Goal: Task Accomplishment & Management: Complete application form

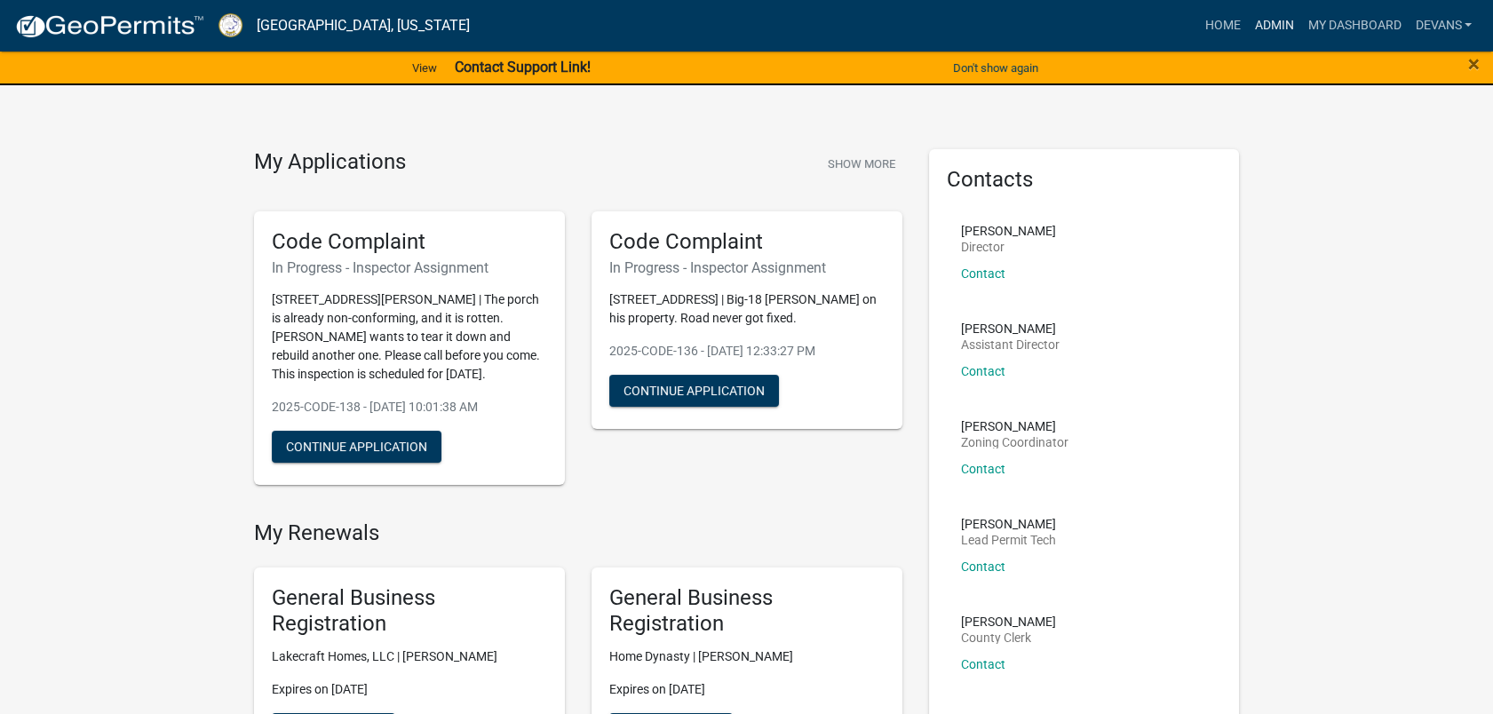
click at [1281, 26] on link "Admin" at bounding box center [1273, 26] width 53 height 34
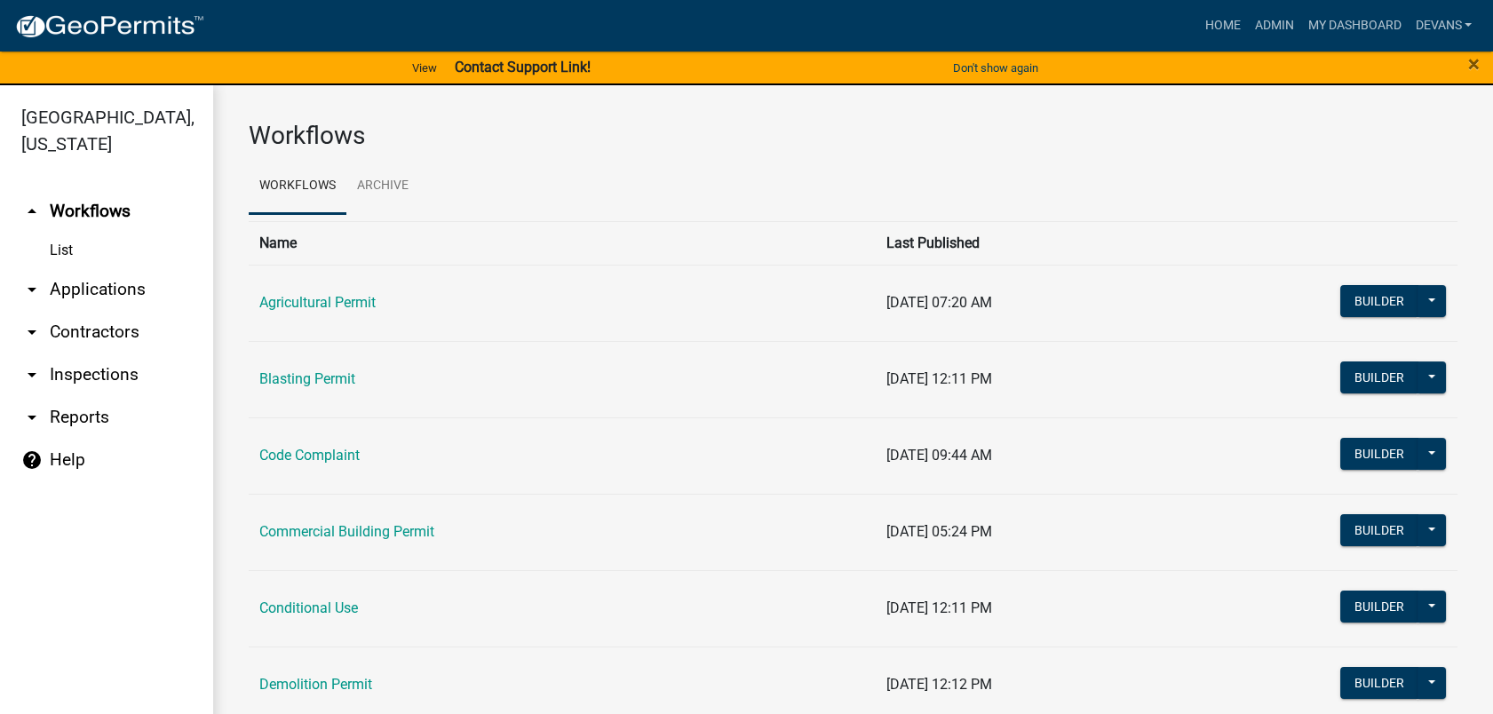
click at [84, 286] on link "arrow_drop_down Applications" at bounding box center [106, 289] width 213 height 43
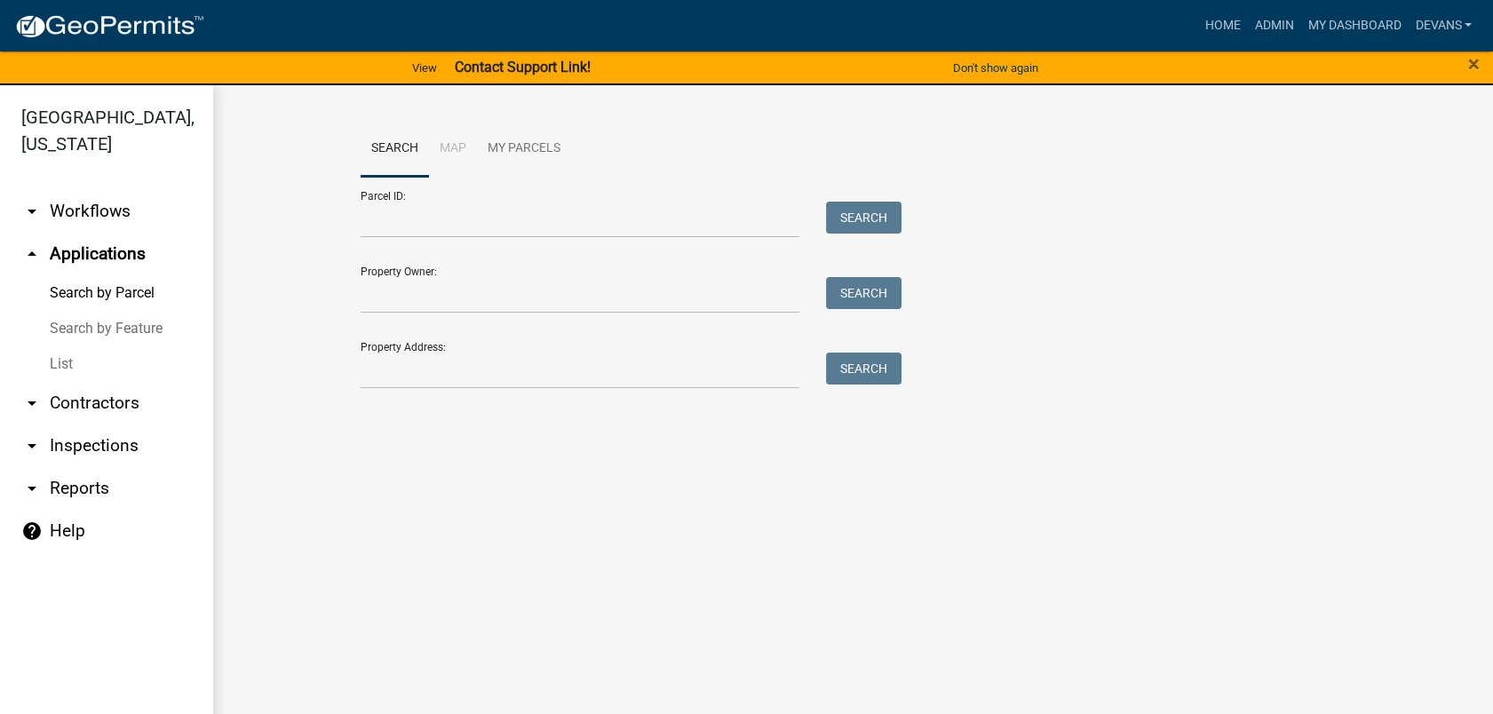
click at [60, 366] on link "List" at bounding box center [106, 364] width 213 height 36
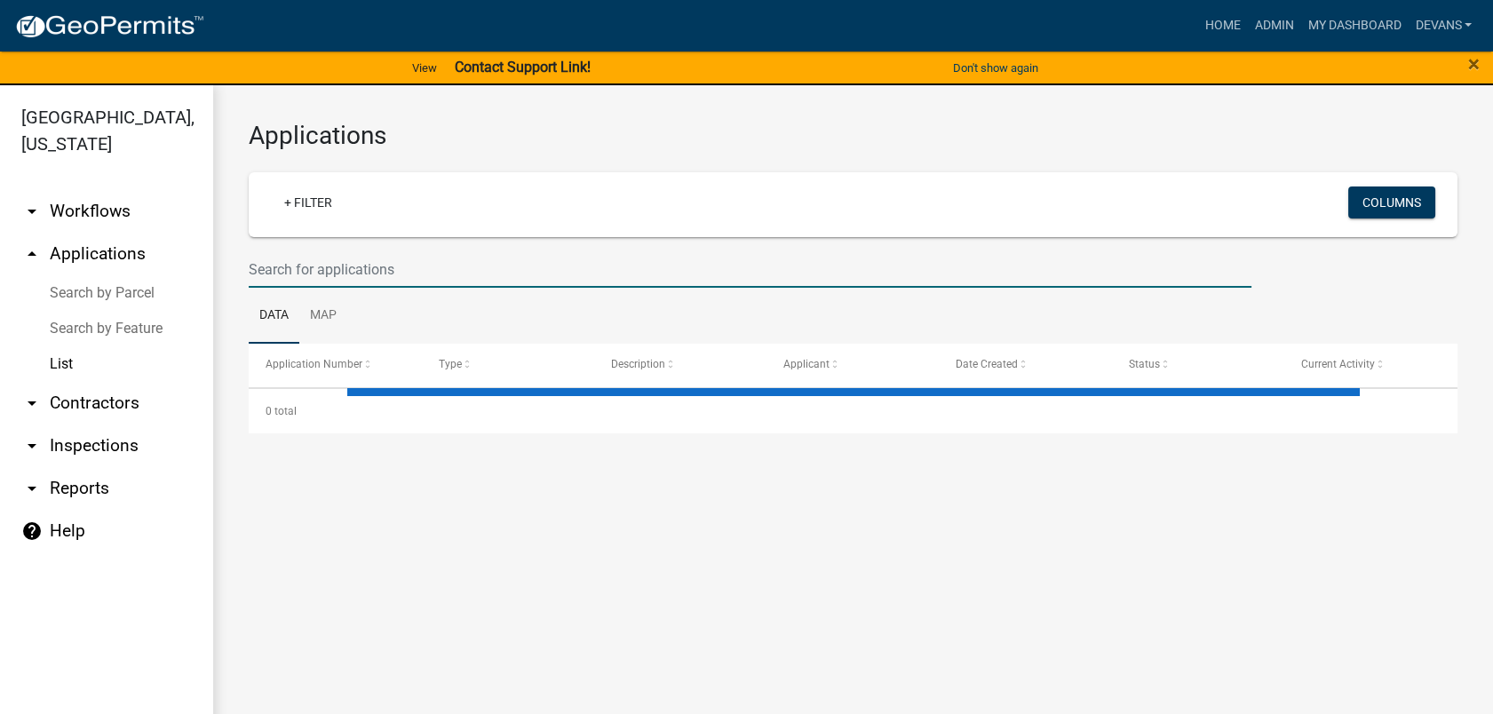
click at [349, 251] on input "text" at bounding box center [750, 269] width 1003 height 36
select select "1: 25"
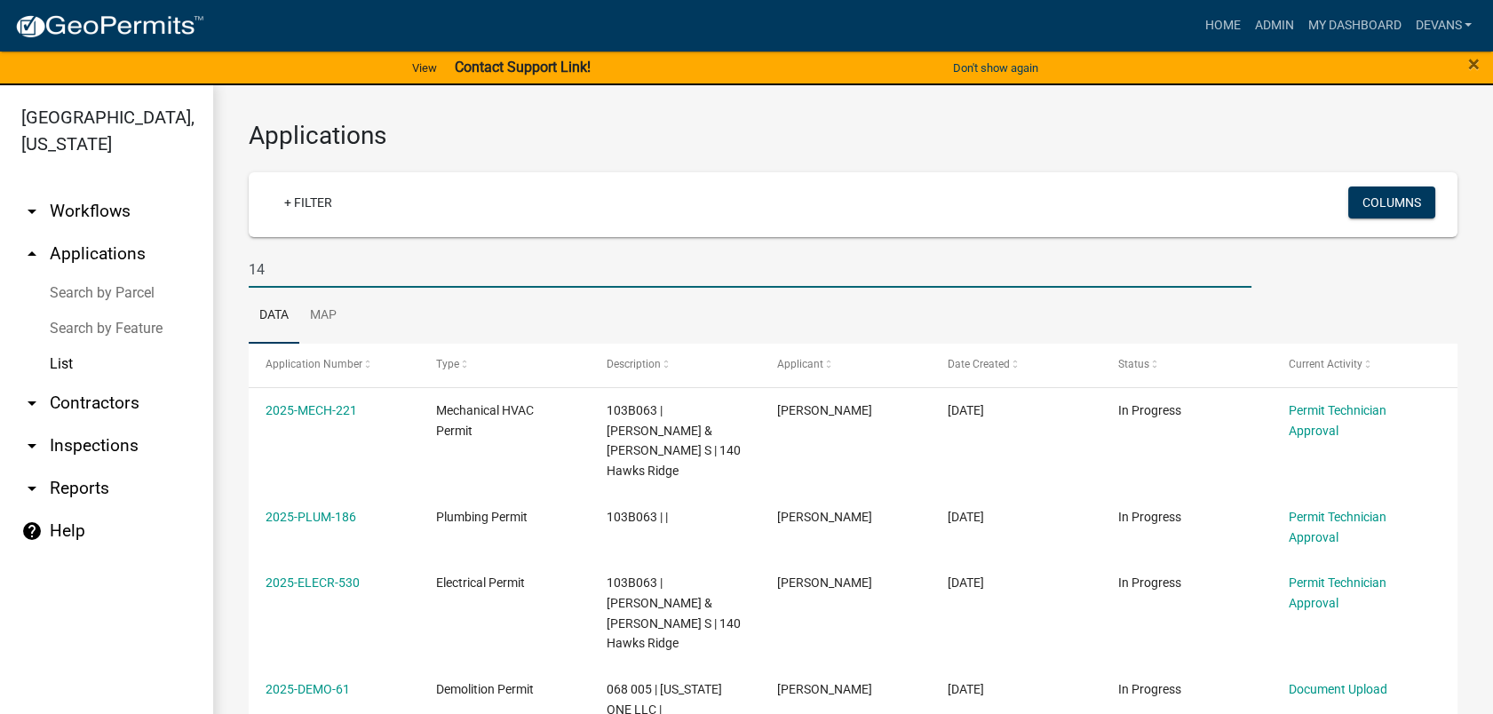
type input "1"
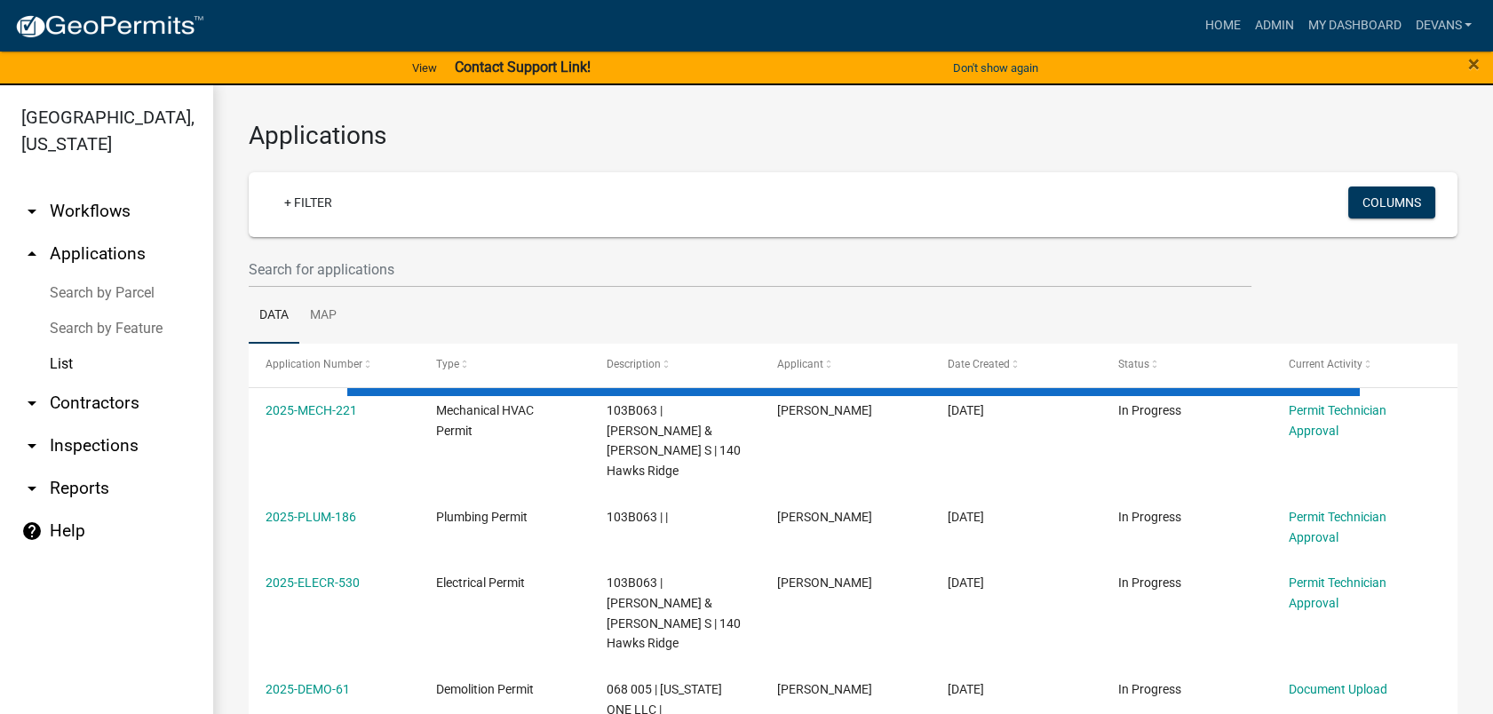
click at [63, 253] on link "arrow_drop_up Applications" at bounding box center [106, 254] width 213 height 43
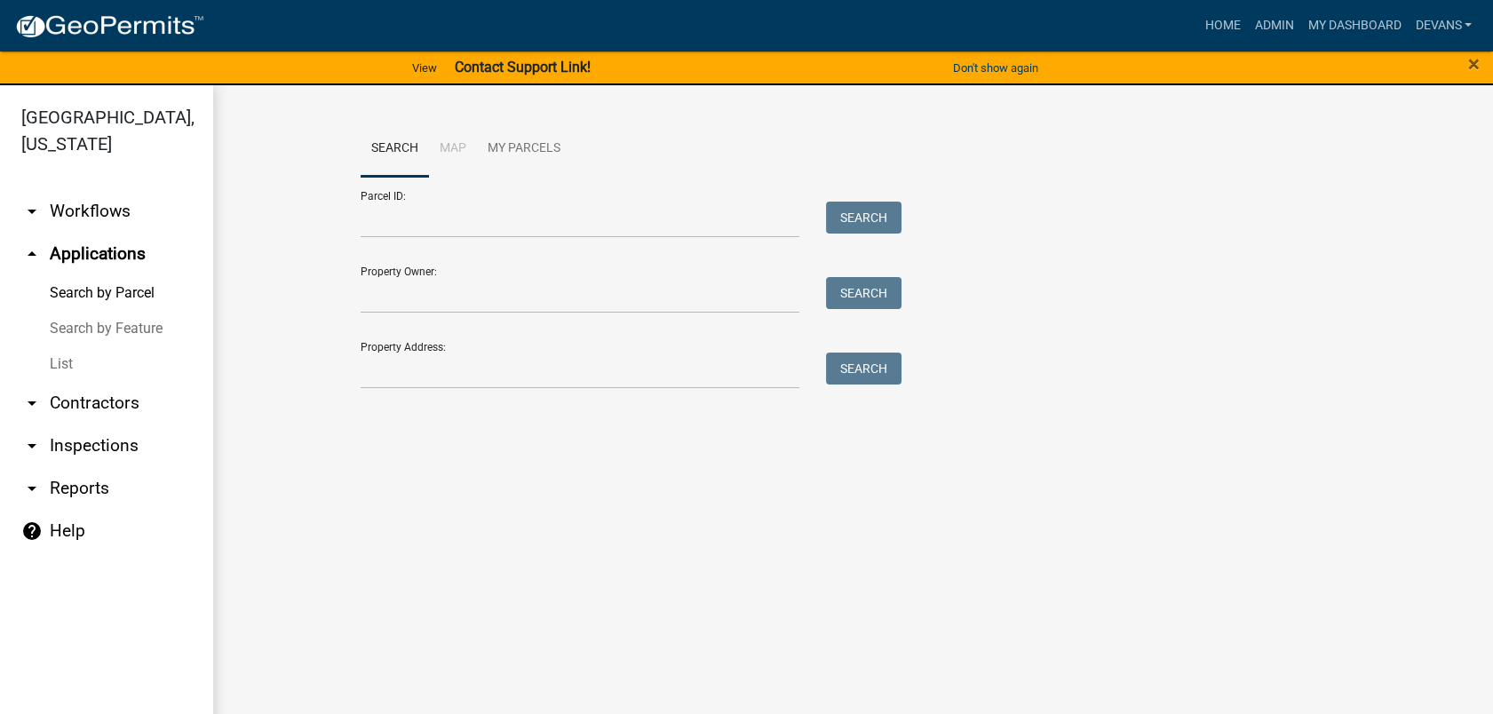
click at [360, 362] on div at bounding box center [580, 371] width 466 height 36
click at [382, 377] on input "Property Address:" at bounding box center [581, 371] width 440 height 36
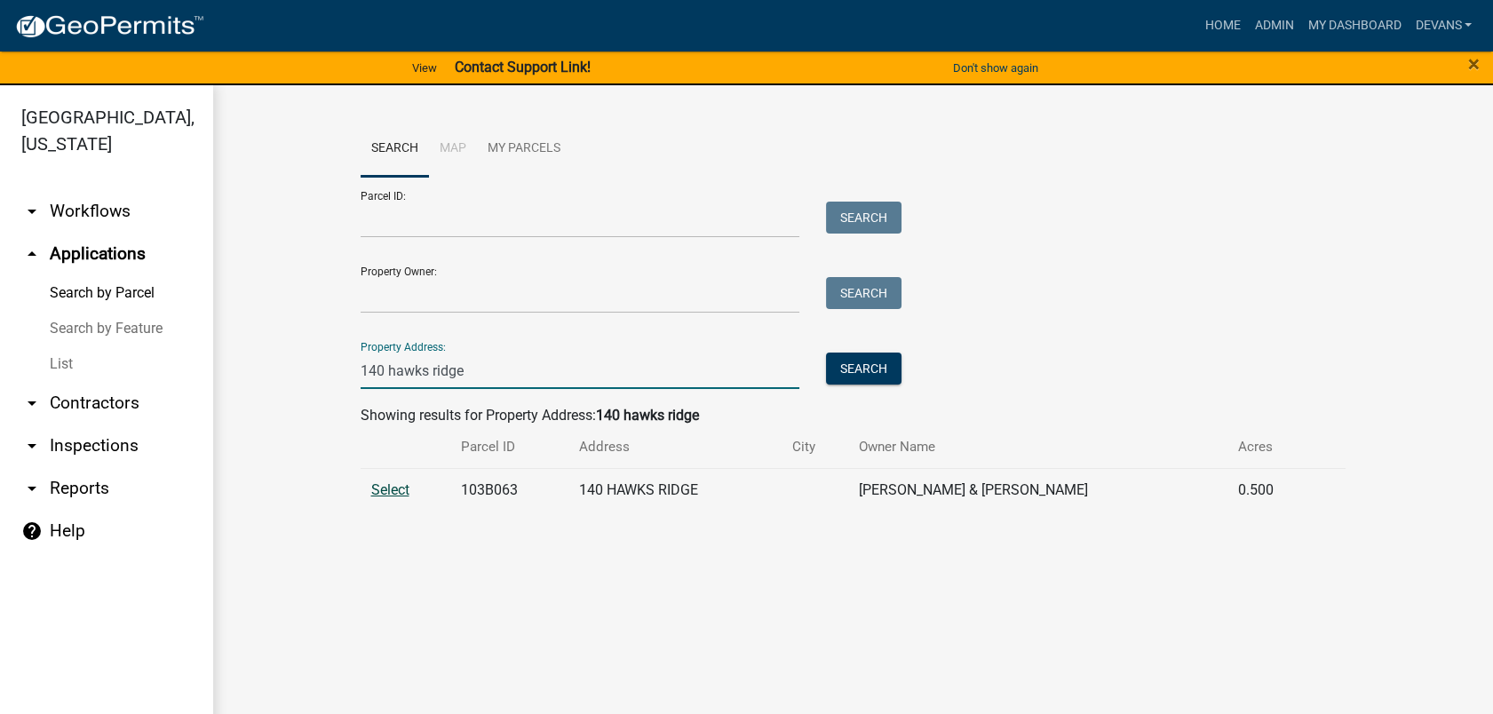
type input "140 hawks ridge"
click at [377, 489] on span "Select" at bounding box center [390, 489] width 38 height 17
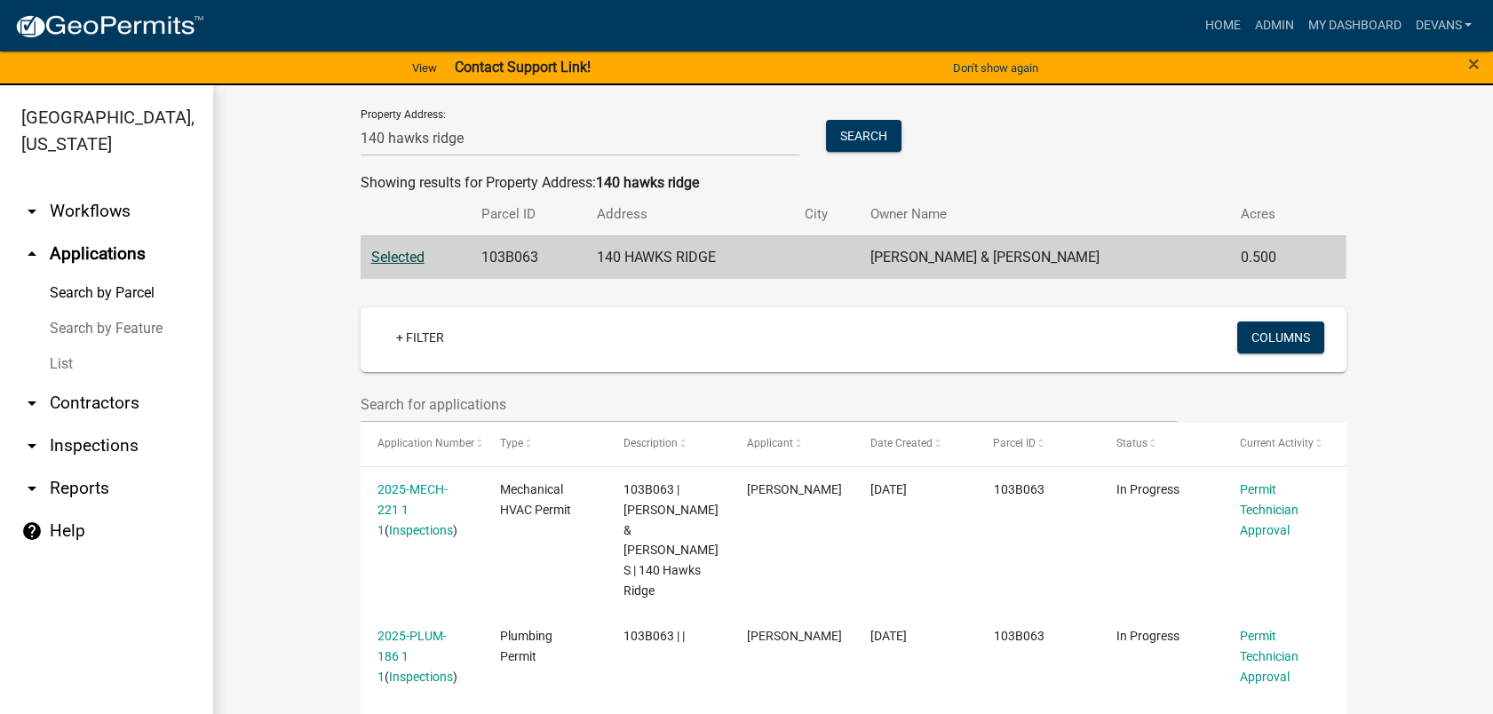
scroll to position [493, 0]
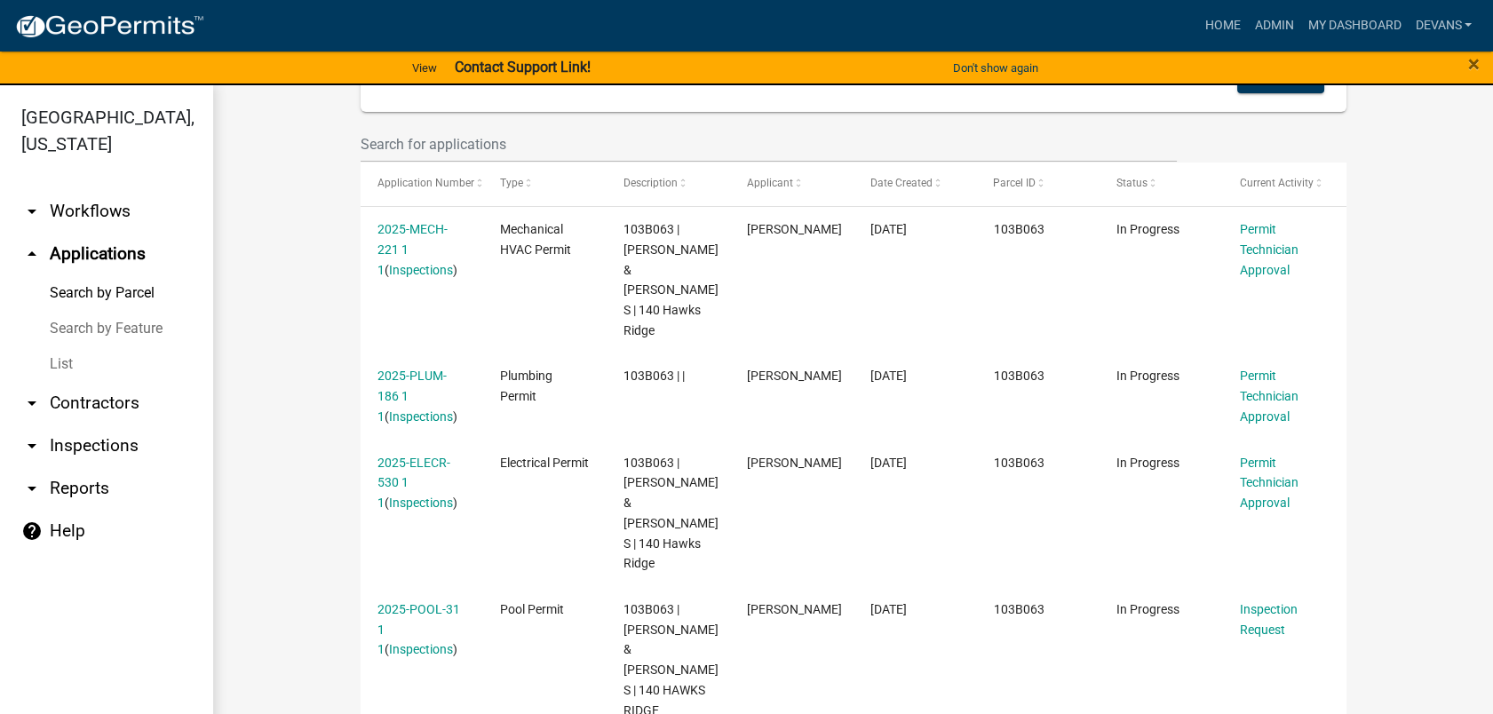
click at [54, 362] on link "List" at bounding box center [106, 364] width 213 height 36
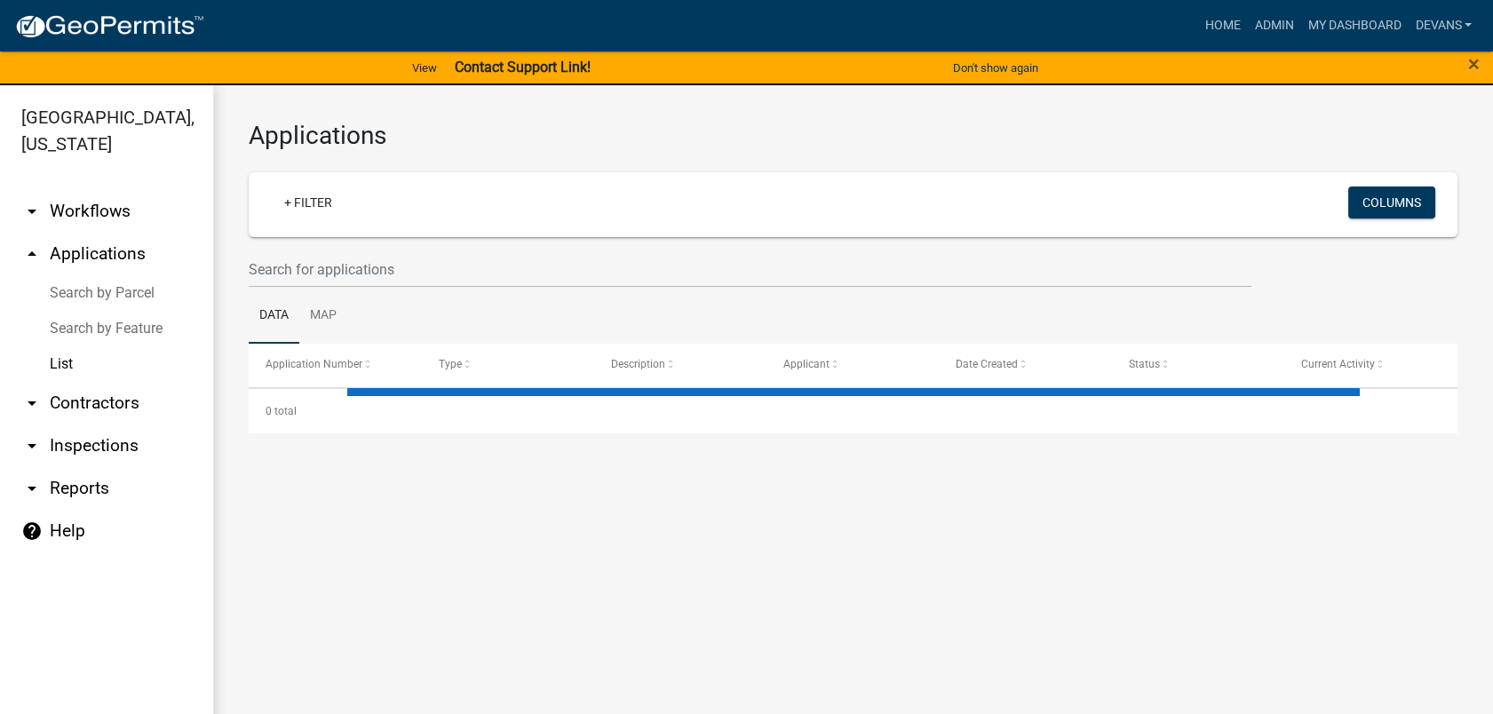
select select "1: 25"
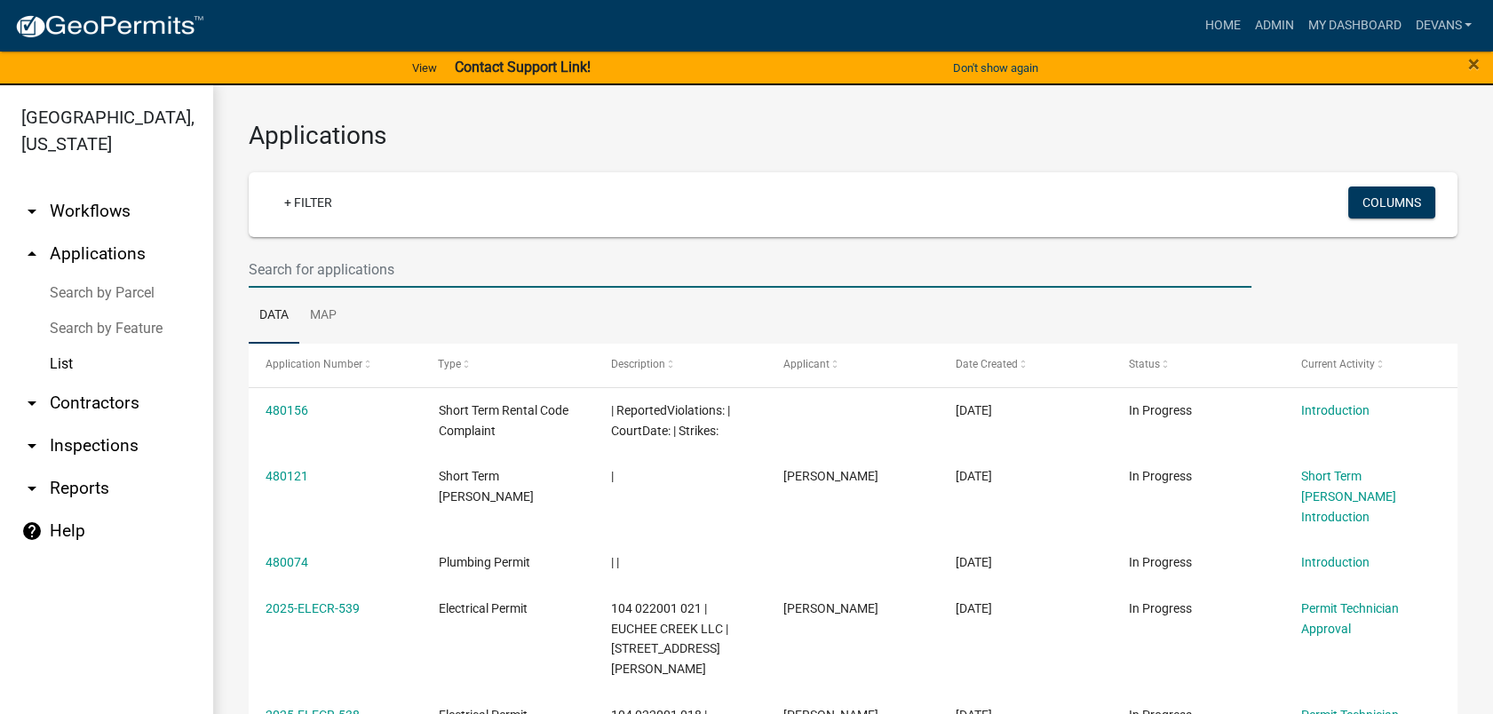
click at [317, 268] on input "text" at bounding box center [750, 269] width 1003 height 36
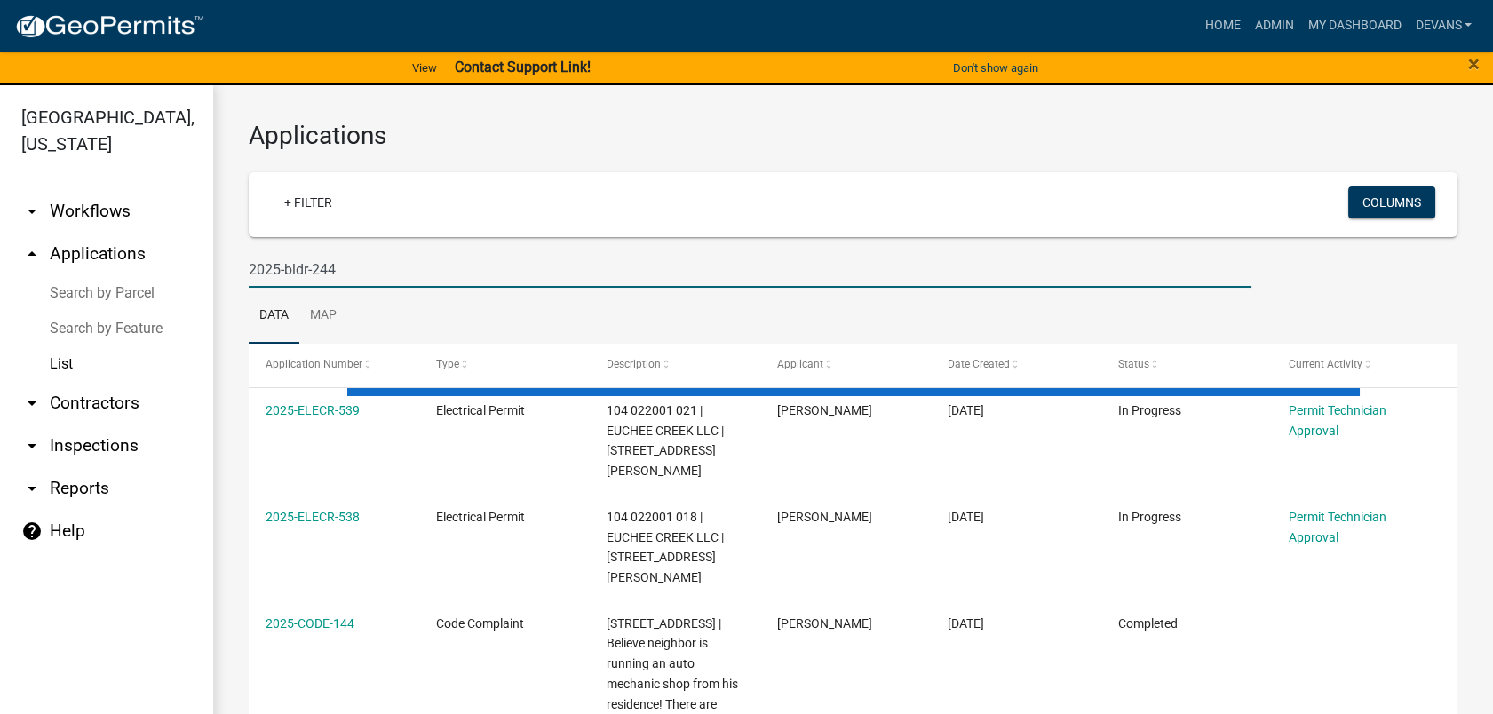
type input "2025-bldr-244"
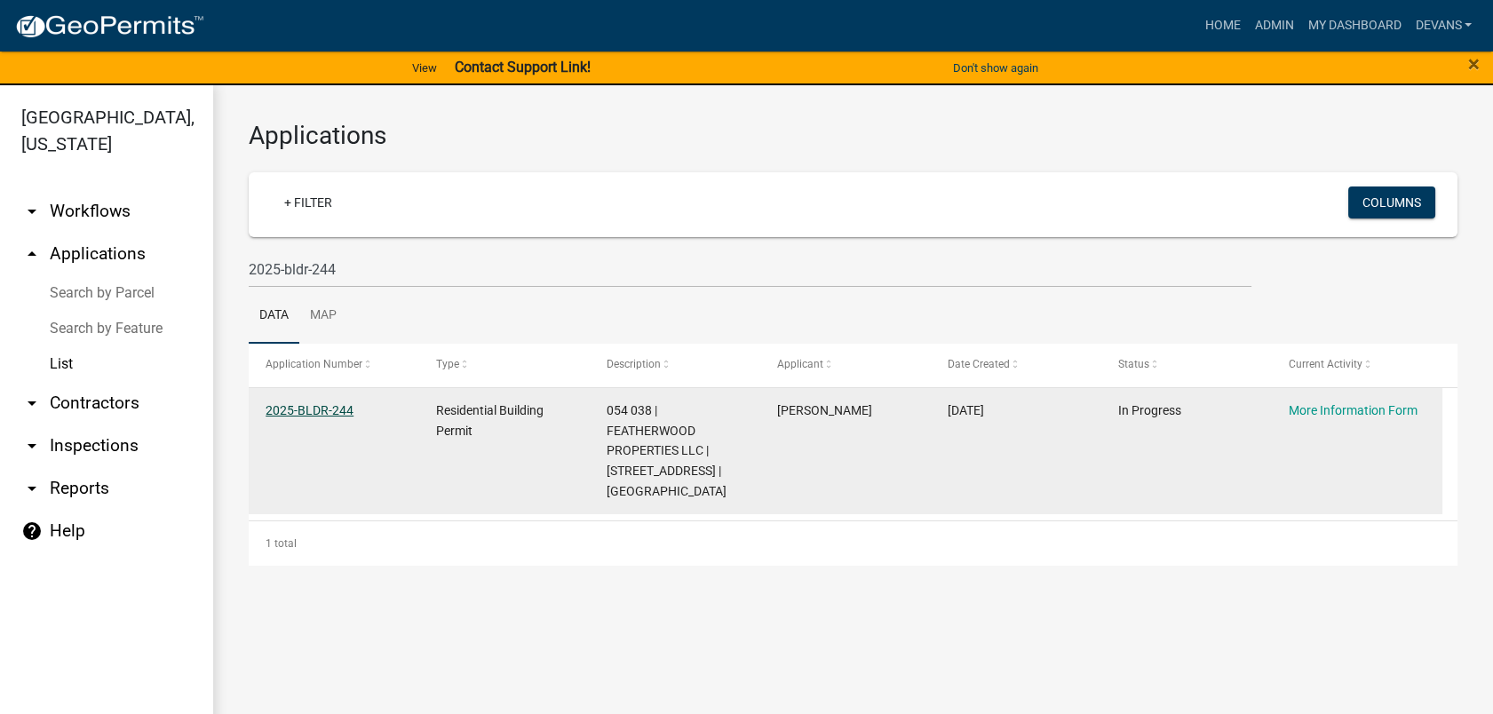
click at [315, 412] on link "2025-BLDR-244" at bounding box center [310, 410] width 88 height 14
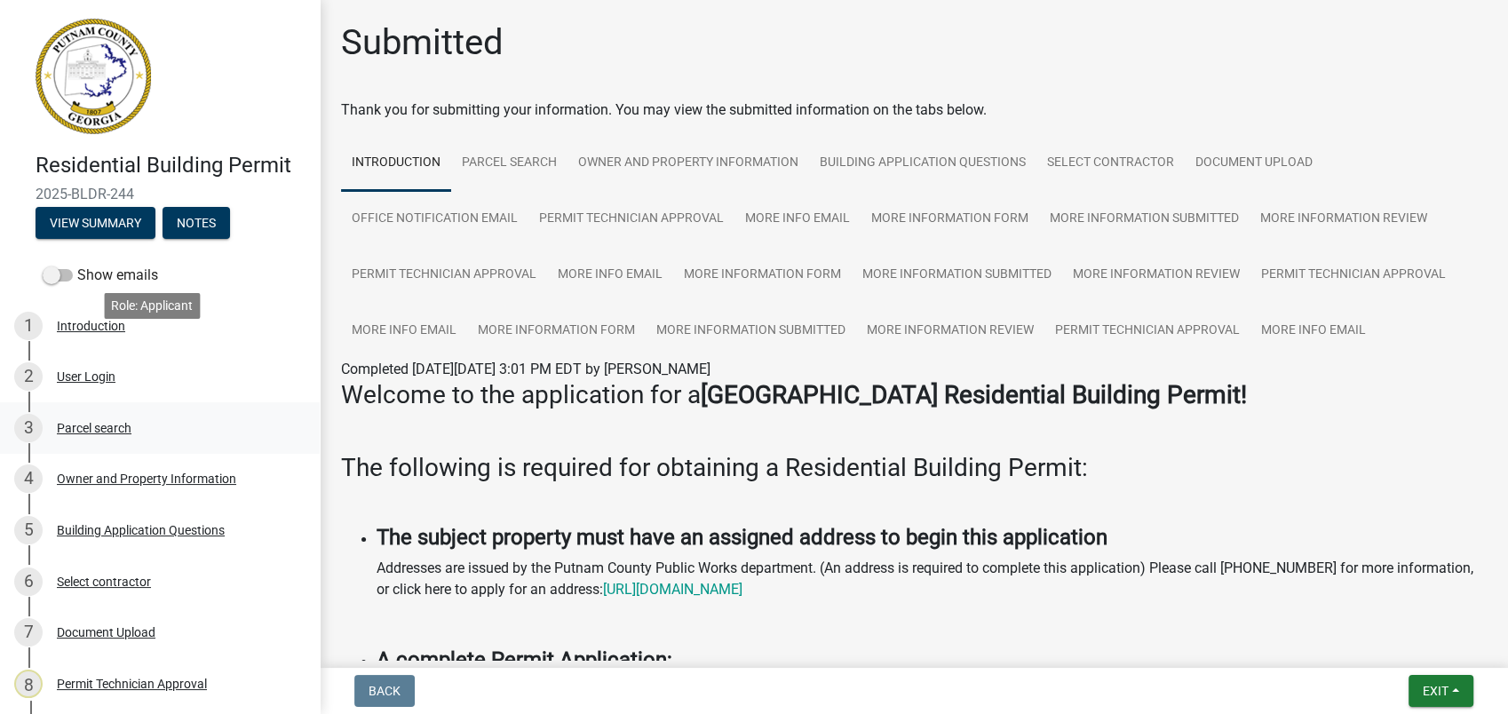
scroll to position [273, 0]
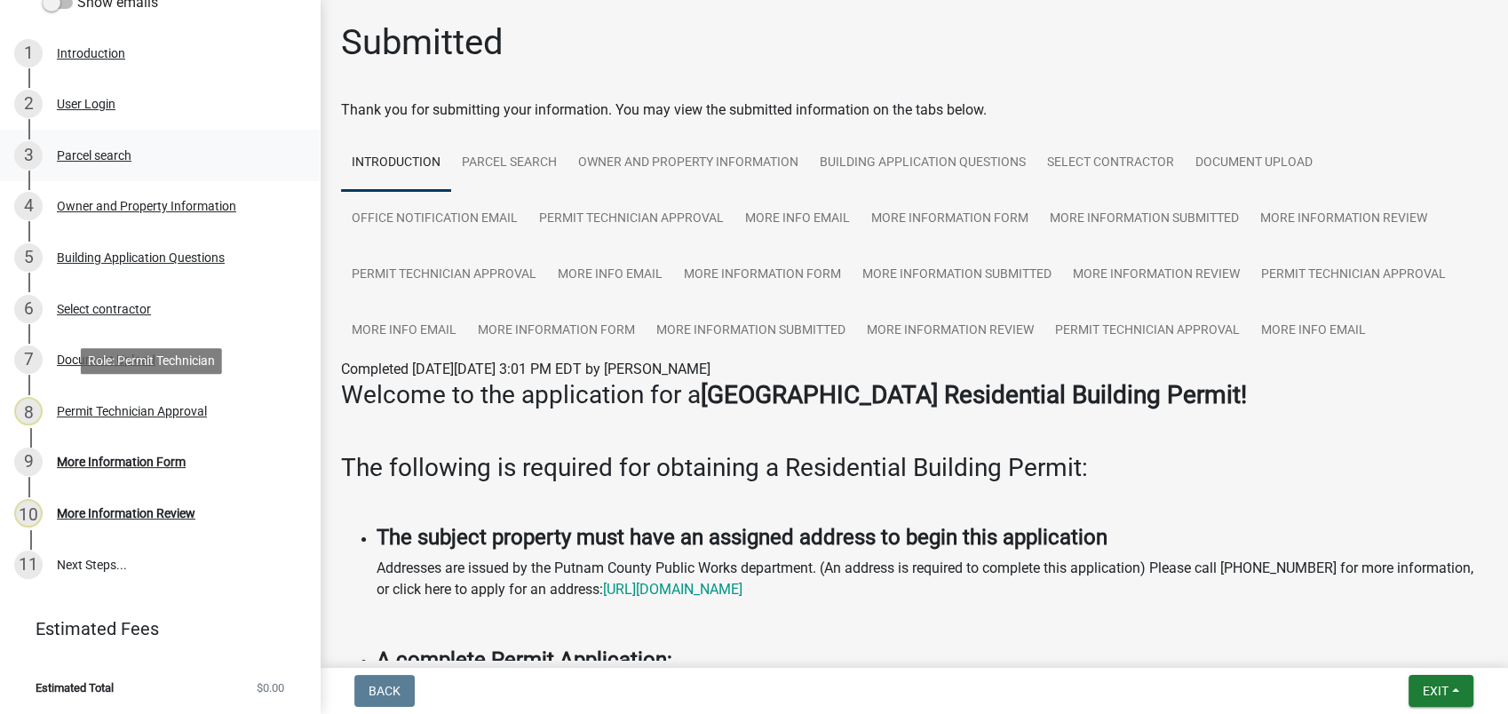
click at [174, 411] on div "Permit Technician Approval" at bounding box center [132, 411] width 150 height 12
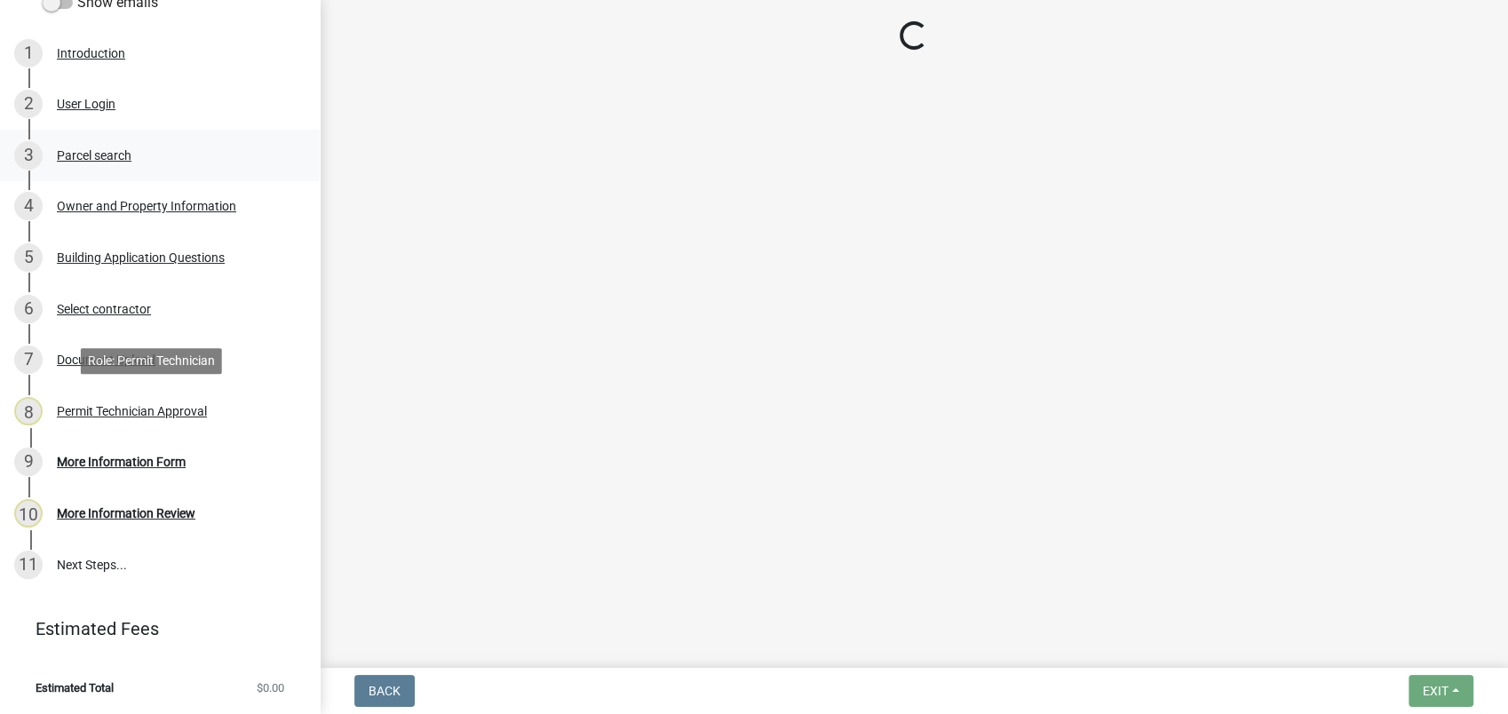
select select "a4366e26-0f82-401b-a682-956e4112ff86"
select select "83394b22-4a11-496c-8e5c-75ade2e72faf"
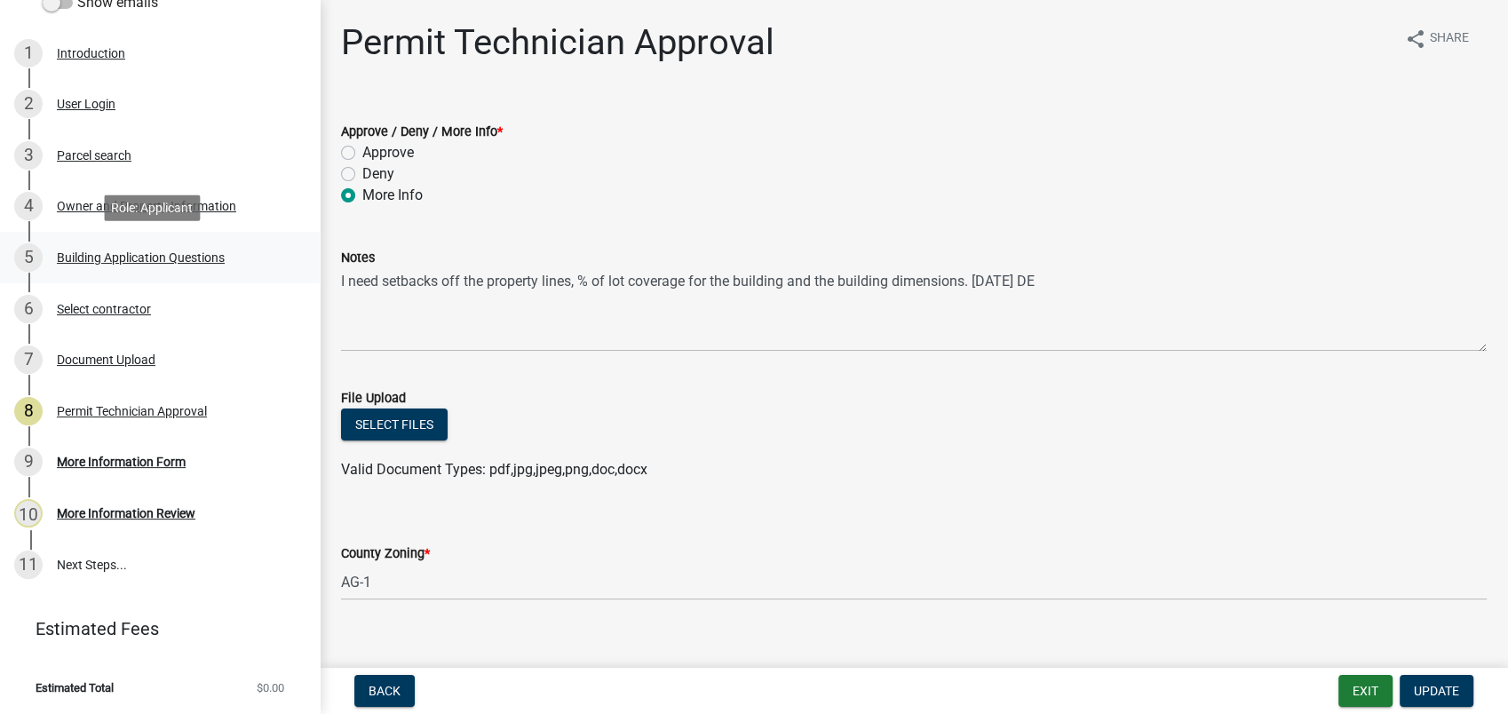
click at [109, 249] on div "5 Building Application Questions" at bounding box center [152, 257] width 277 height 28
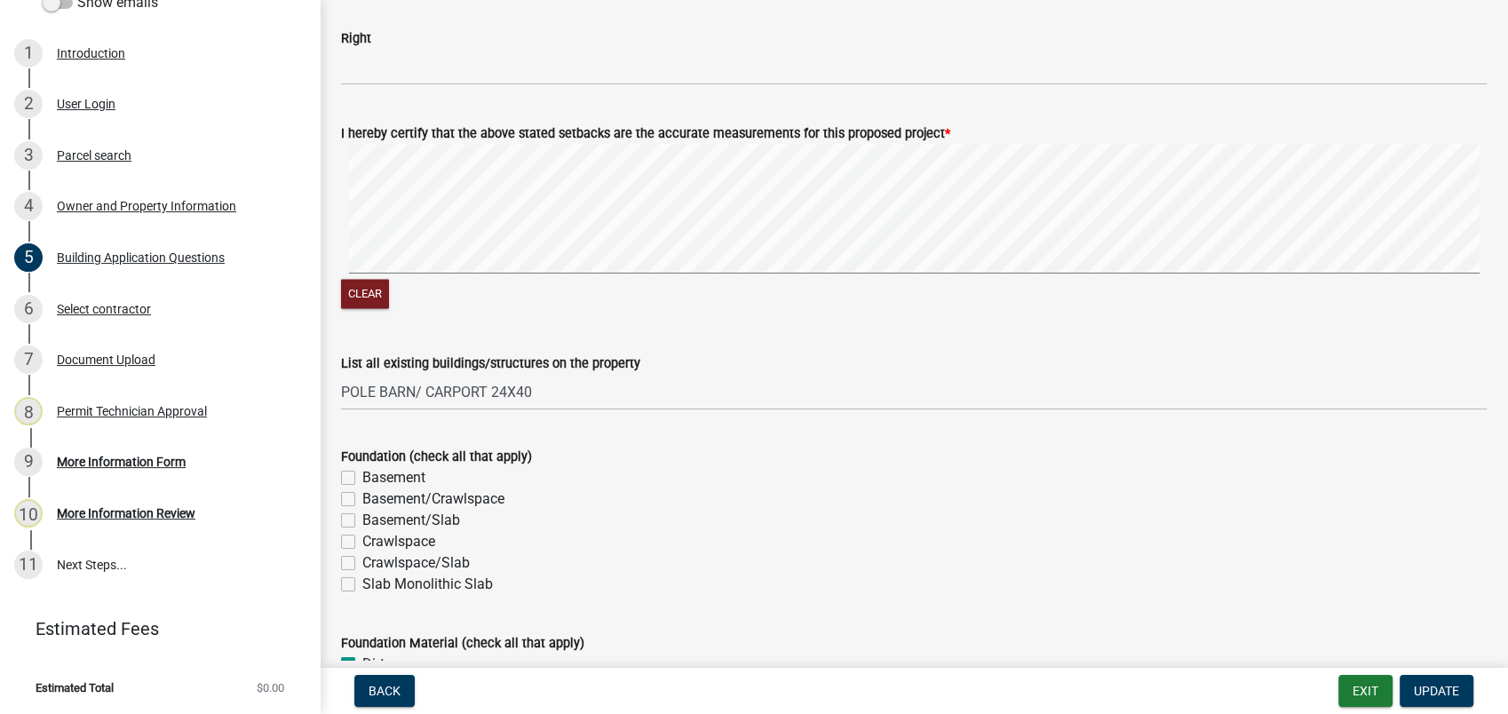
scroll to position [3059, 0]
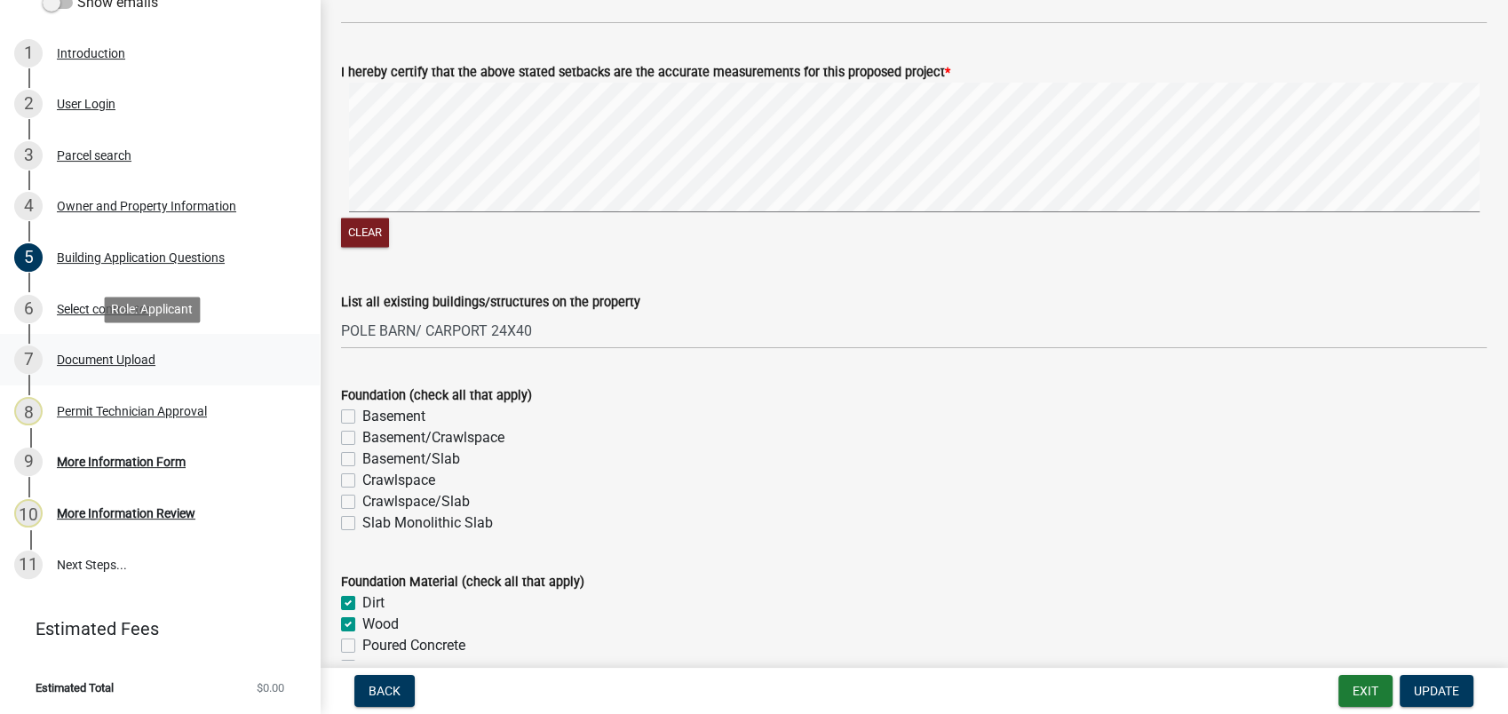
click at [130, 353] on div "Document Upload" at bounding box center [106, 359] width 99 height 12
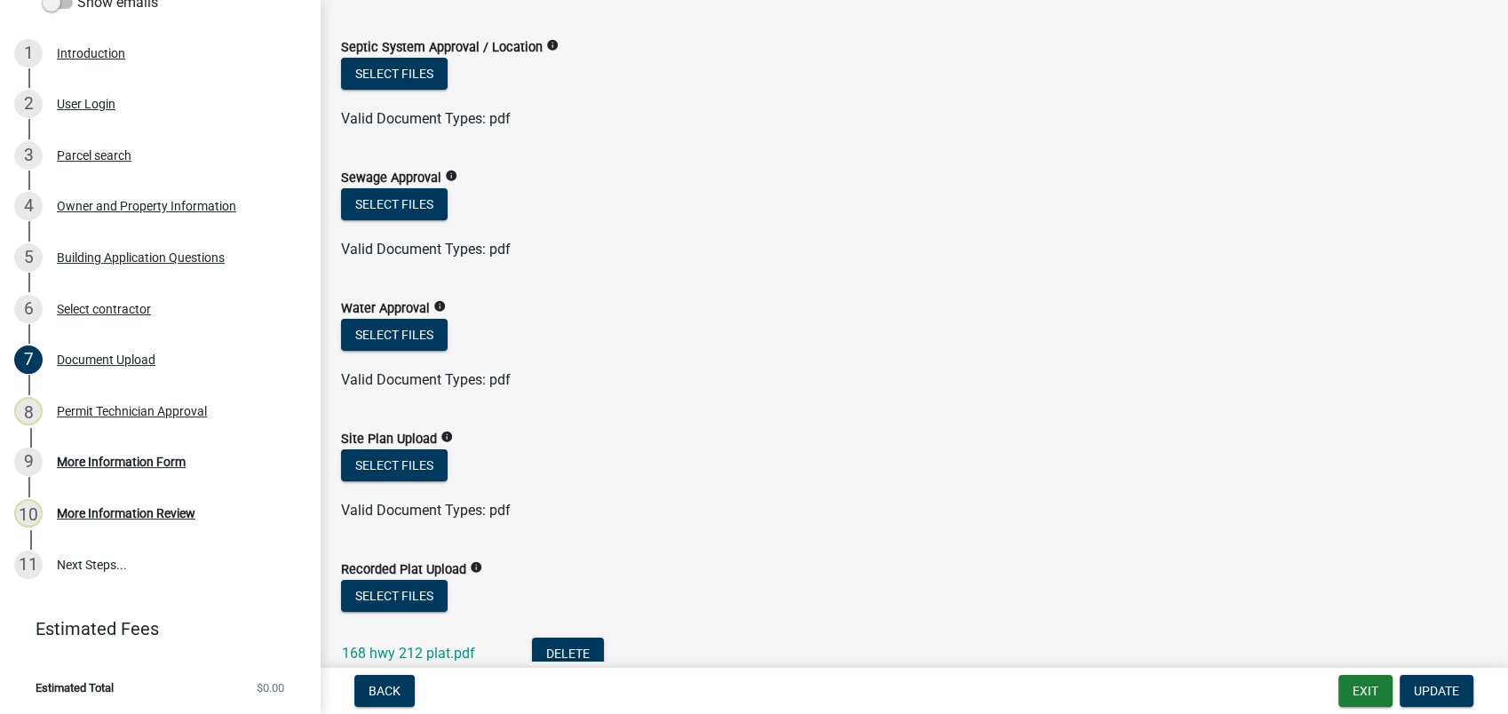
scroll to position [296, 0]
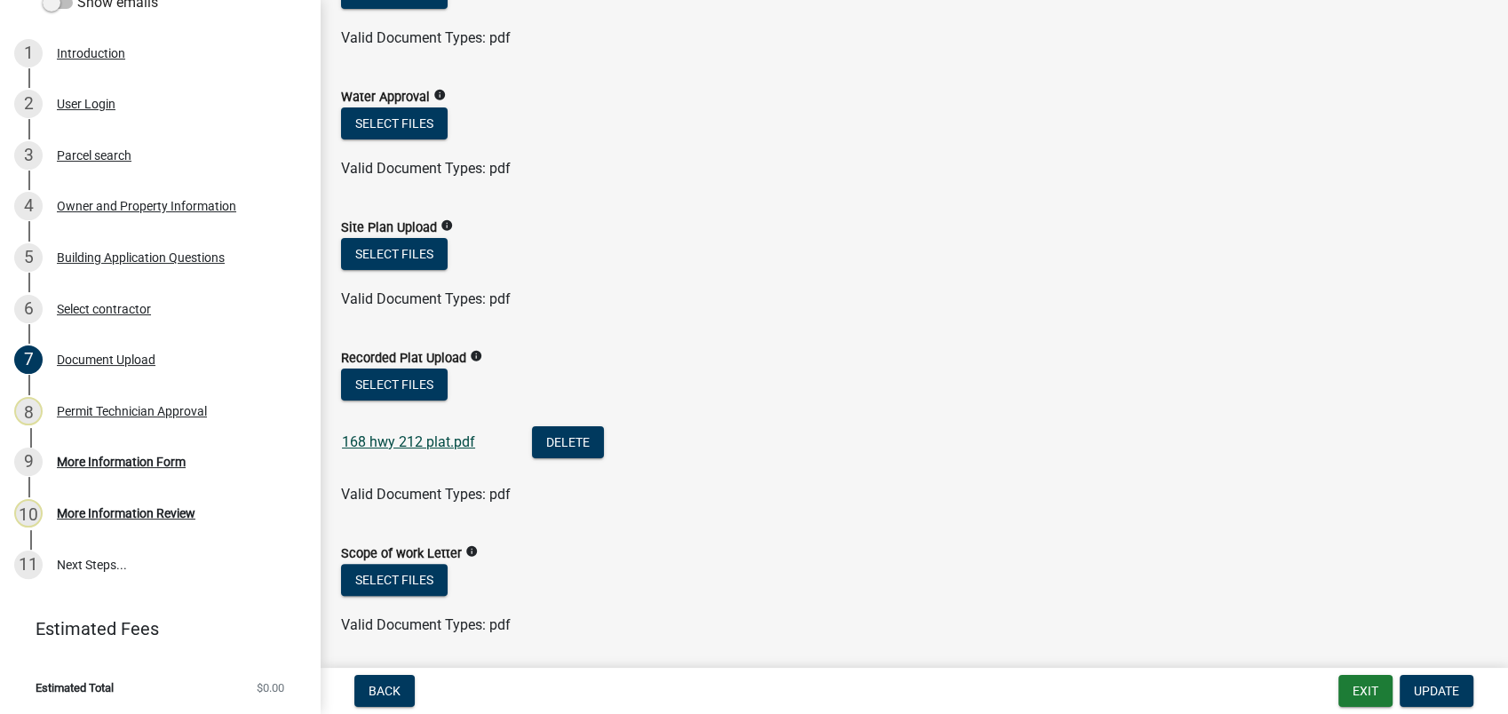
click at [422, 434] on link "168 hwy 212 plat.pdf" at bounding box center [408, 441] width 133 height 17
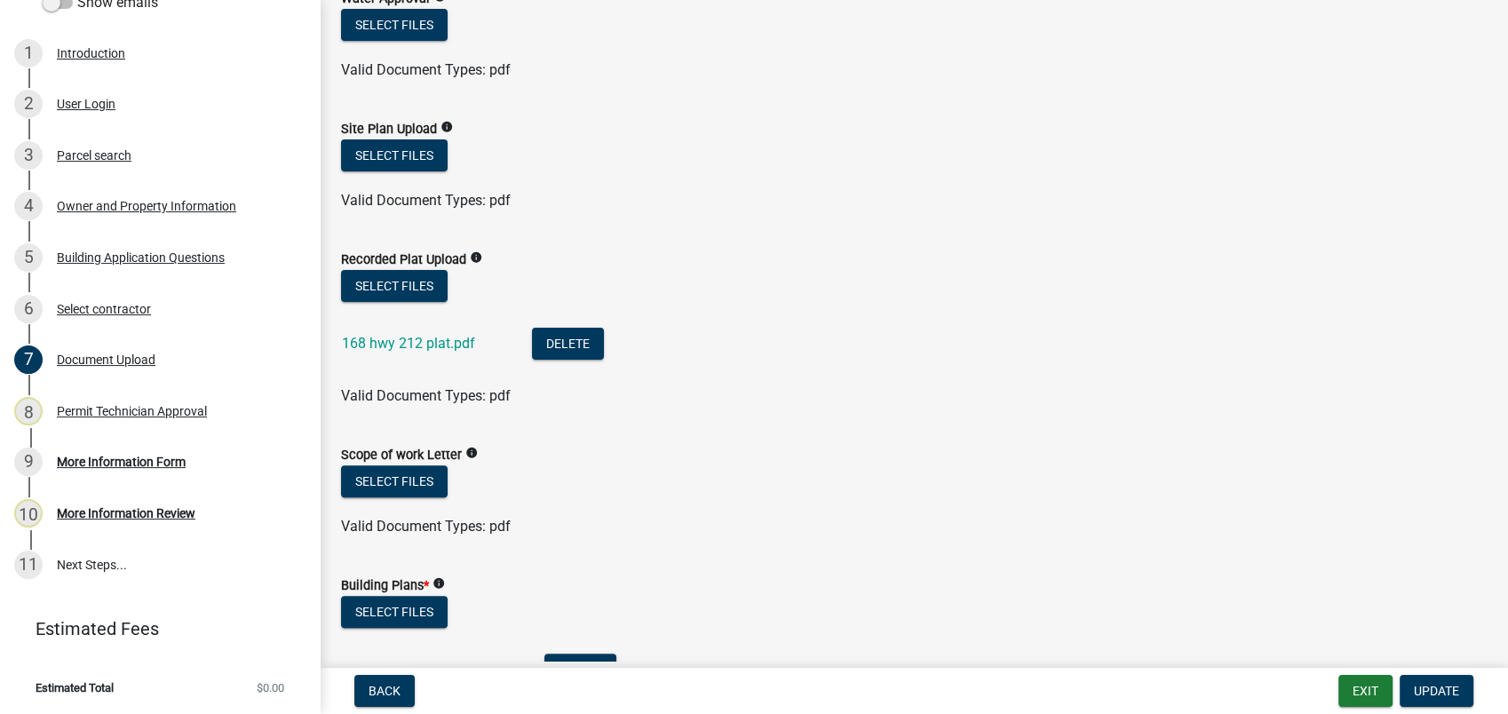
scroll to position [690, 0]
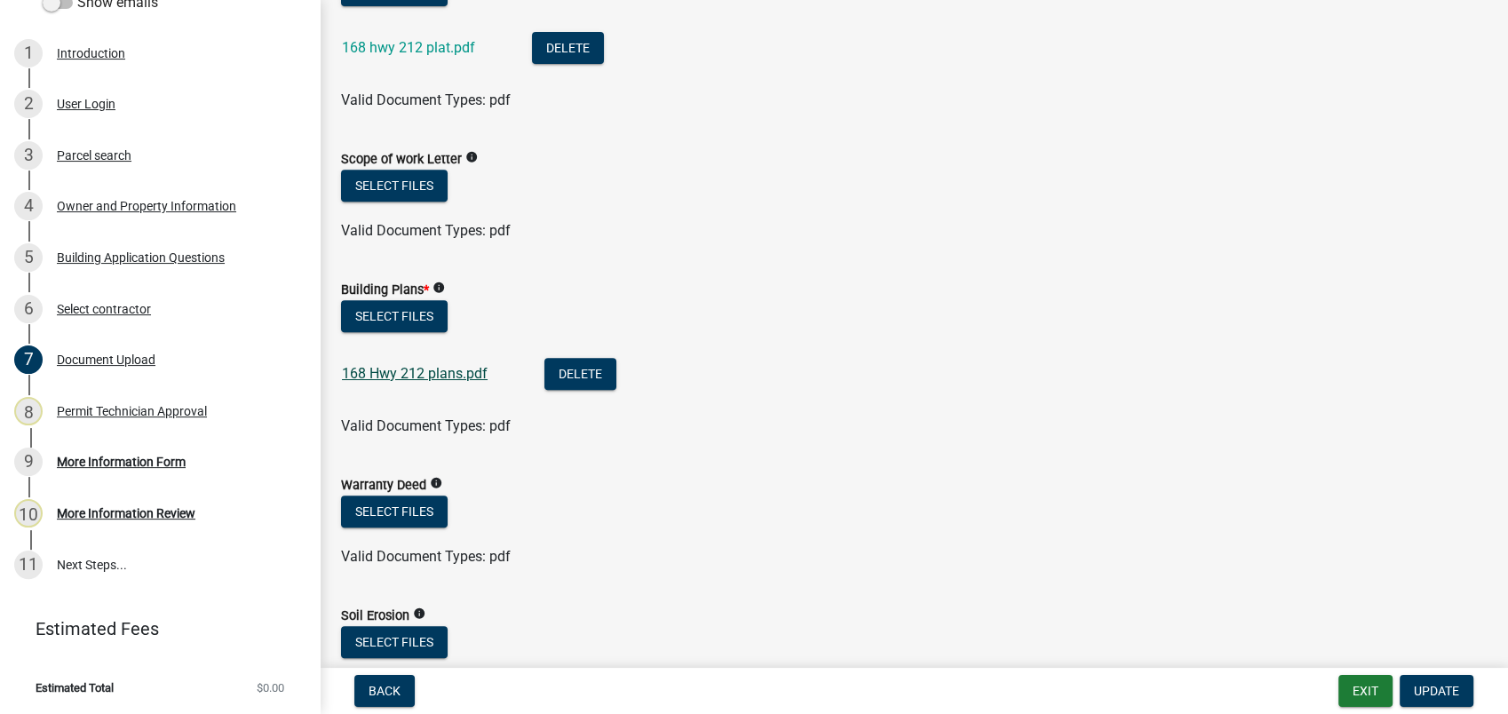
click at [410, 377] on link "168 Hwy 212 plans.pdf" at bounding box center [415, 373] width 146 height 17
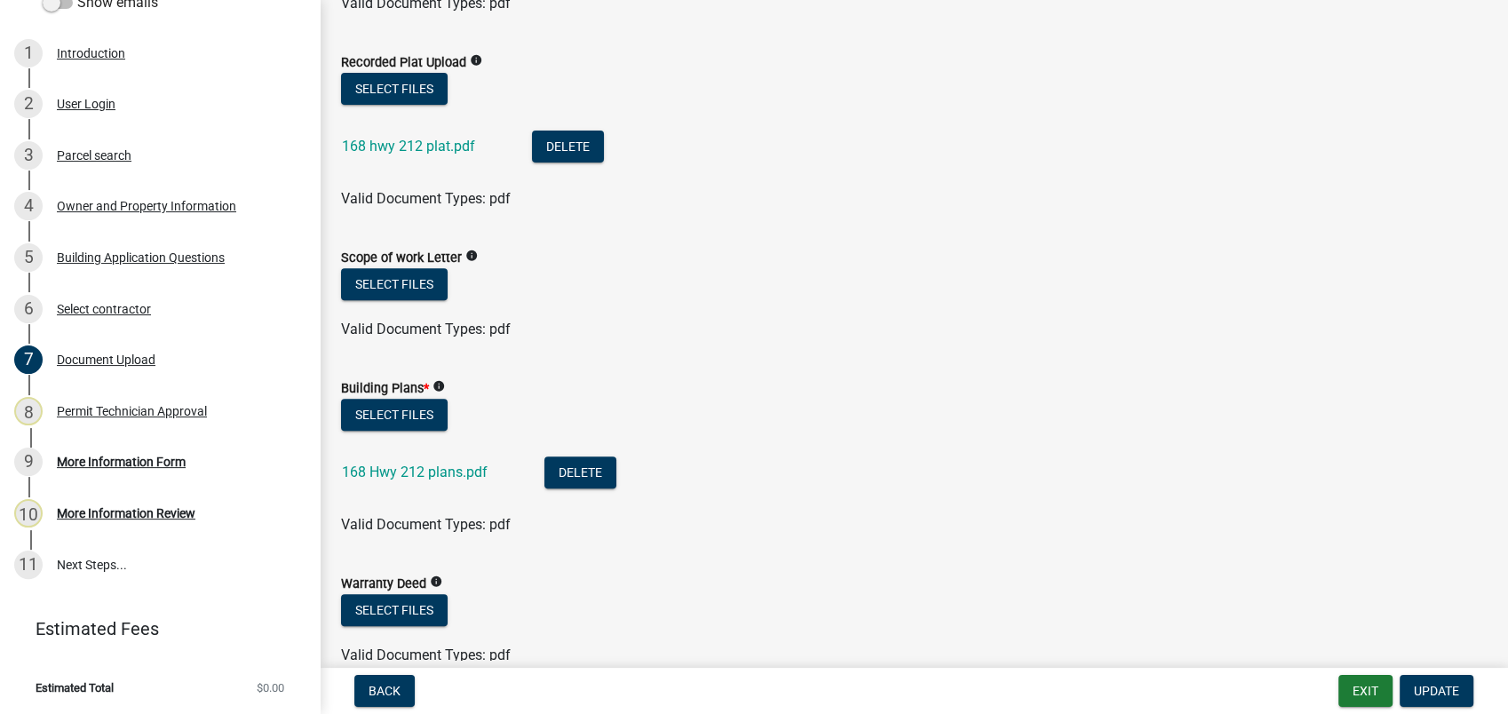
scroll to position [789, 0]
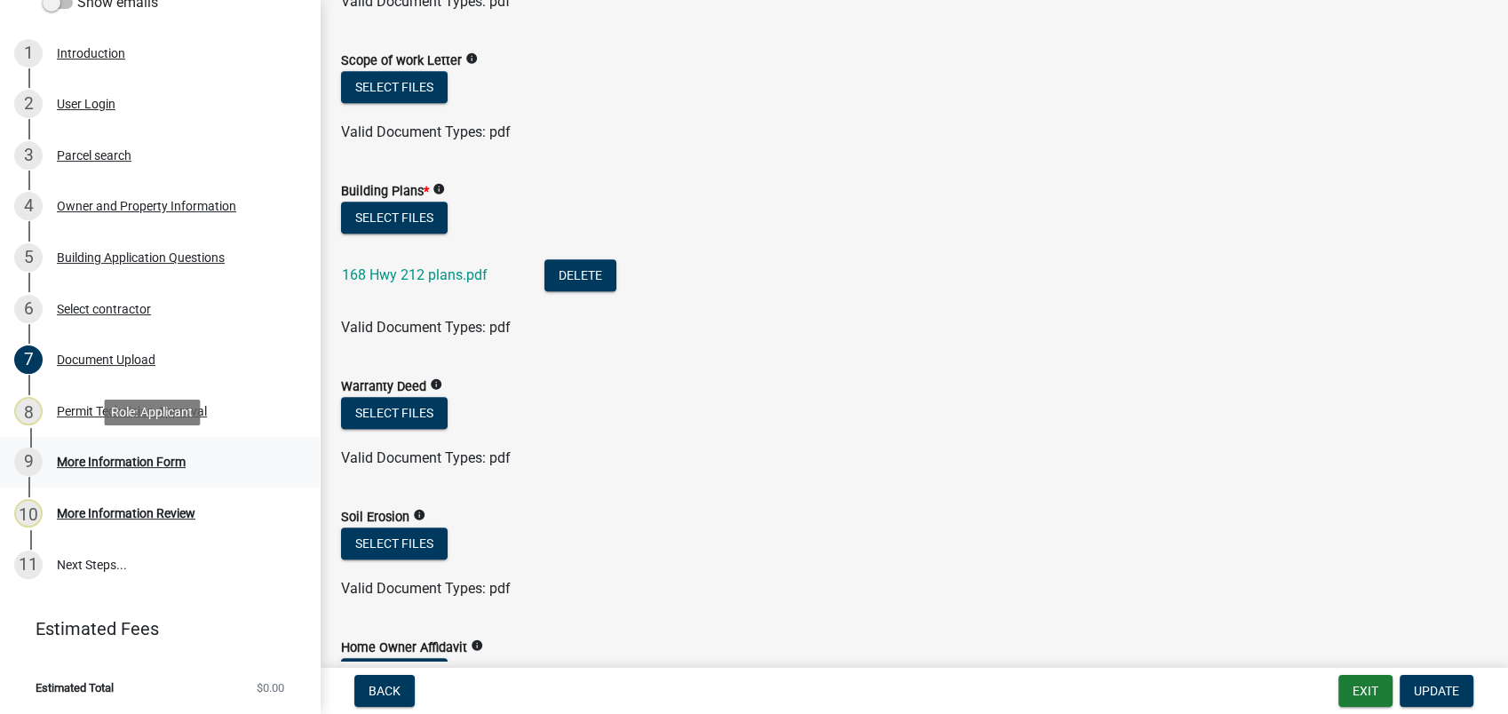
click at [79, 462] on div "More Information Form" at bounding box center [121, 462] width 129 height 12
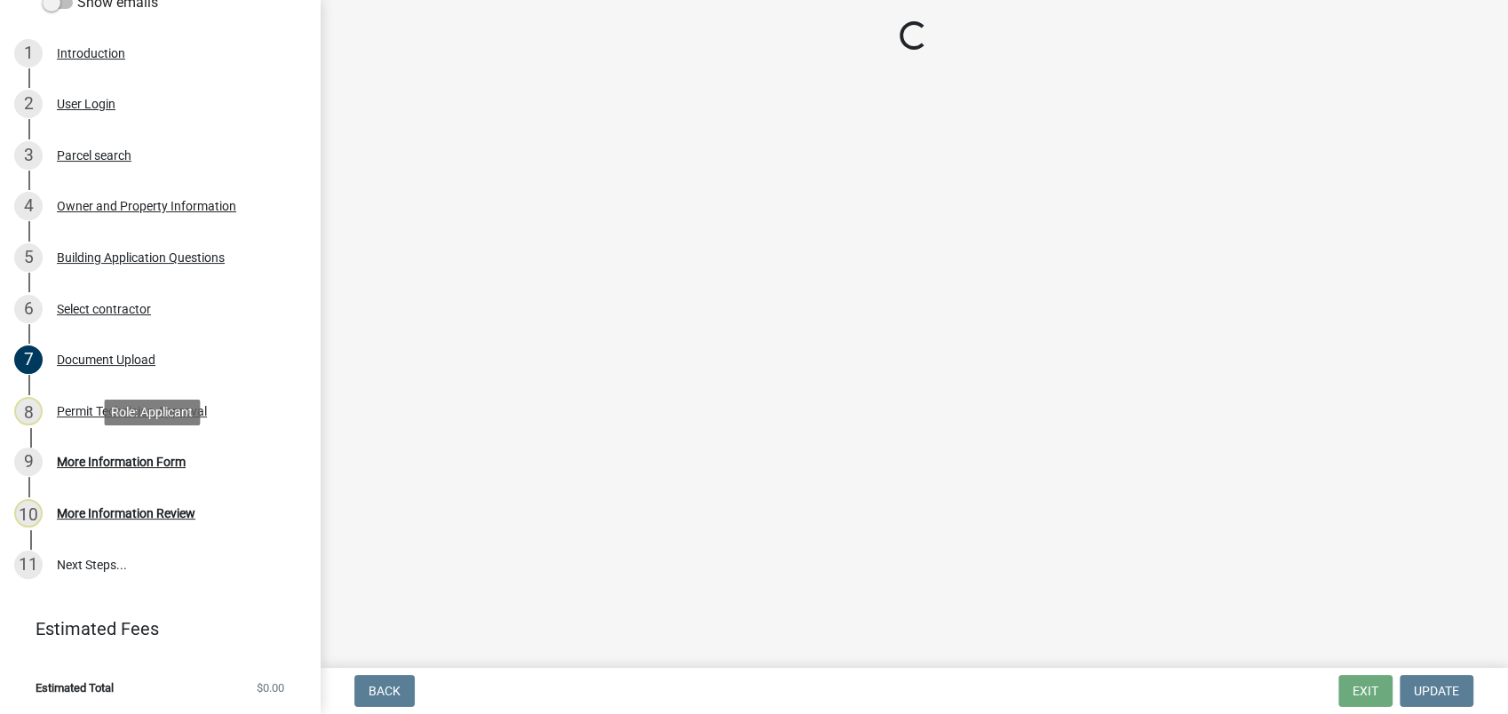
scroll to position [0, 0]
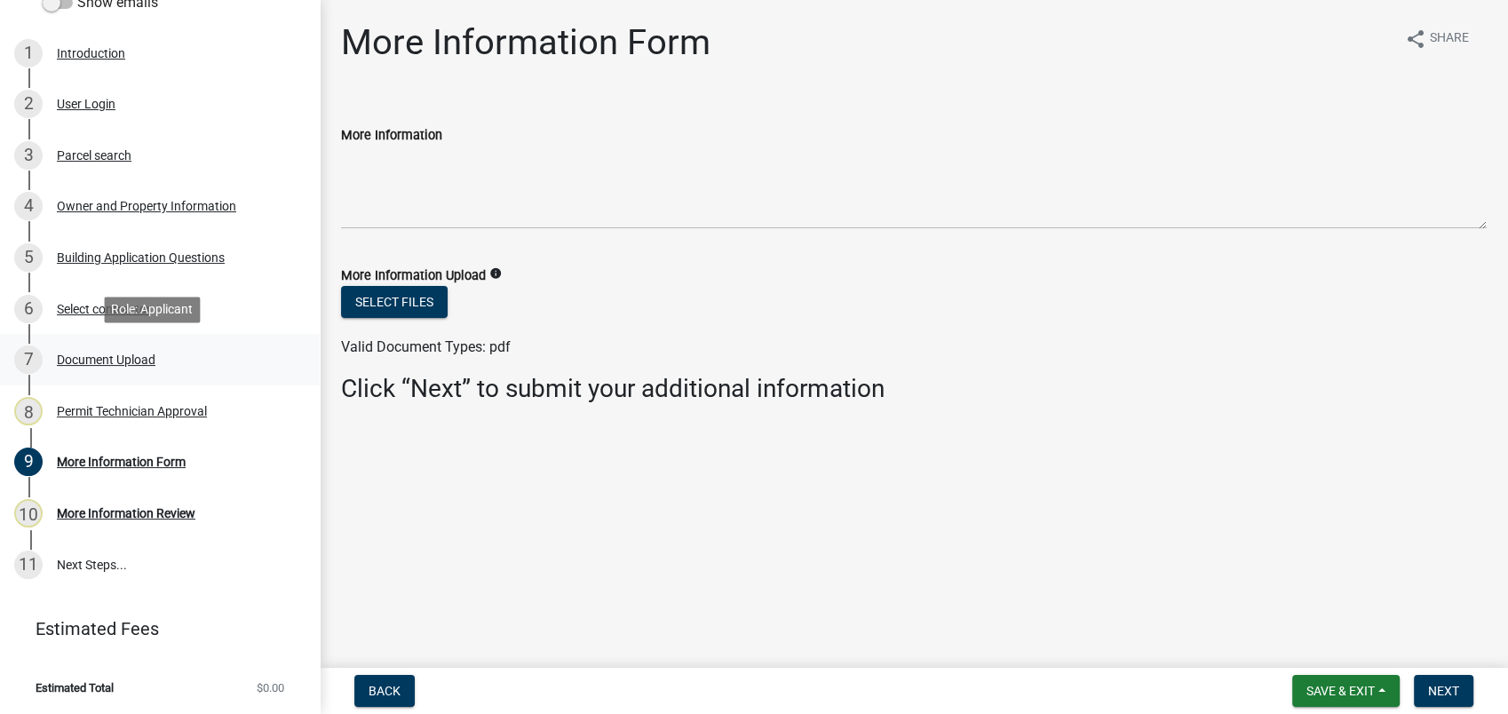
click at [119, 365] on div "Document Upload" at bounding box center [106, 359] width 99 height 12
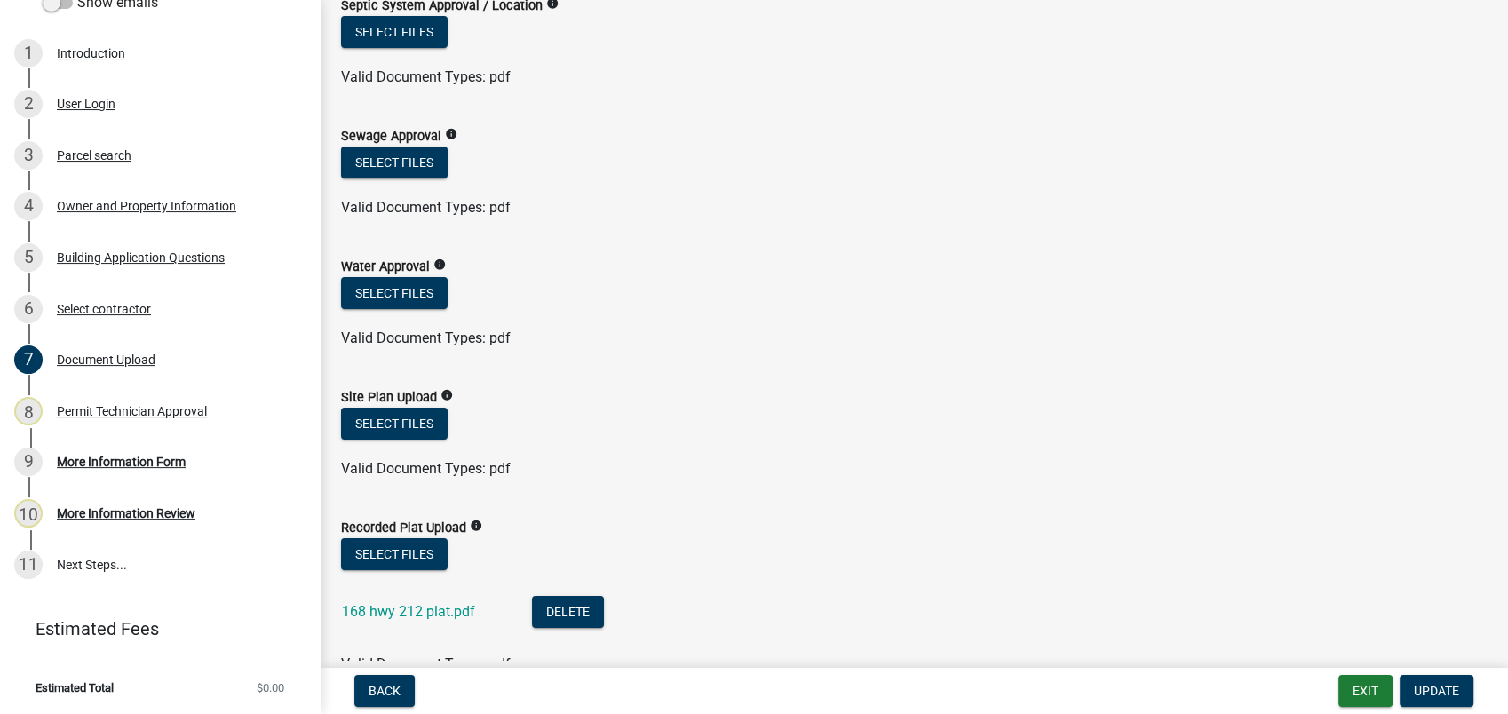
scroll to position [296, 0]
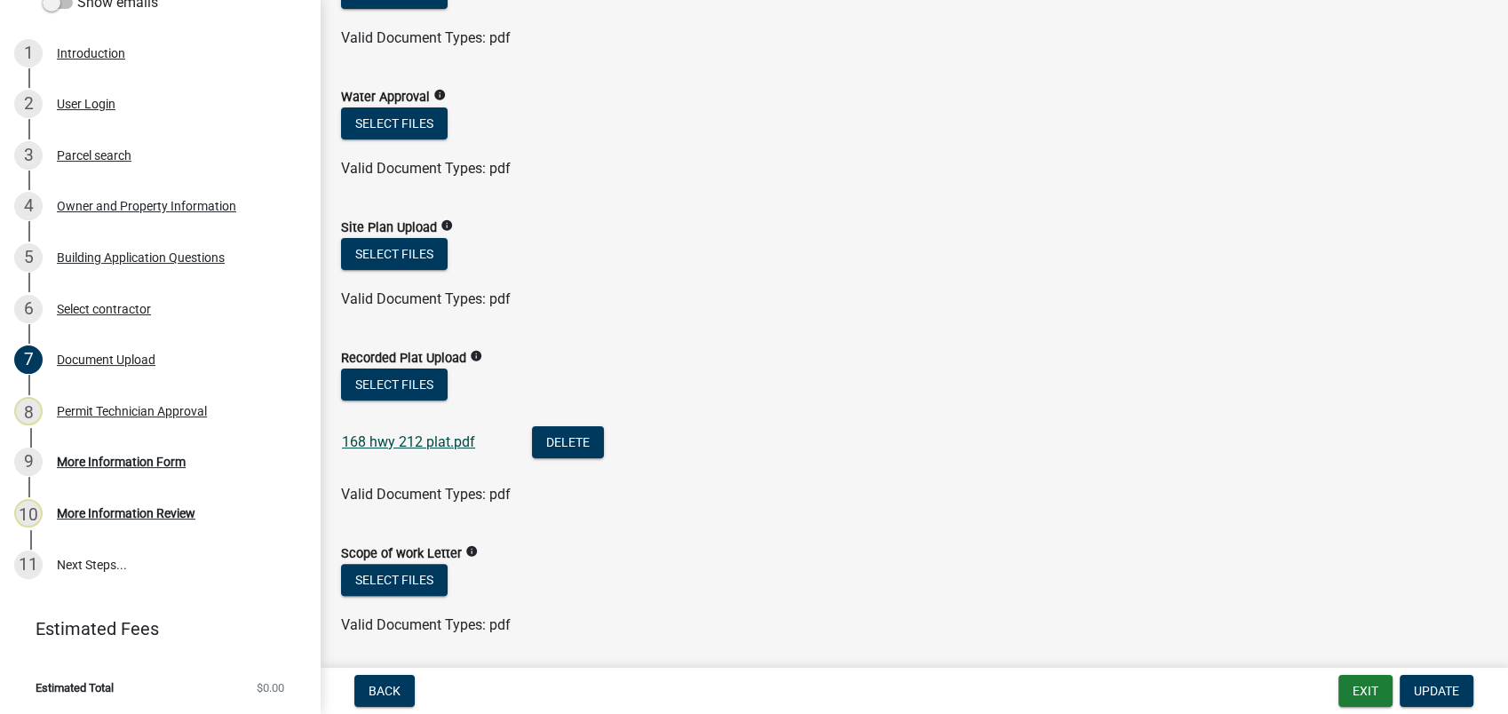
click at [396, 440] on link "168 hwy 212 plat.pdf" at bounding box center [408, 441] width 133 height 17
click at [127, 459] on div "More Information Form" at bounding box center [121, 462] width 129 height 12
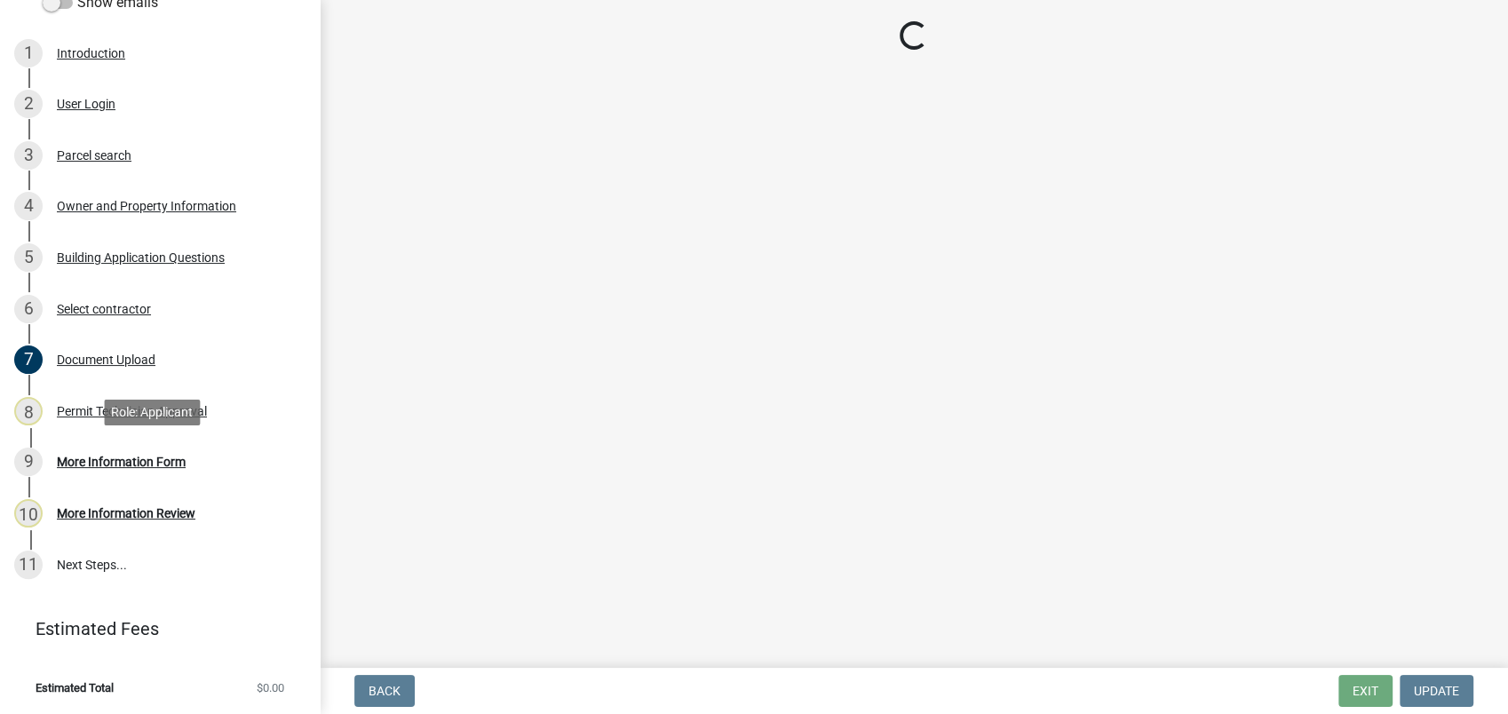
scroll to position [0, 0]
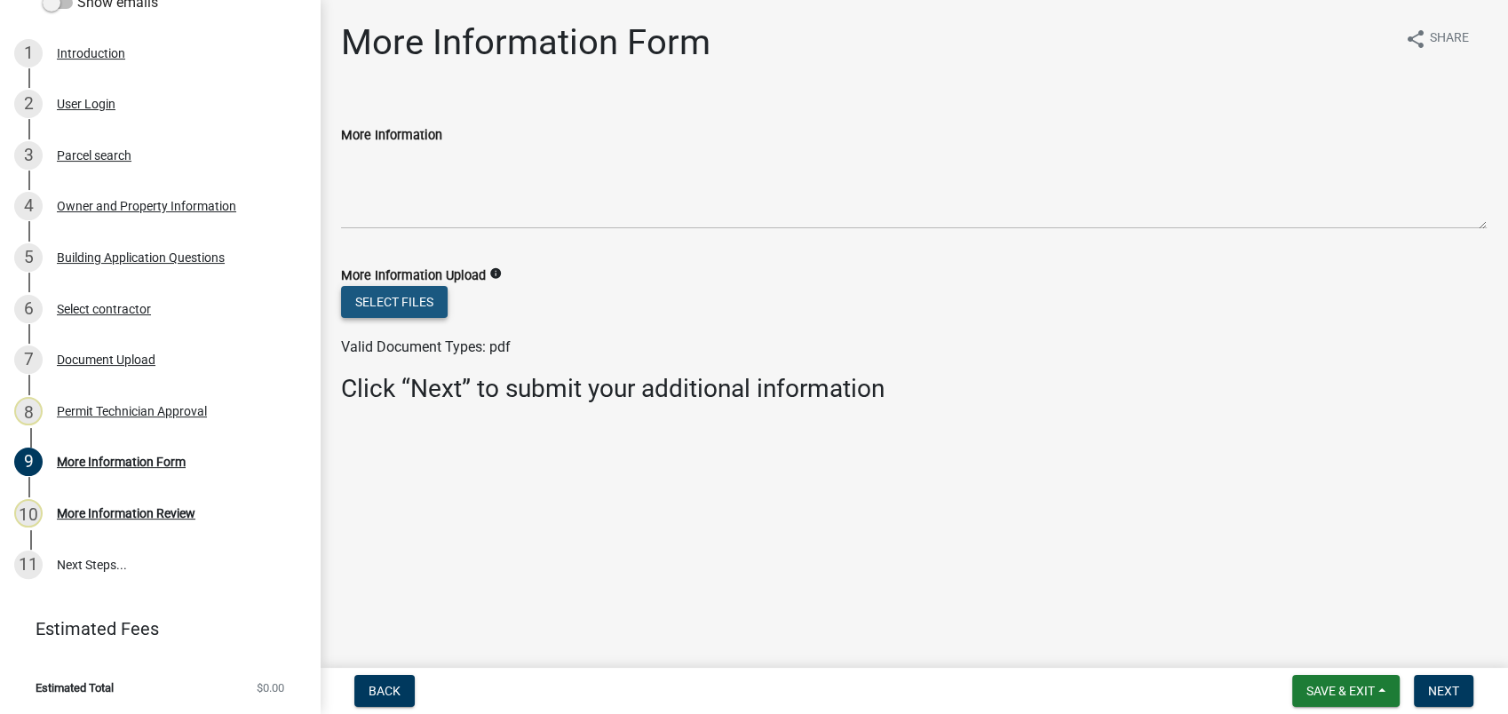
click at [369, 294] on button "Select files" at bounding box center [394, 302] width 107 height 32
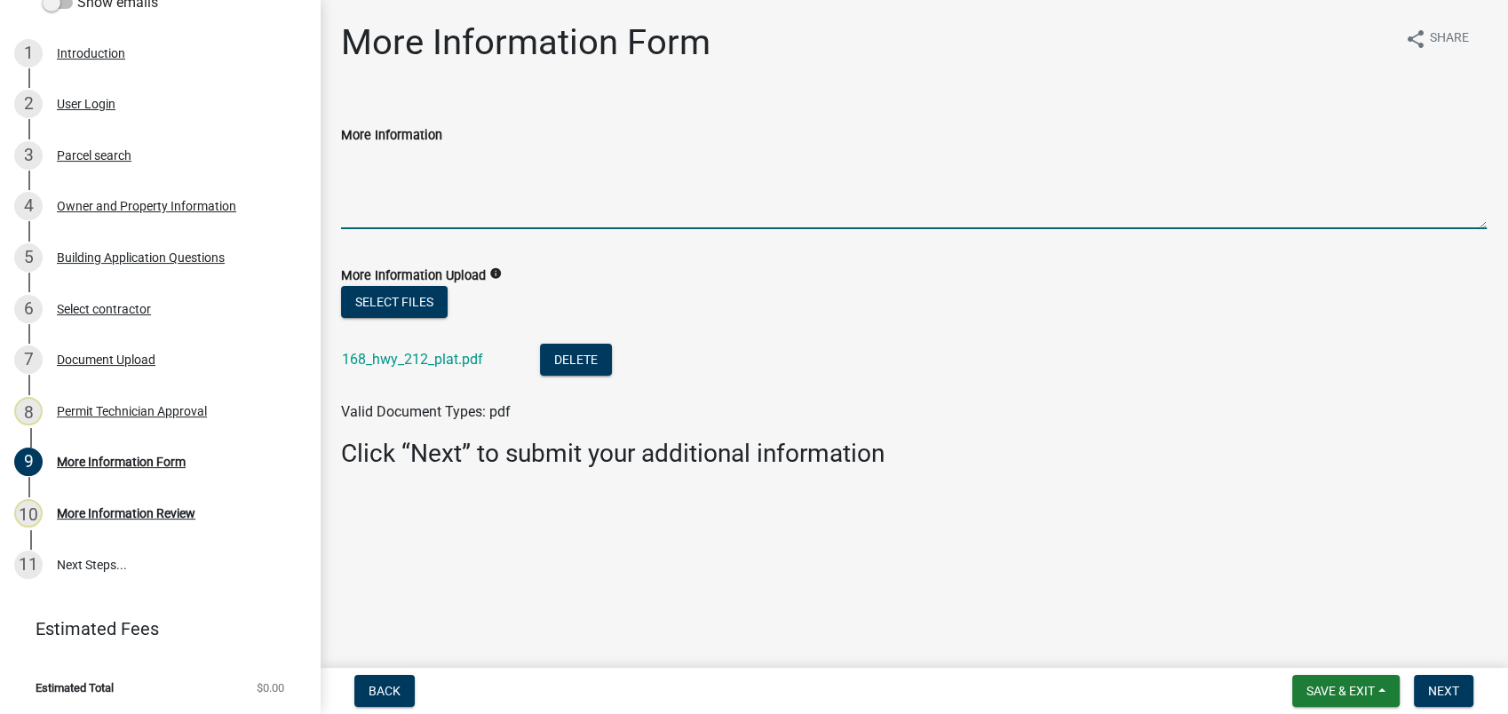
click at [362, 169] on textarea "More Information" at bounding box center [914, 187] width 1146 height 83
type textarea "150 ft setbacks all property lines. There is .5% lot coverage"
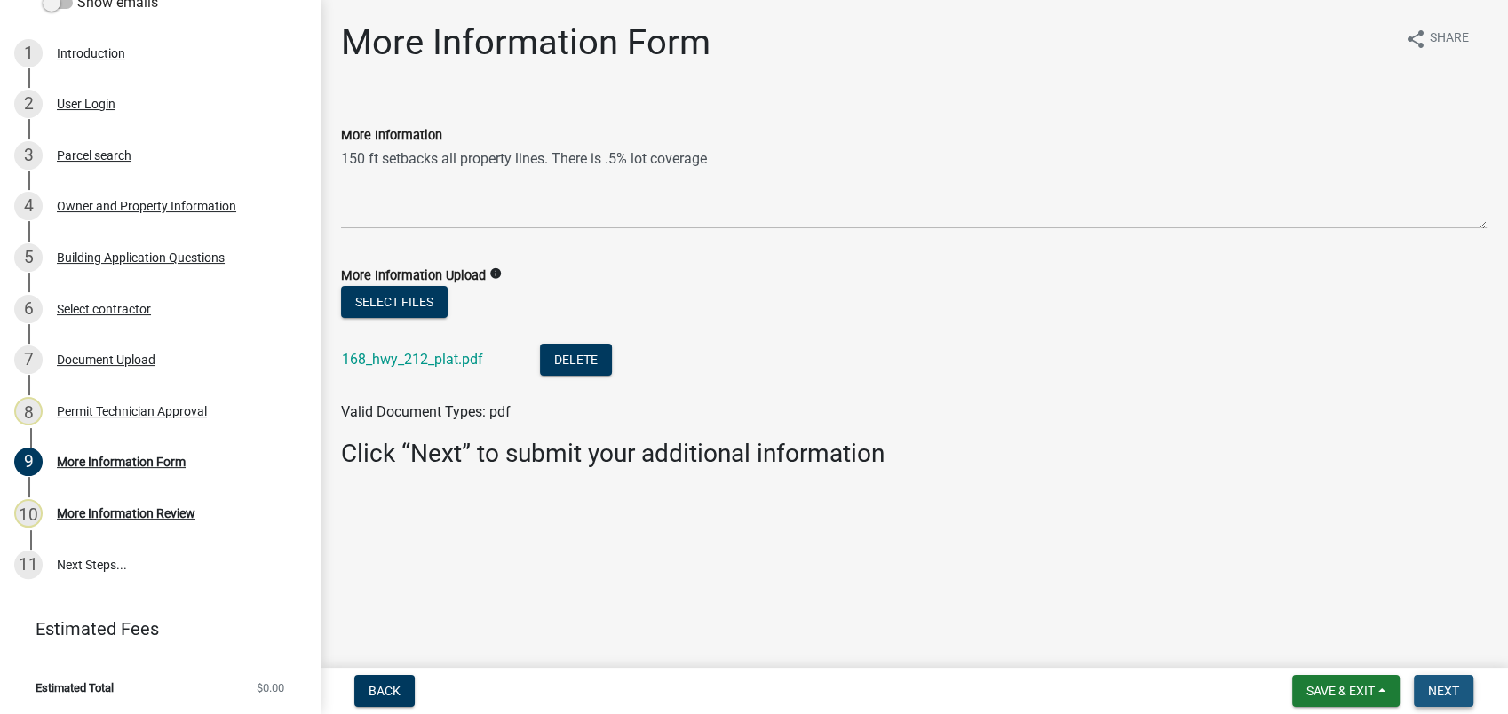
click at [1453, 696] on span "Next" at bounding box center [1443, 691] width 31 height 14
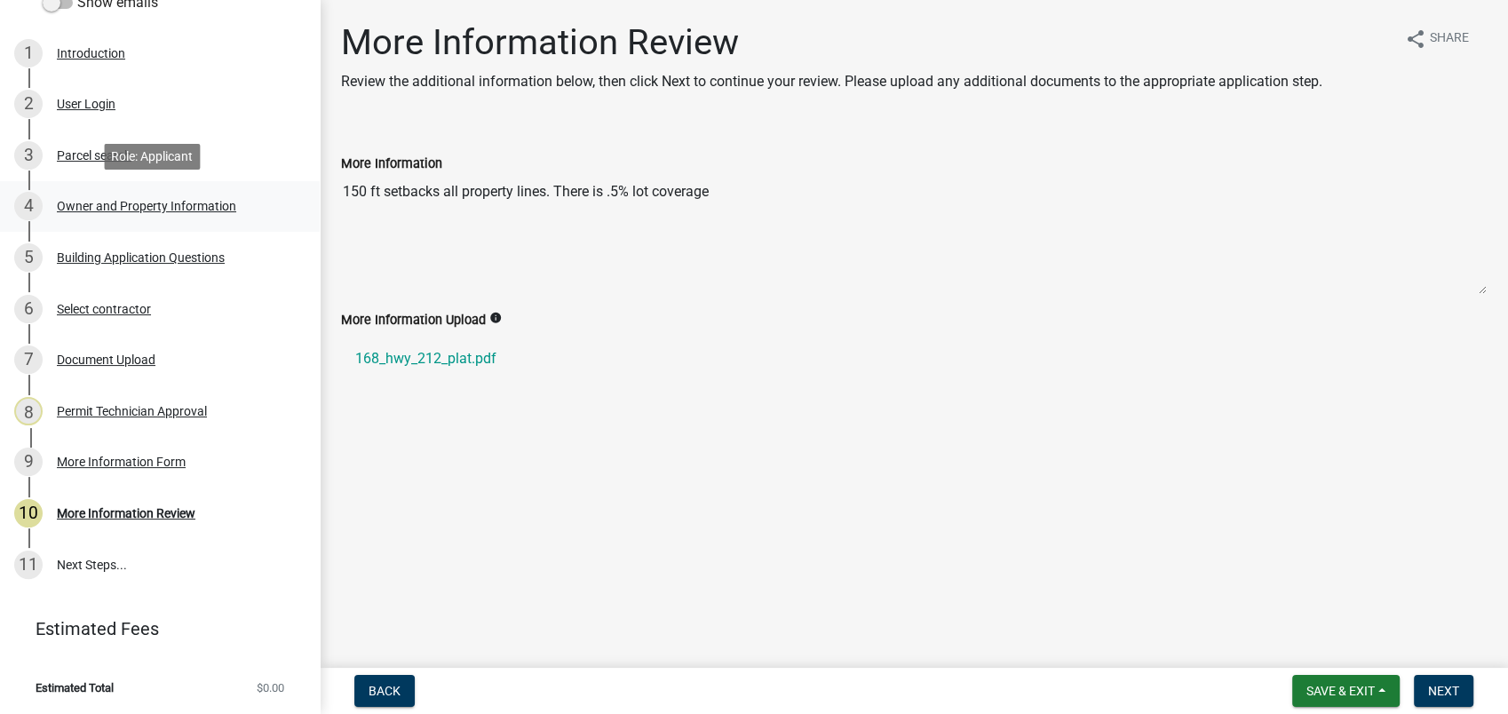
click at [114, 202] on div "Owner and Property Information" at bounding box center [146, 206] width 179 height 12
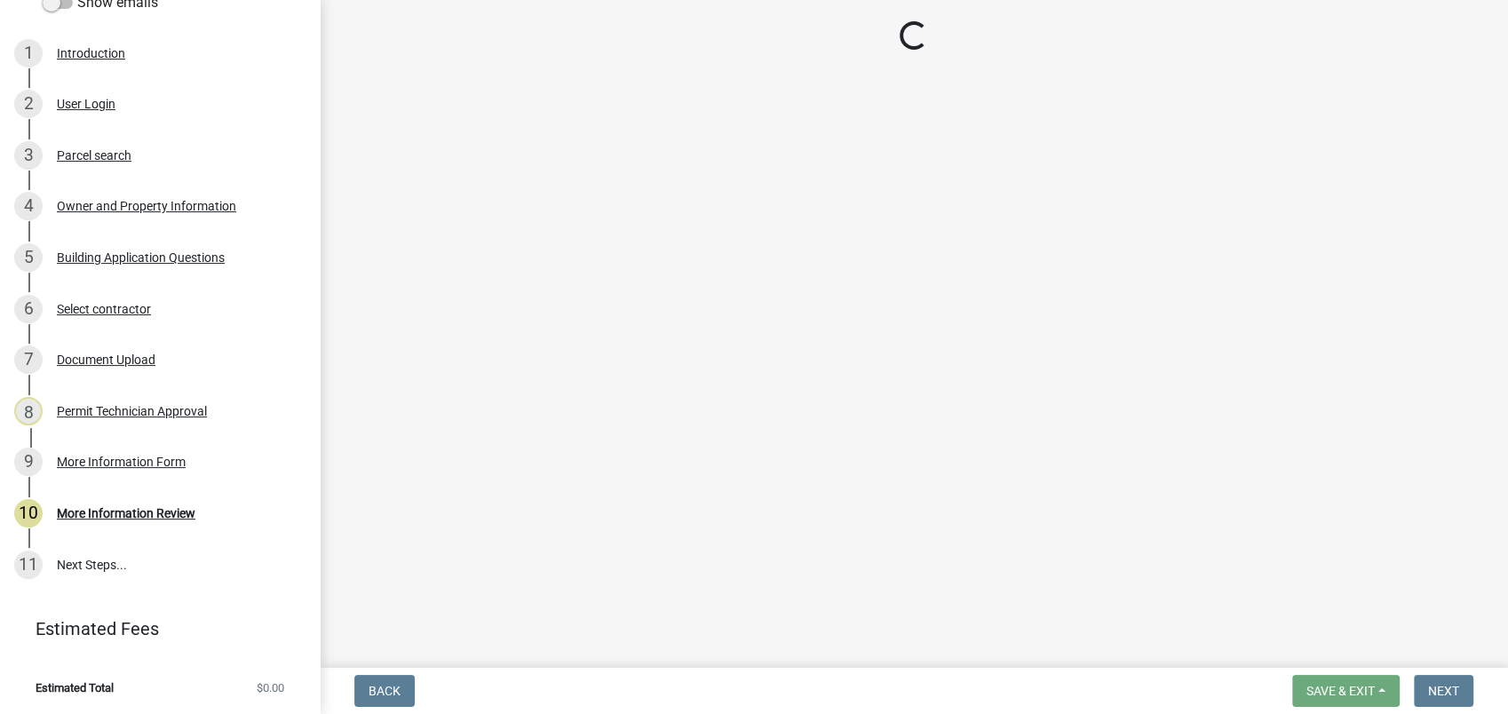
select select "a4366e26-0f82-401b-a682-956e4112ff86"
select select "83394b22-4a11-496c-8e5c-75ade2e72faf"
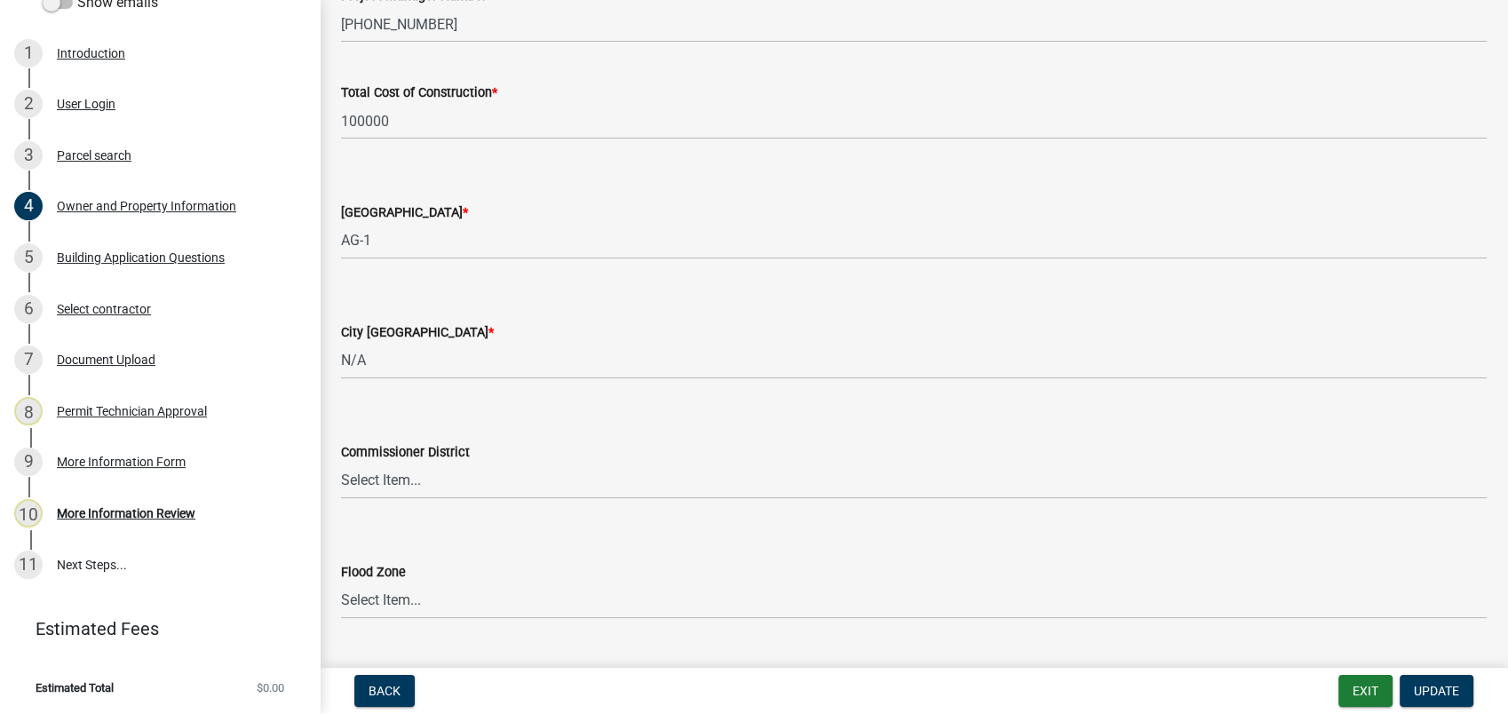
scroll to position [3003, 0]
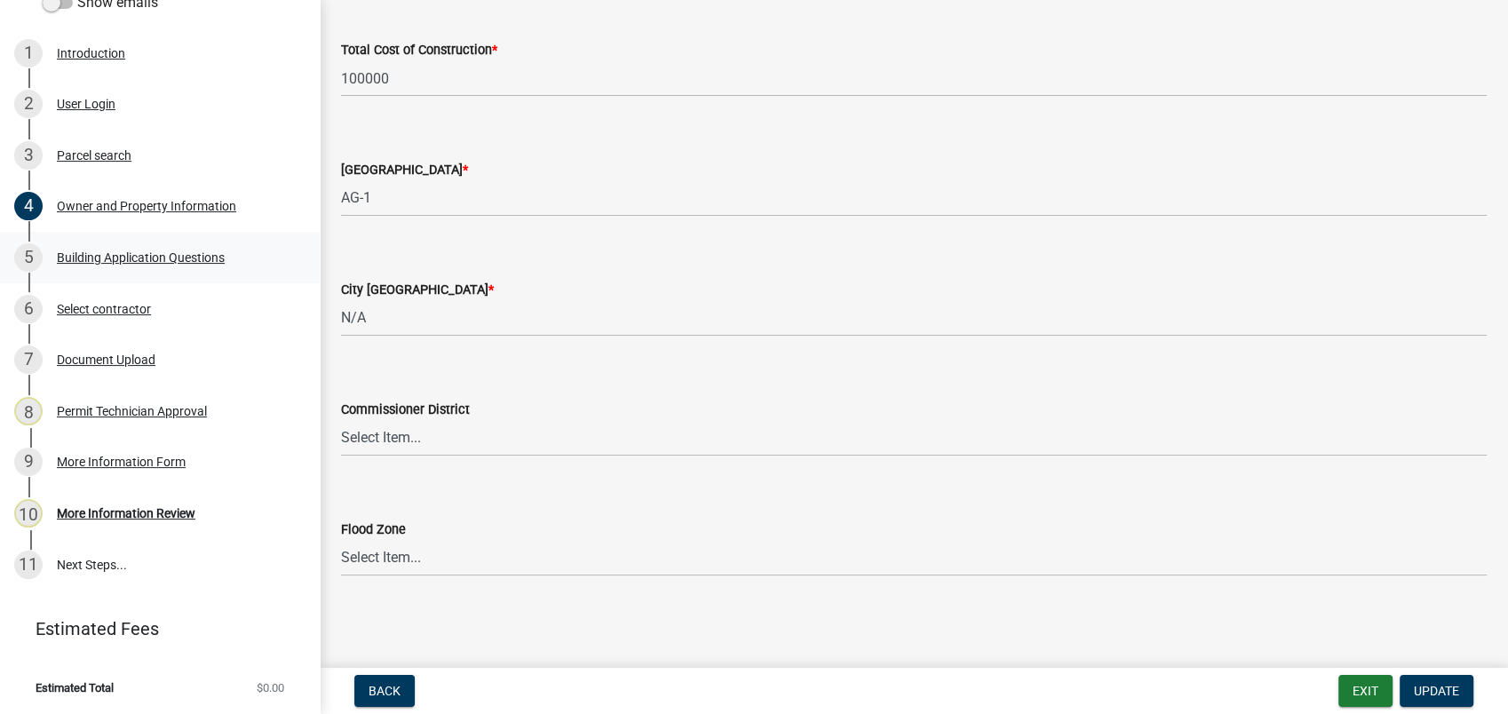
click at [110, 243] on div "5 Building Application Questions" at bounding box center [152, 257] width 277 height 28
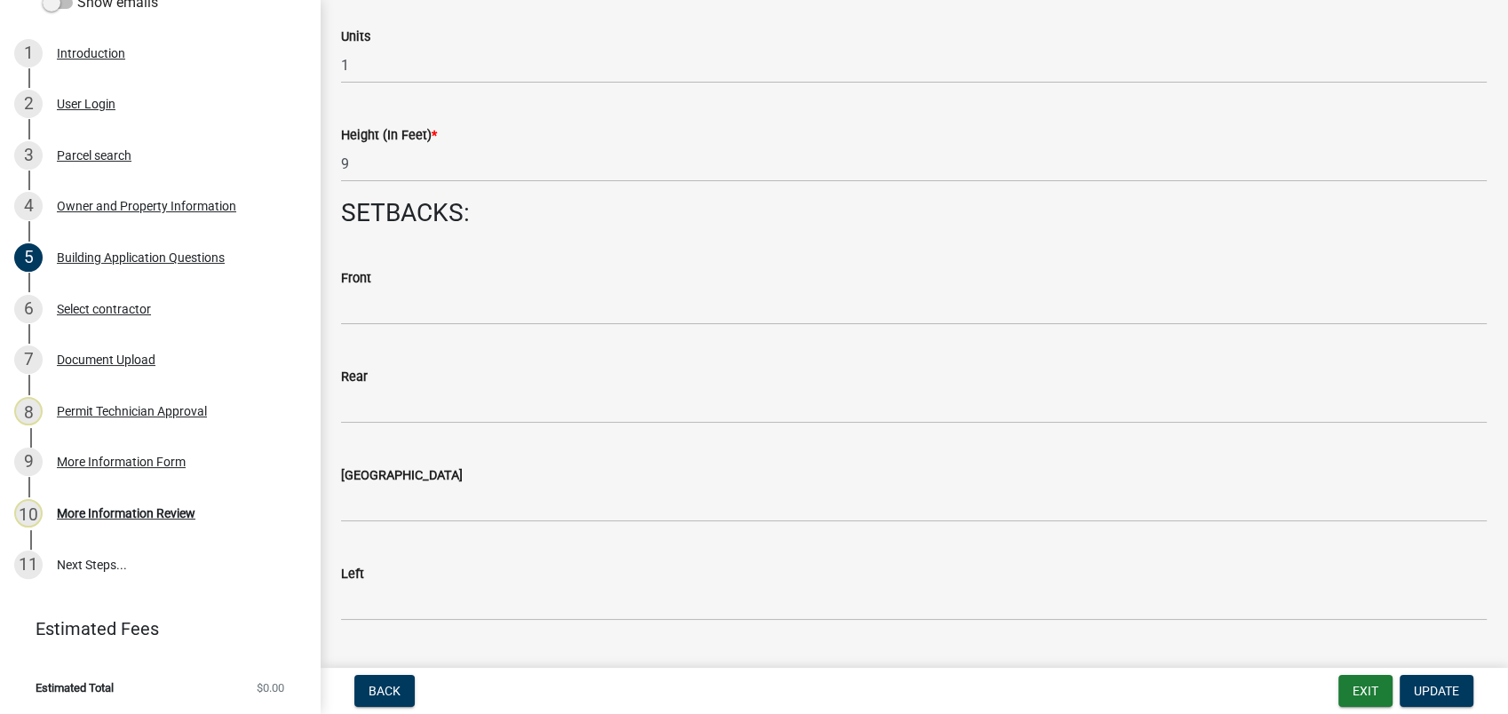
scroll to position [2368, 0]
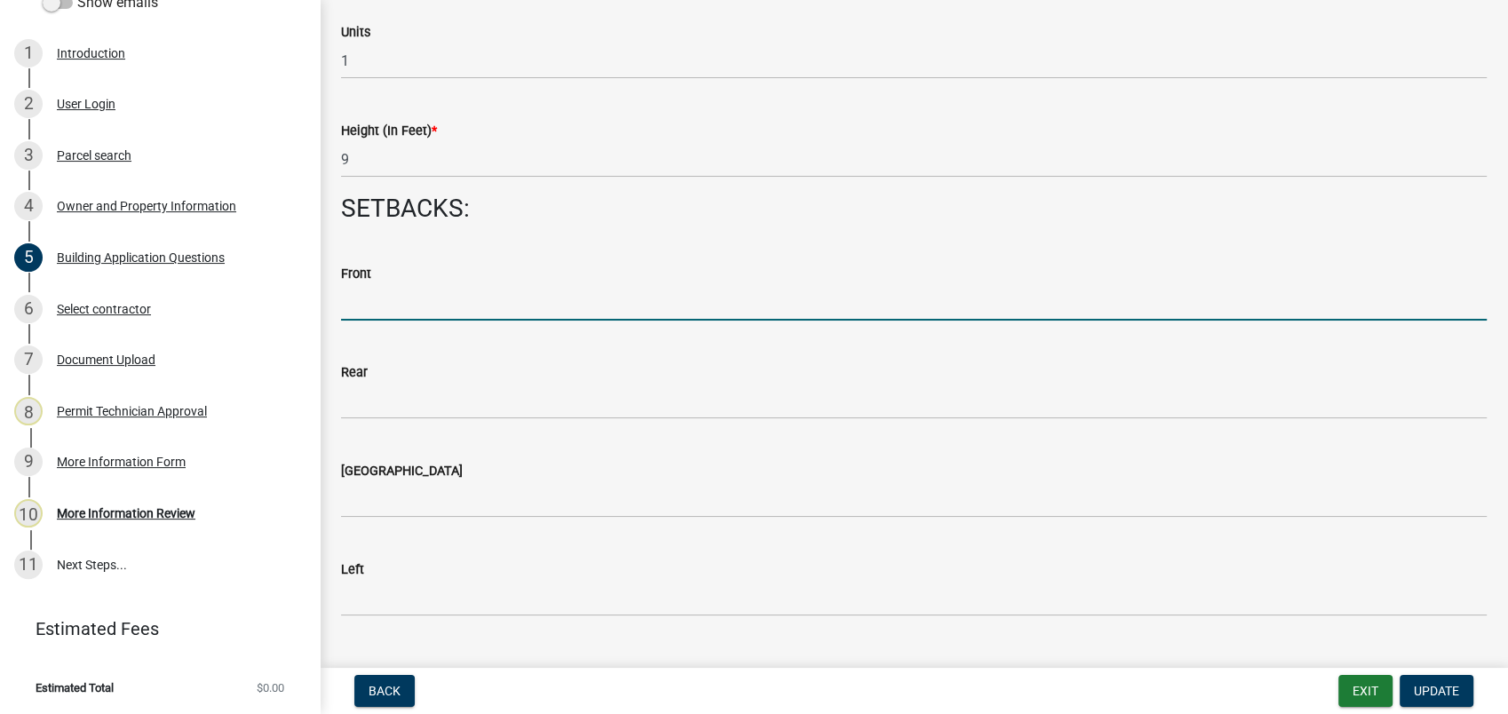
click at [454, 319] on input "text" at bounding box center [914, 302] width 1146 height 36
type input "150"
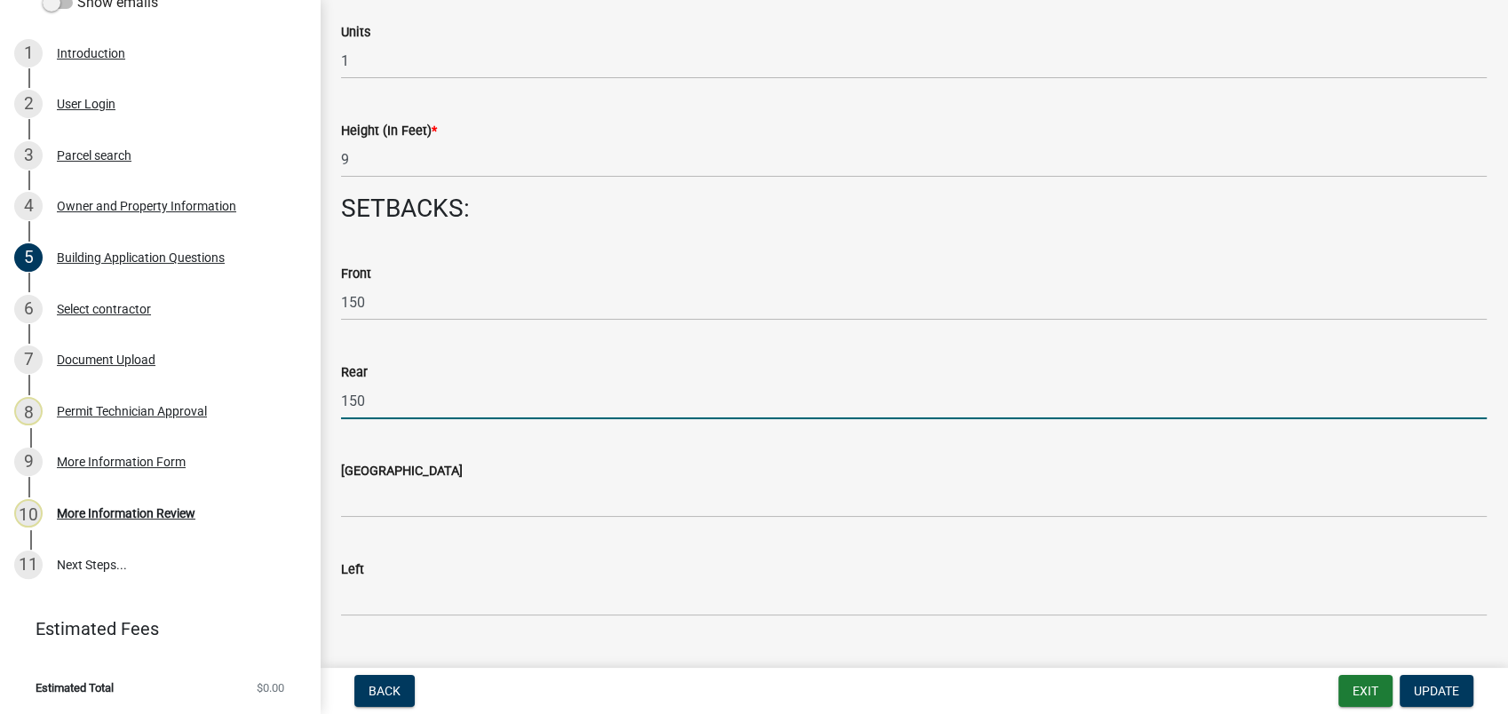
type input "150"
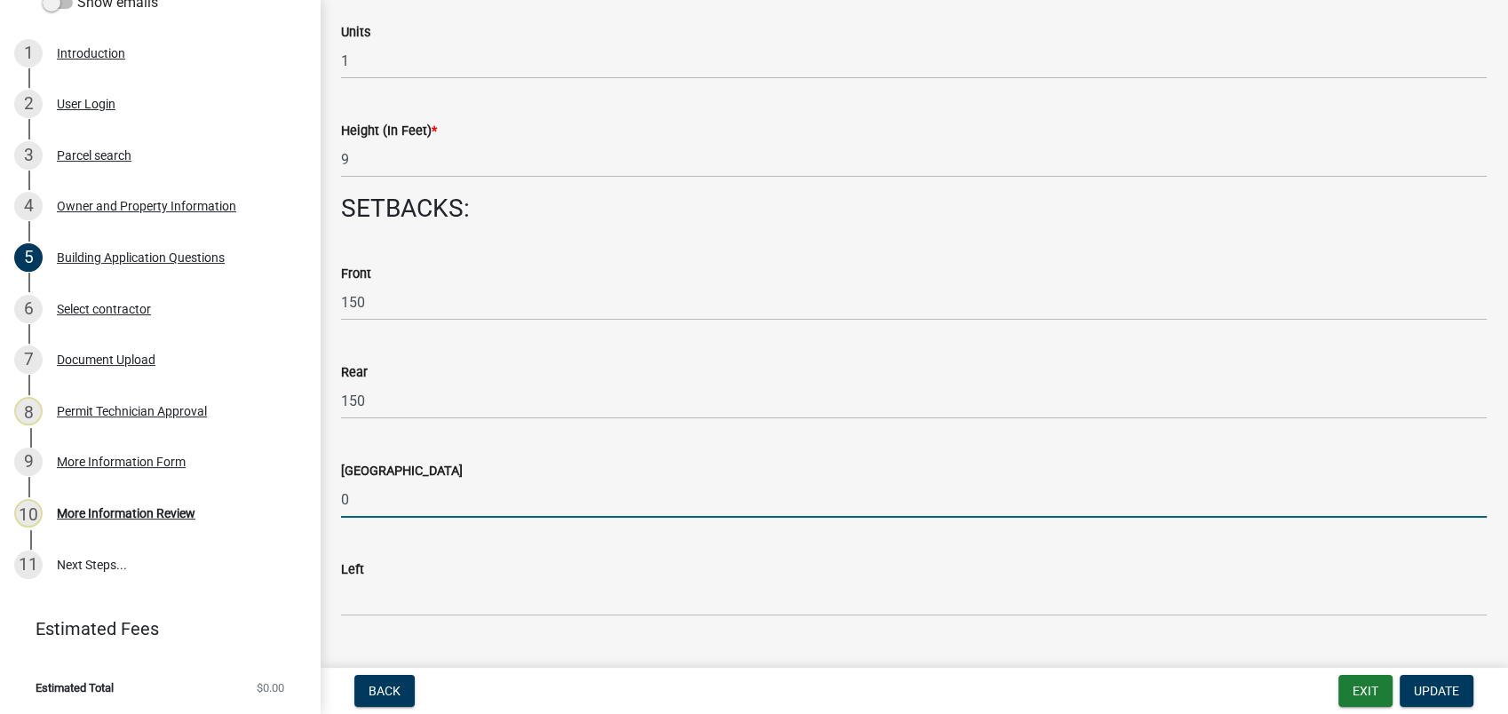
type input "0"
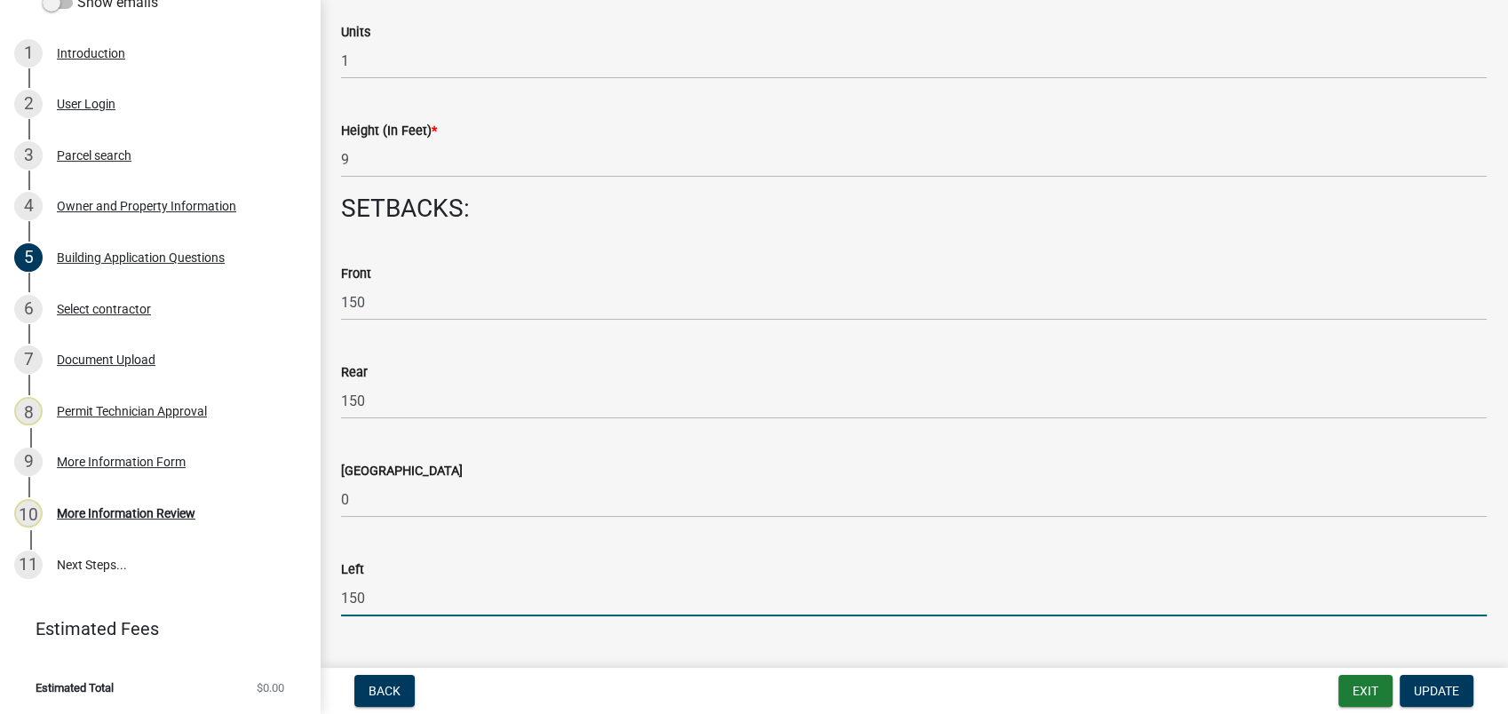
type input "150"
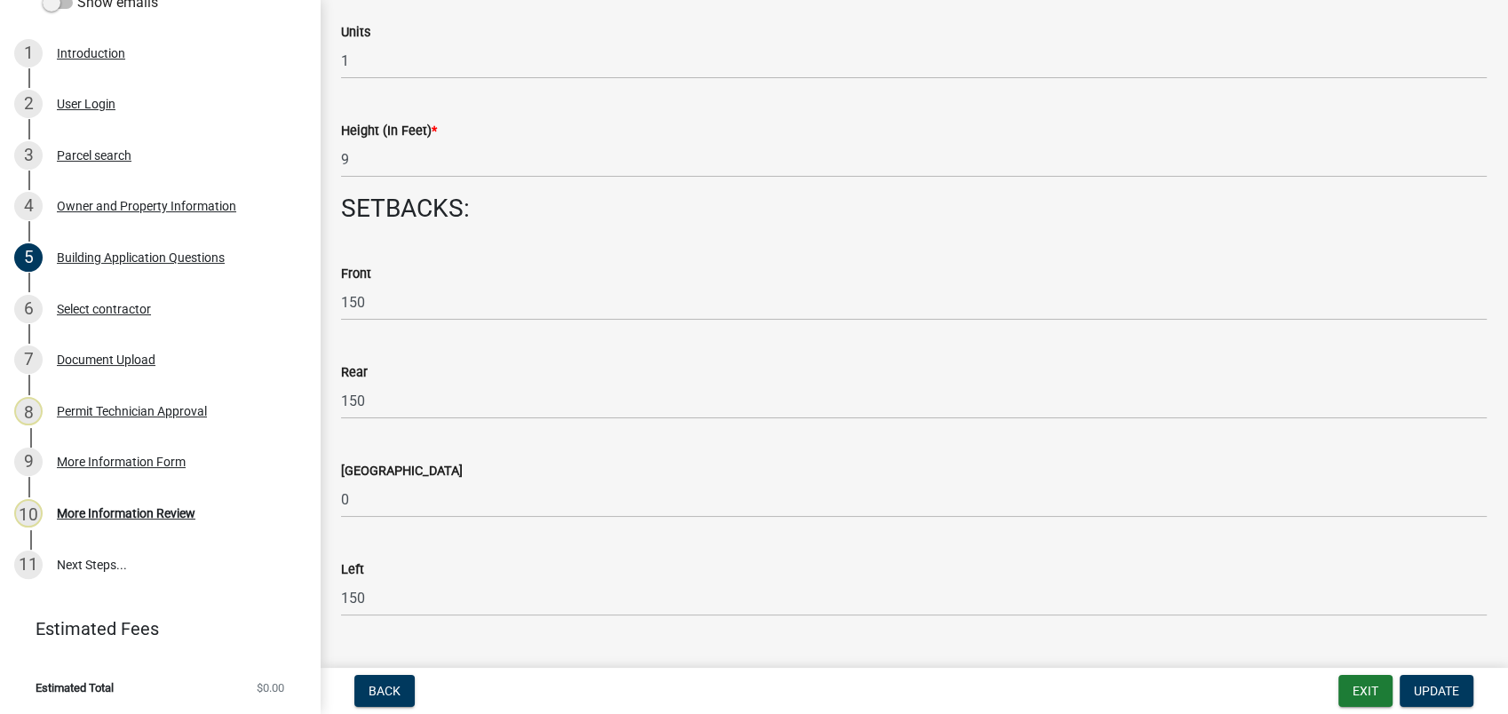
scroll to position [2735, 0]
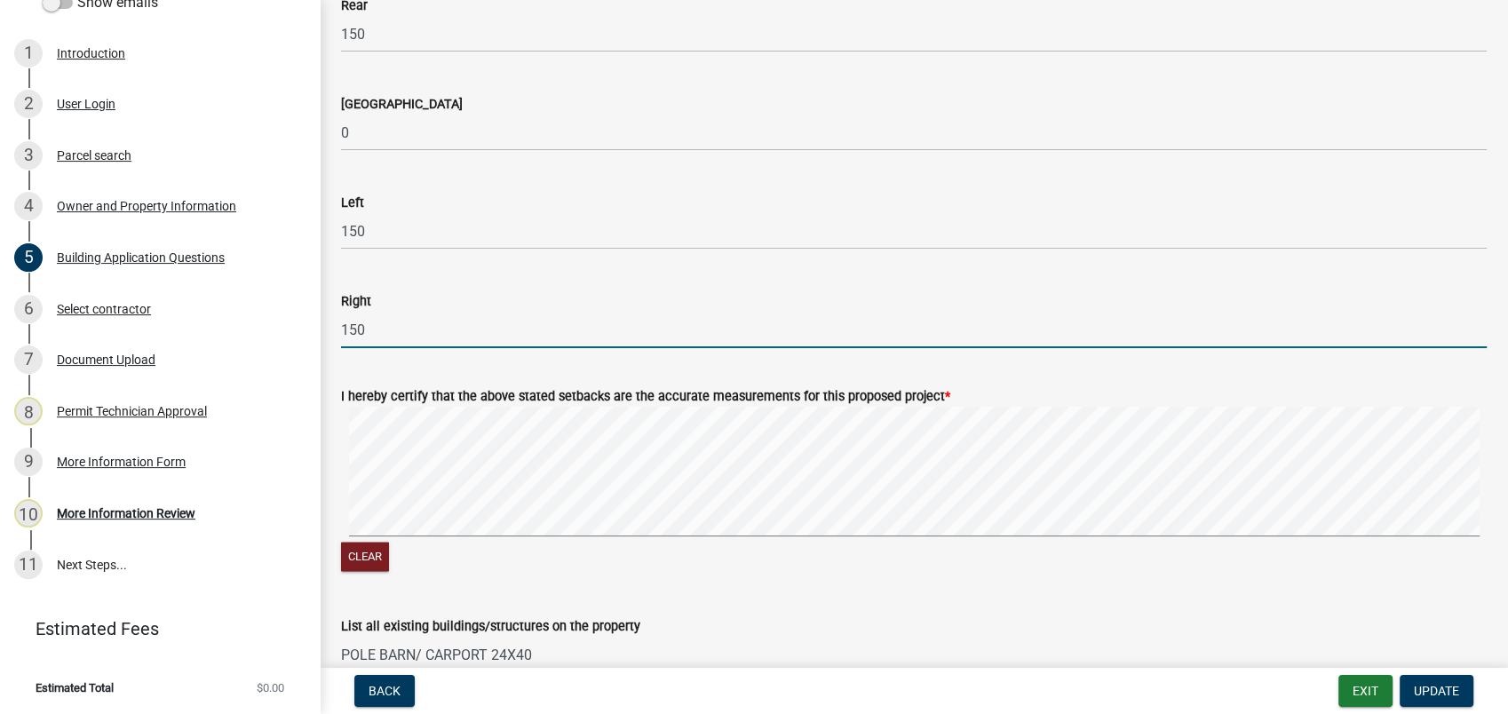
type input "150"
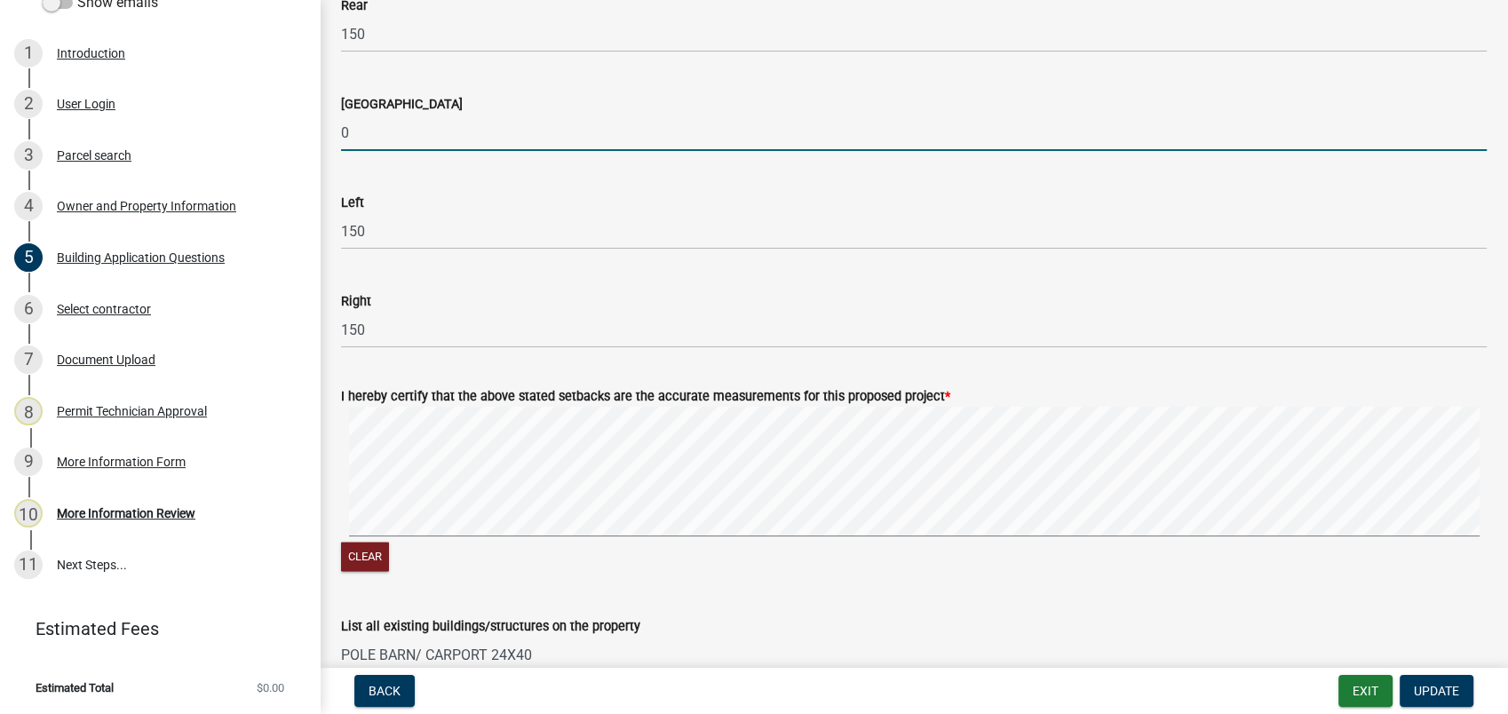
click at [353, 131] on input "0" at bounding box center [914, 133] width 1146 height 36
type input "150"
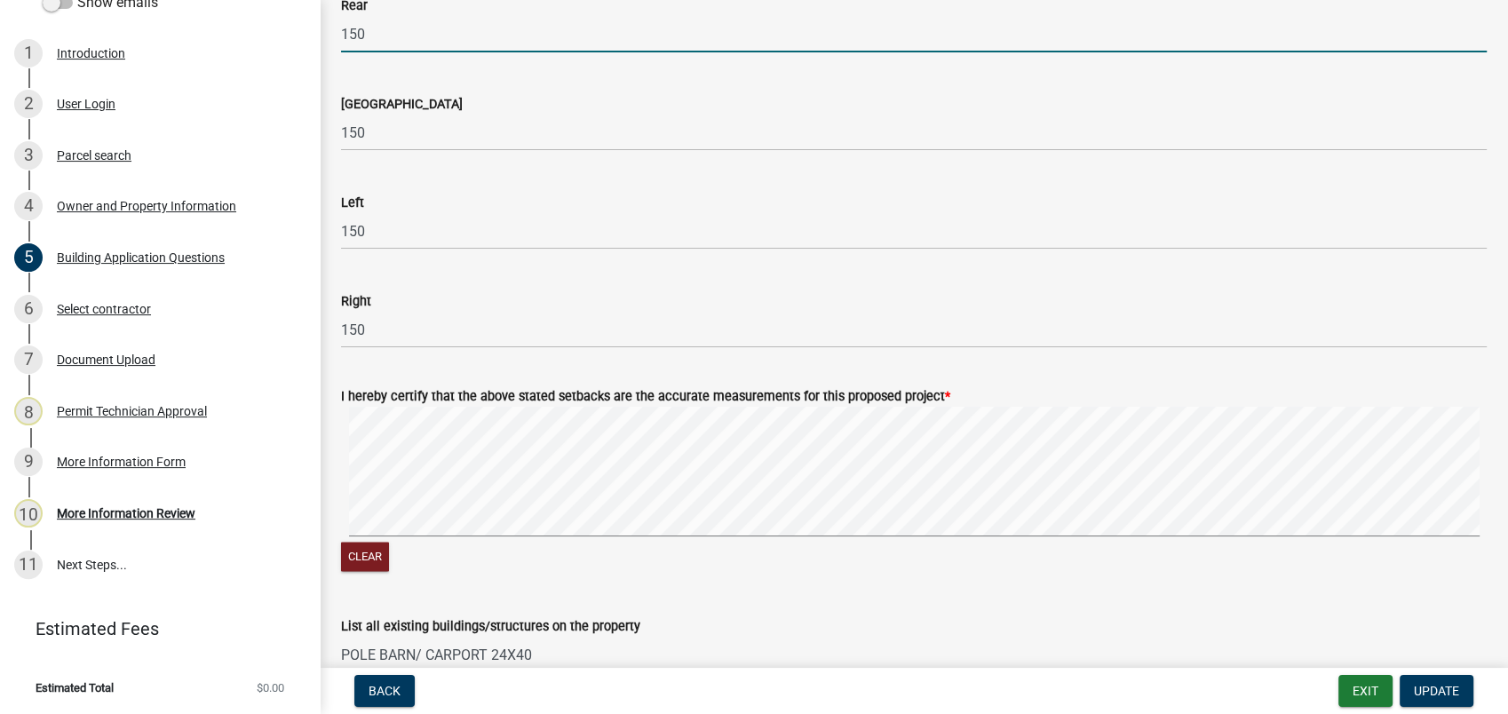
click at [359, 39] on input "150" at bounding box center [914, 34] width 1146 height 36
type input "0"
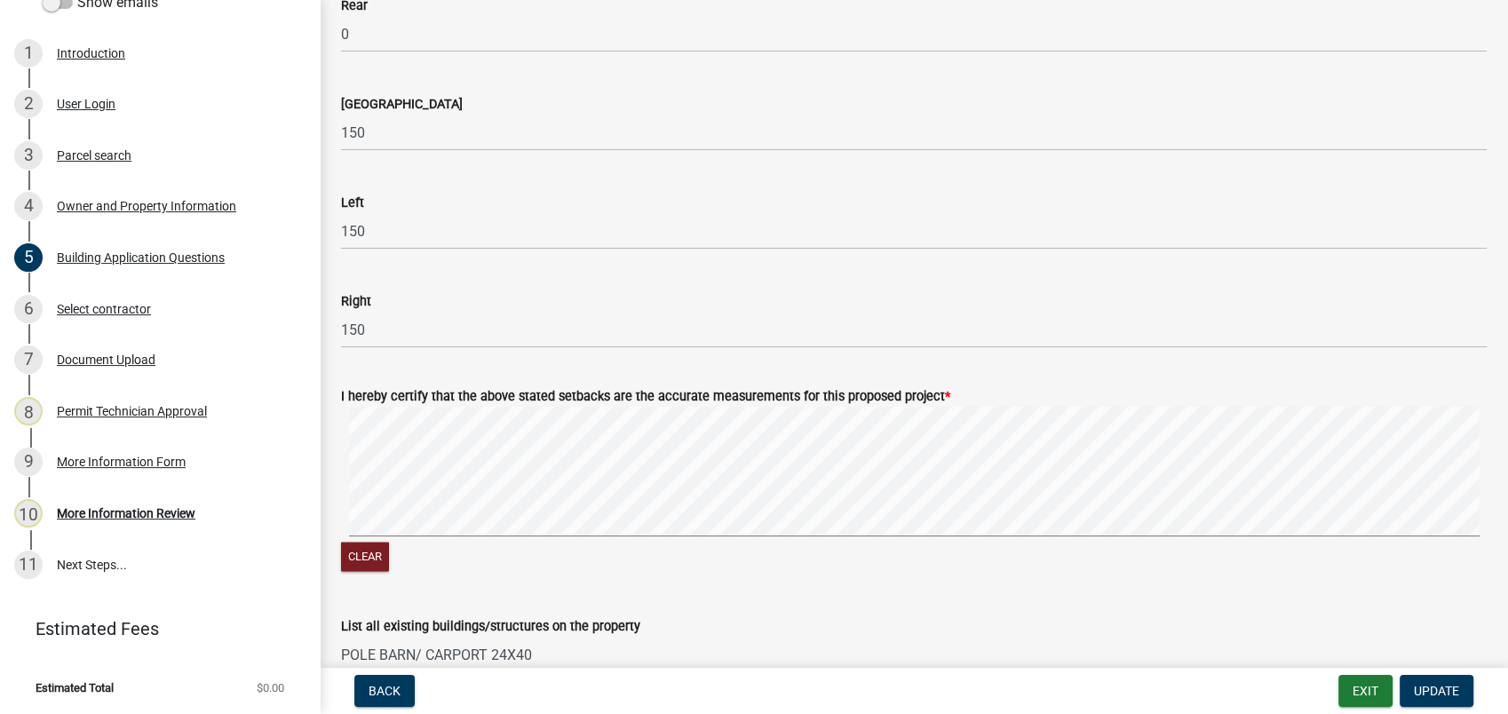
drag, startPoint x: 626, startPoint y: 185, endPoint x: 1144, endPoint y: 93, distance: 525.8
click at [642, 180] on div "Left 150" at bounding box center [914, 208] width 1146 height 83
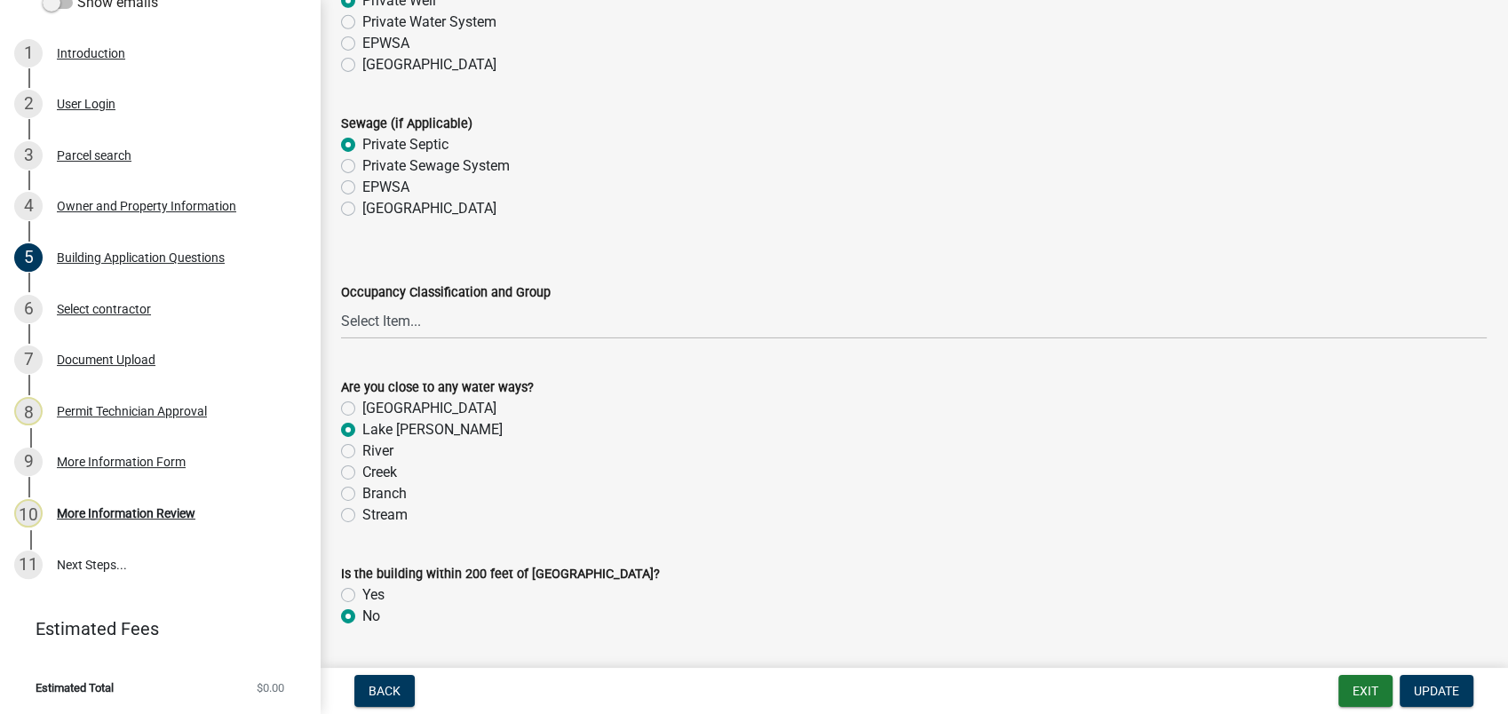
scroll to position [6098, 0]
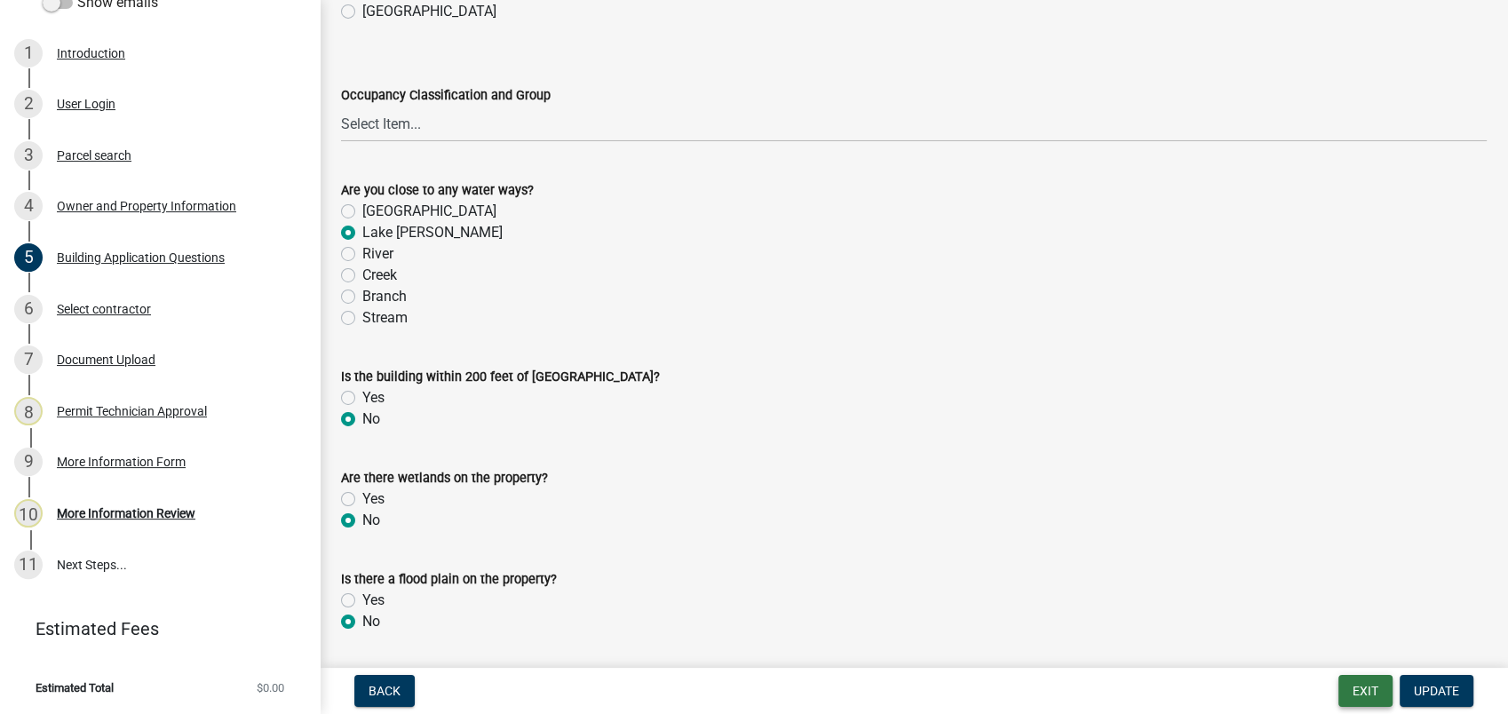
drag, startPoint x: 1355, startPoint y: 689, endPoint x: 1178, endPoint y: 749, distance: 187.3
click at [1178, 713] on html "Internet Explorer does NOT work with GeoPermits. Get a new browser for more sec…" at bounding box center [754, 357] width 1508 height 714
click at [1443, 693] on span "Update" at bounding box center [1436, 691] width 45 height 14
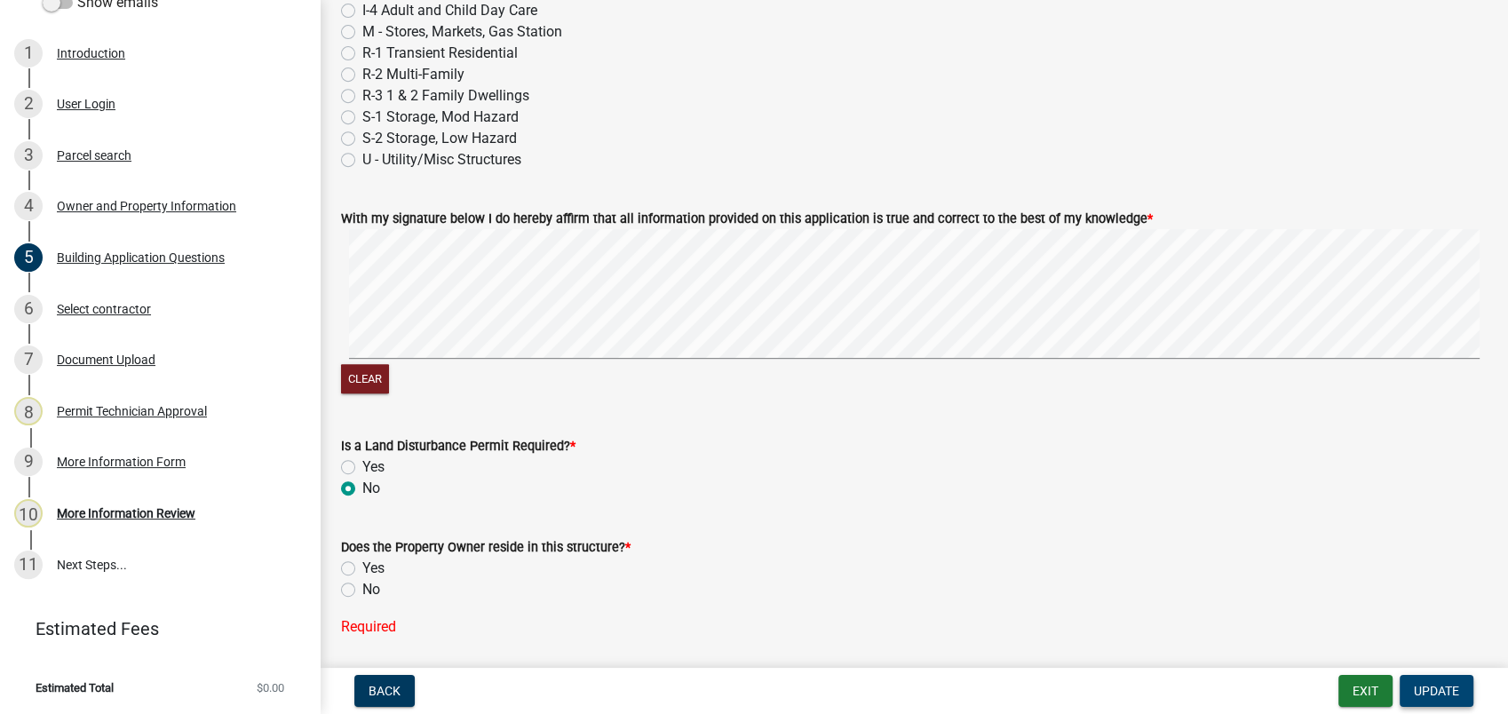
scroll to position [7614, 0]
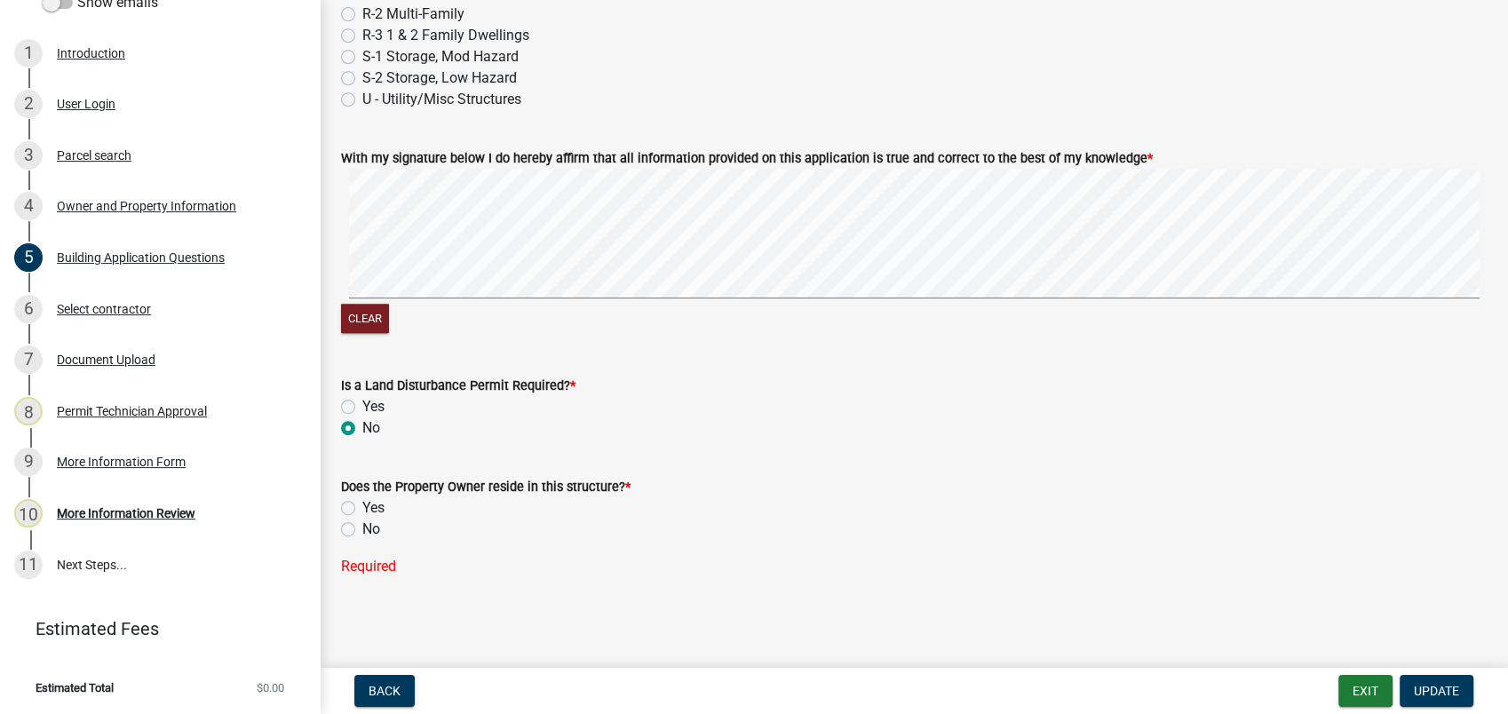
click at [362, 527] on label "No" at bounding box center [371, 529] width 18 height 21
click at [362, 527] on input "No" at bounding box center [368, 525] width 12 height 12
radio input "true"
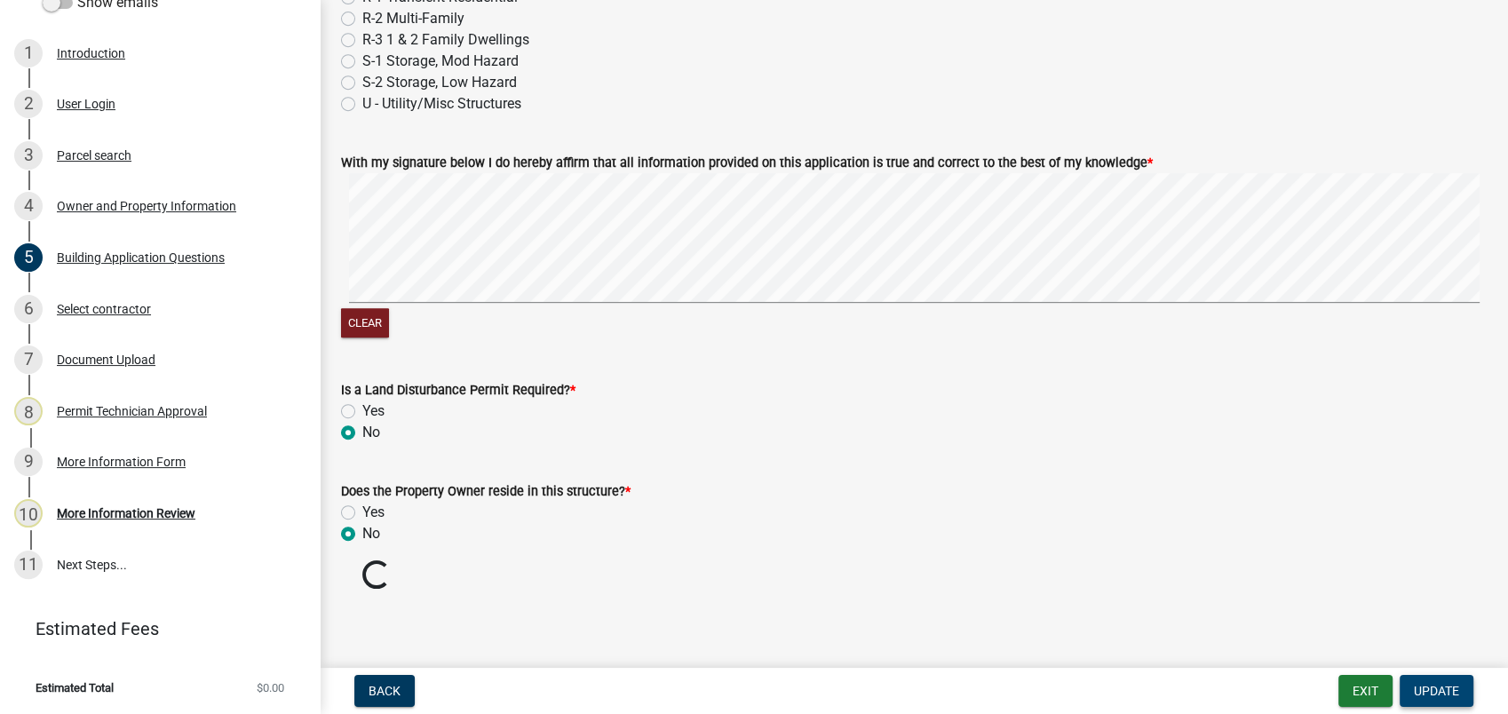
scroll to position [7579, 0]
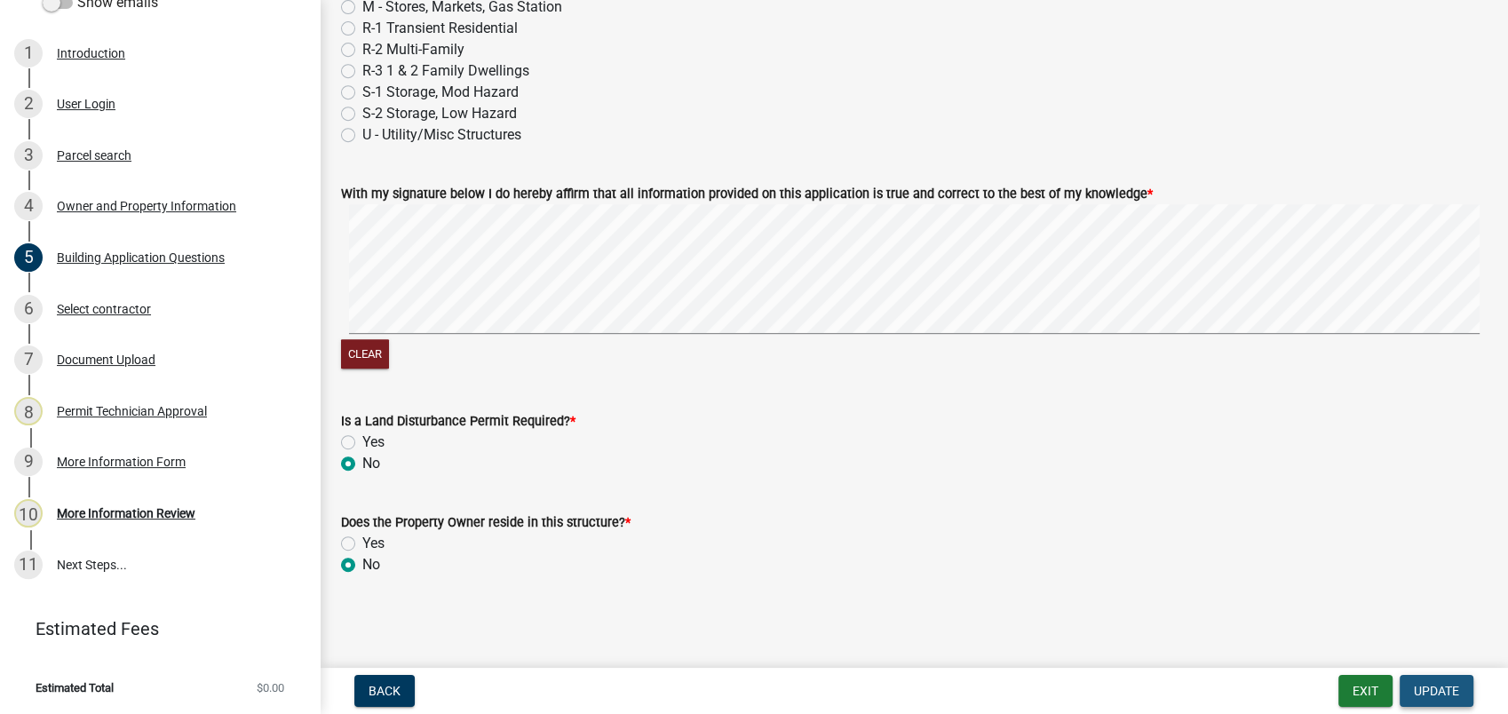
click at [1424, 691] on span "Update" at bounding box center [1436, 691] width 45 height 14
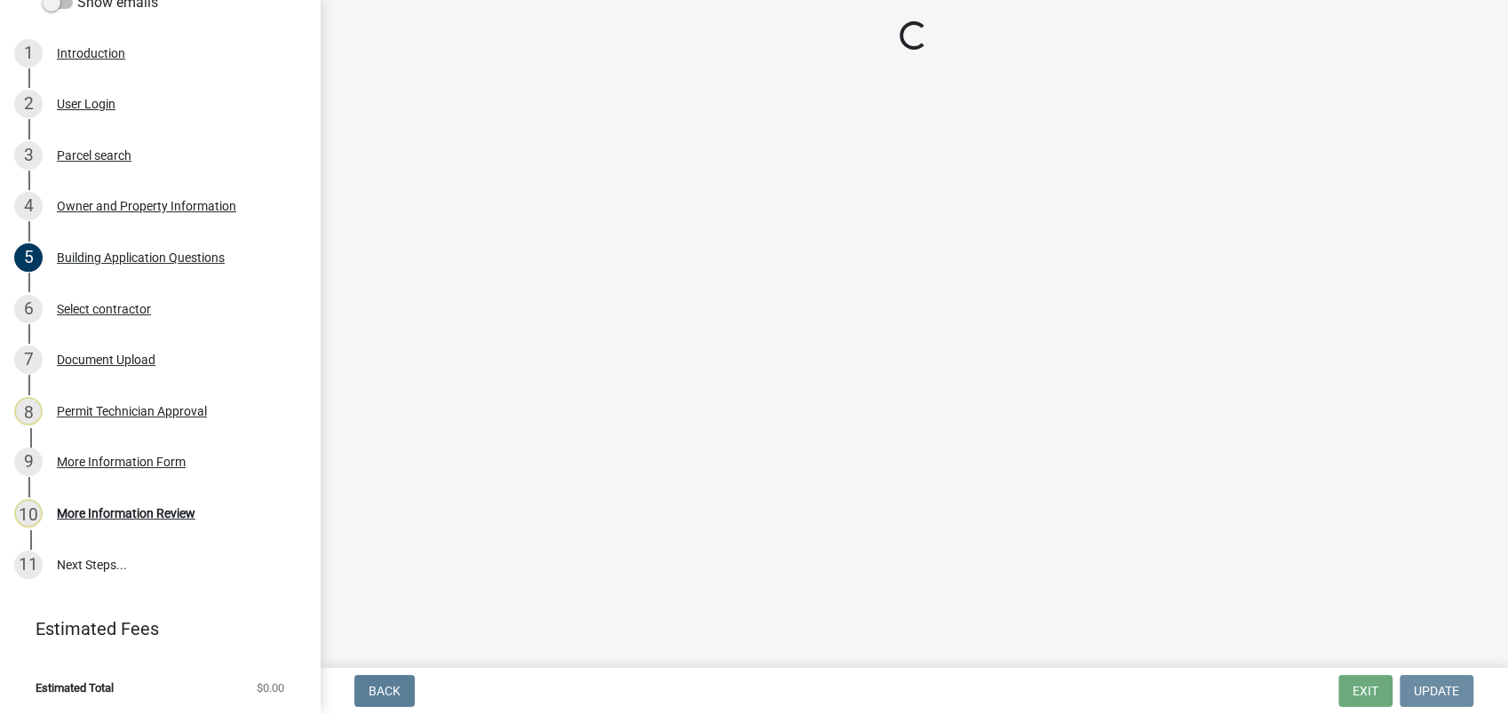
scroll to position [0, 0]
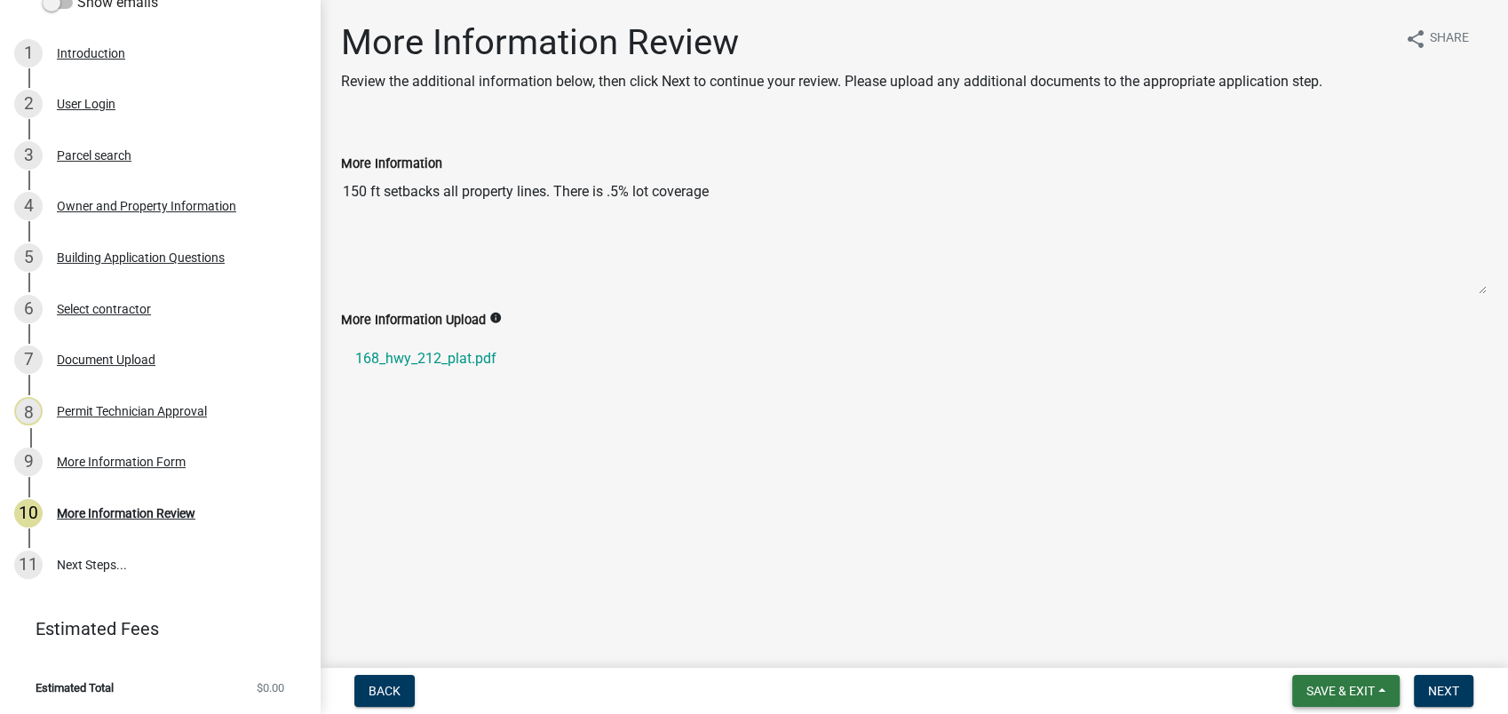
click at [1318, 685] on span "Save & Exit" at bounding box center [1340, 691] width 68 height 14
click at [1293, 597] on button "Save" at bounding box center [1329, 602] width 142 height 43
click at [138, 212] on div "Owner and Property Information" at bounding box center [146, 206] width 179 height 12
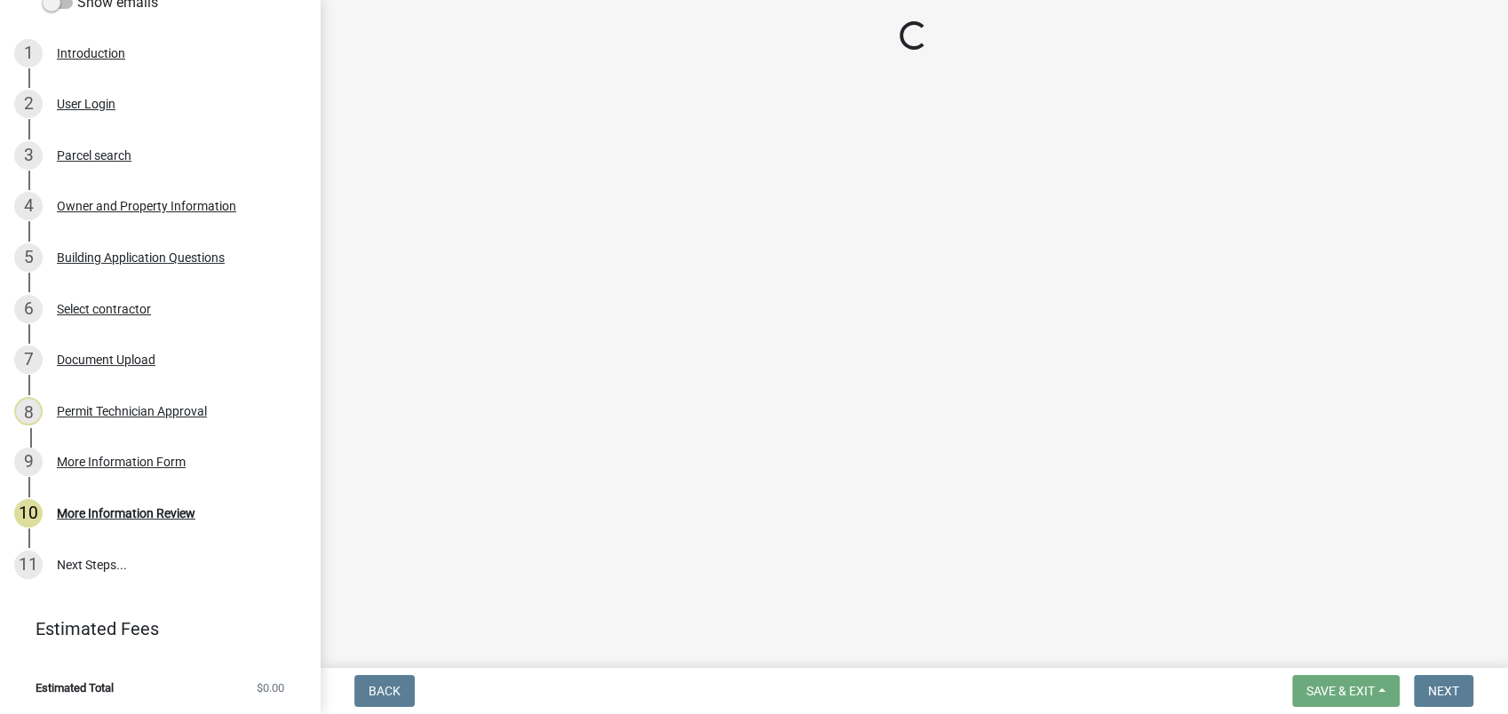
select select "a4366e26-0f82-401b-a682-956e4112ff86"
select select "83394b22-4a11-496c-8e5c-75ade2e72faf"
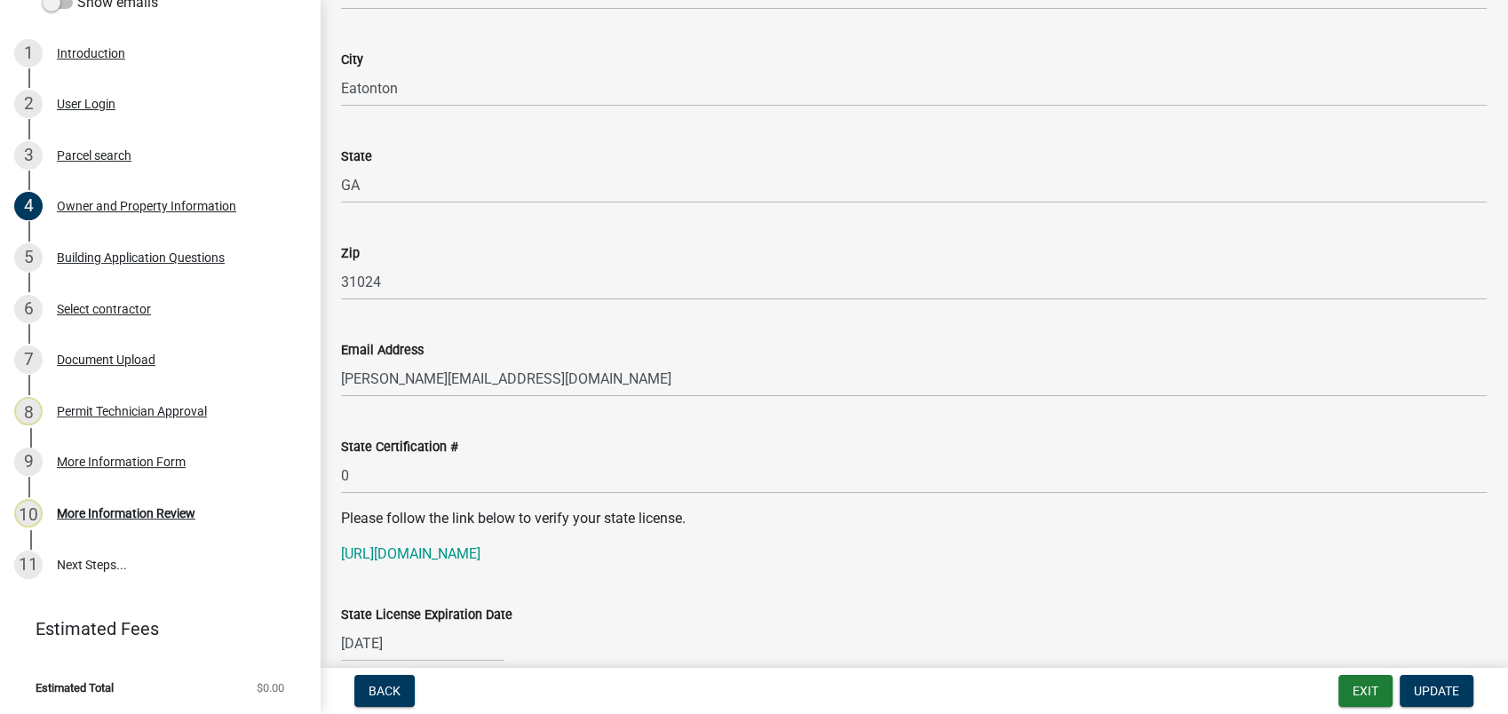
scroll to position [1973, 0]
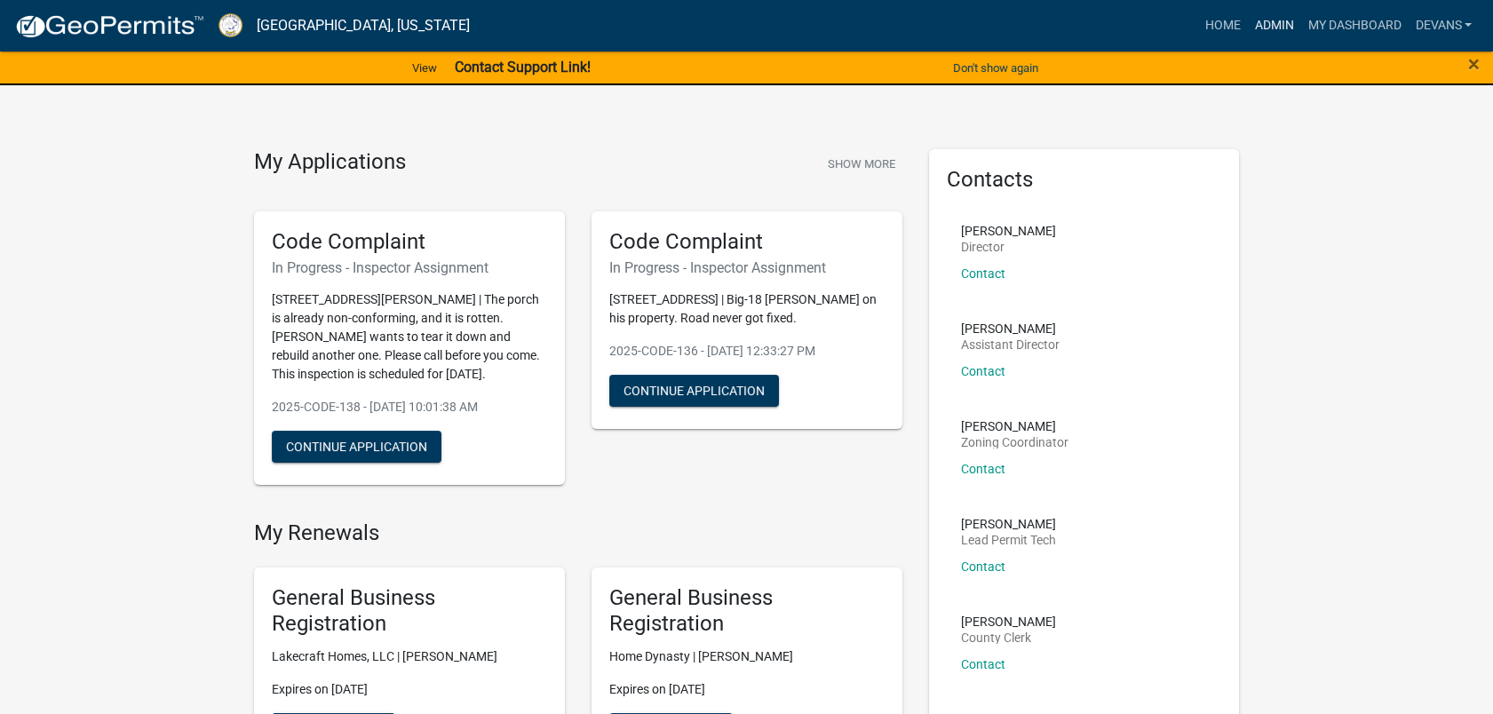
click at [1272, 29] on link "Admin" at bounding box center [1273, 26] width 53 height 34
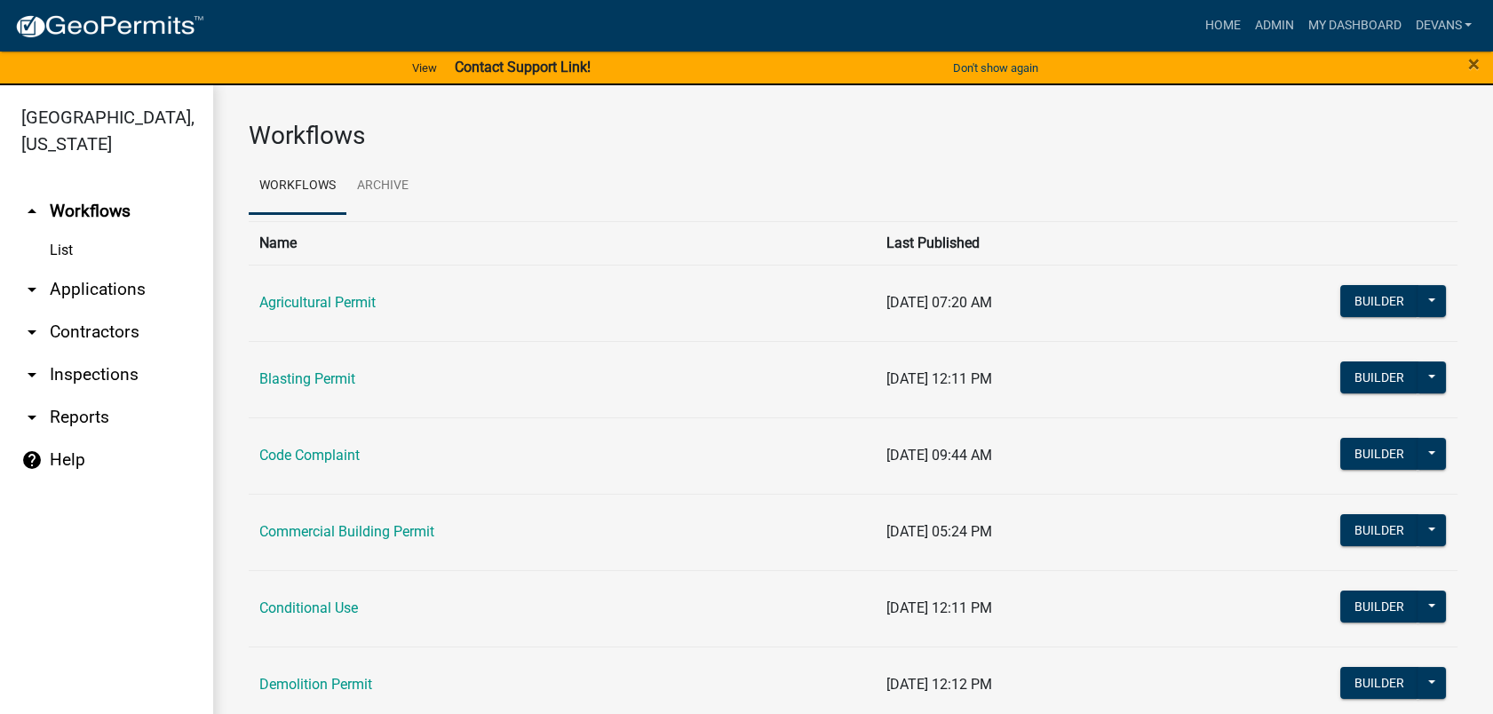
click at [83, 289] on link "arrow_drop_down Applications" at bounding box center [106, 289] width 213 height 43
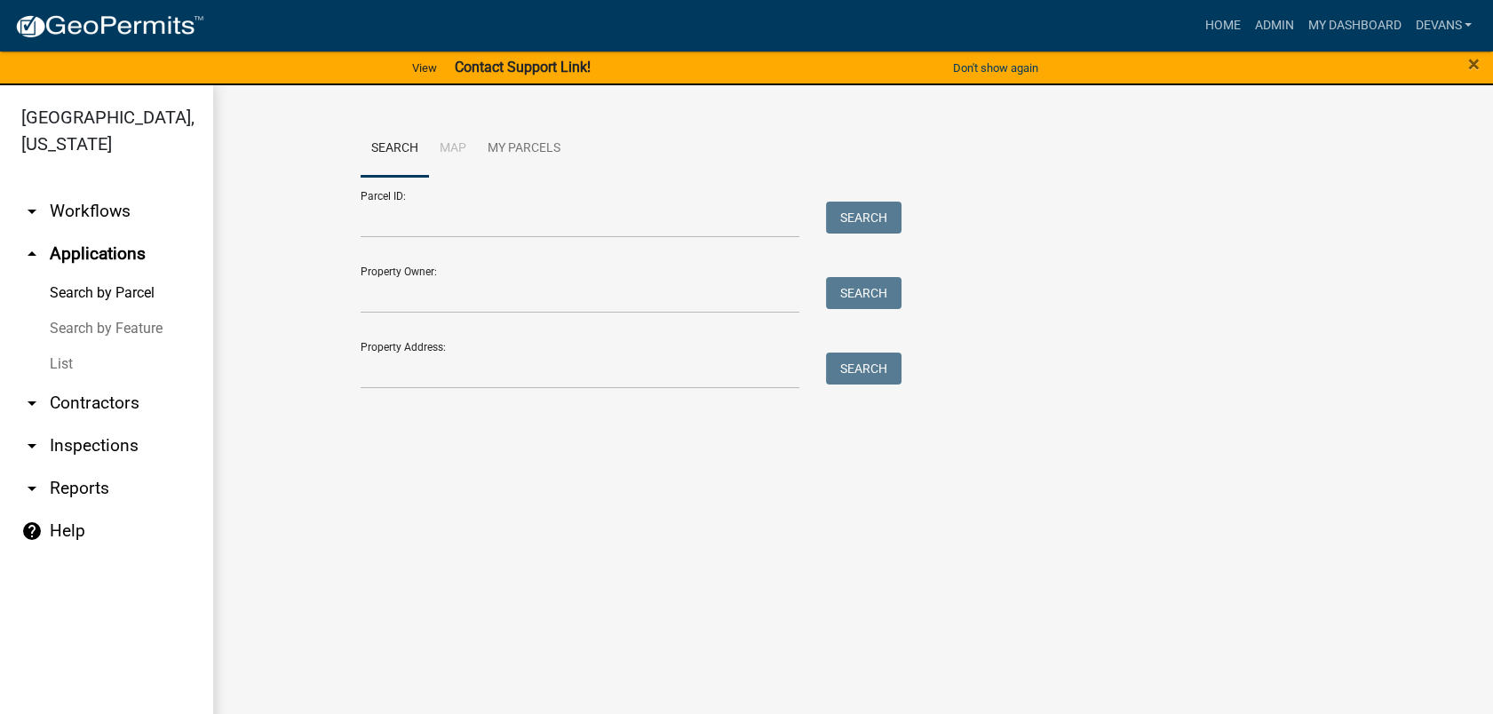
click at [60, 369] on link "List" at bounding box center [106, 364] width 213 height 36
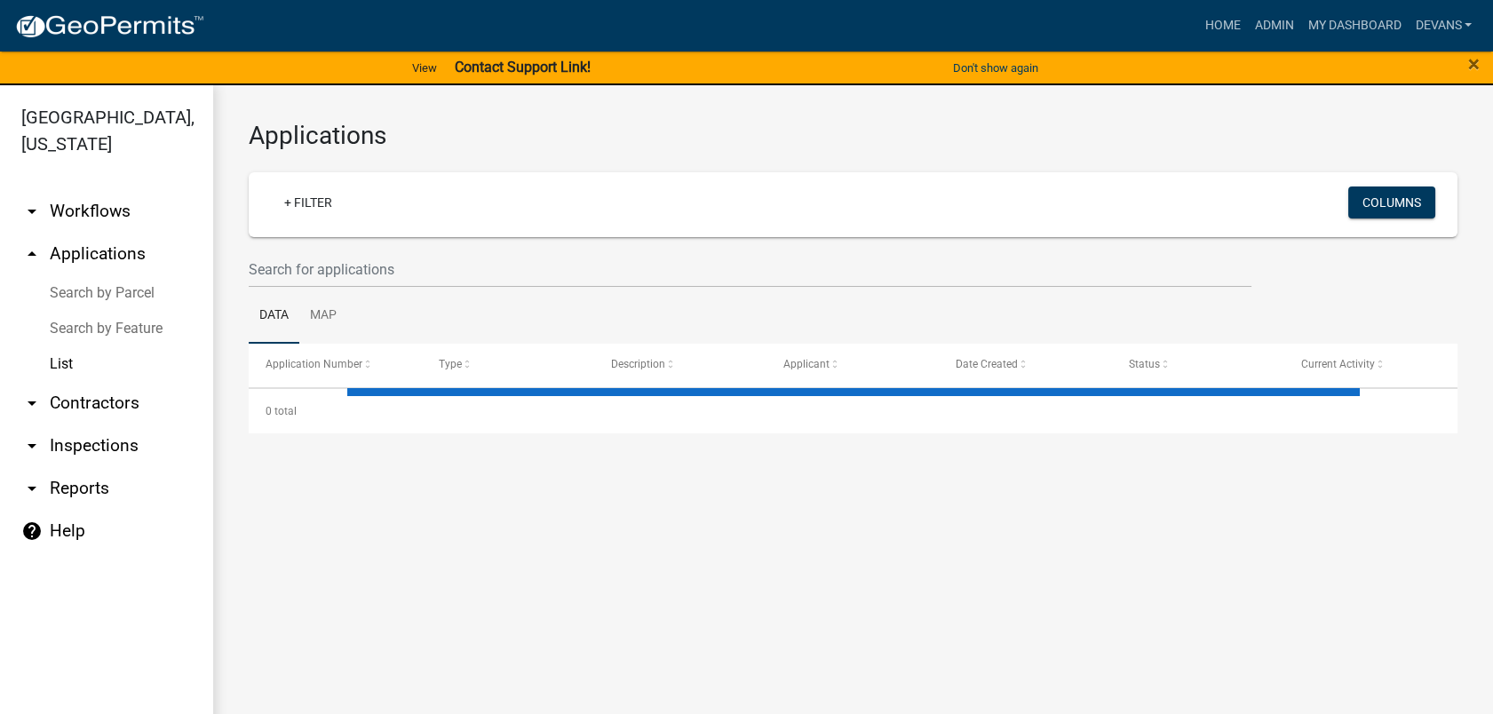
select select "1: 25"
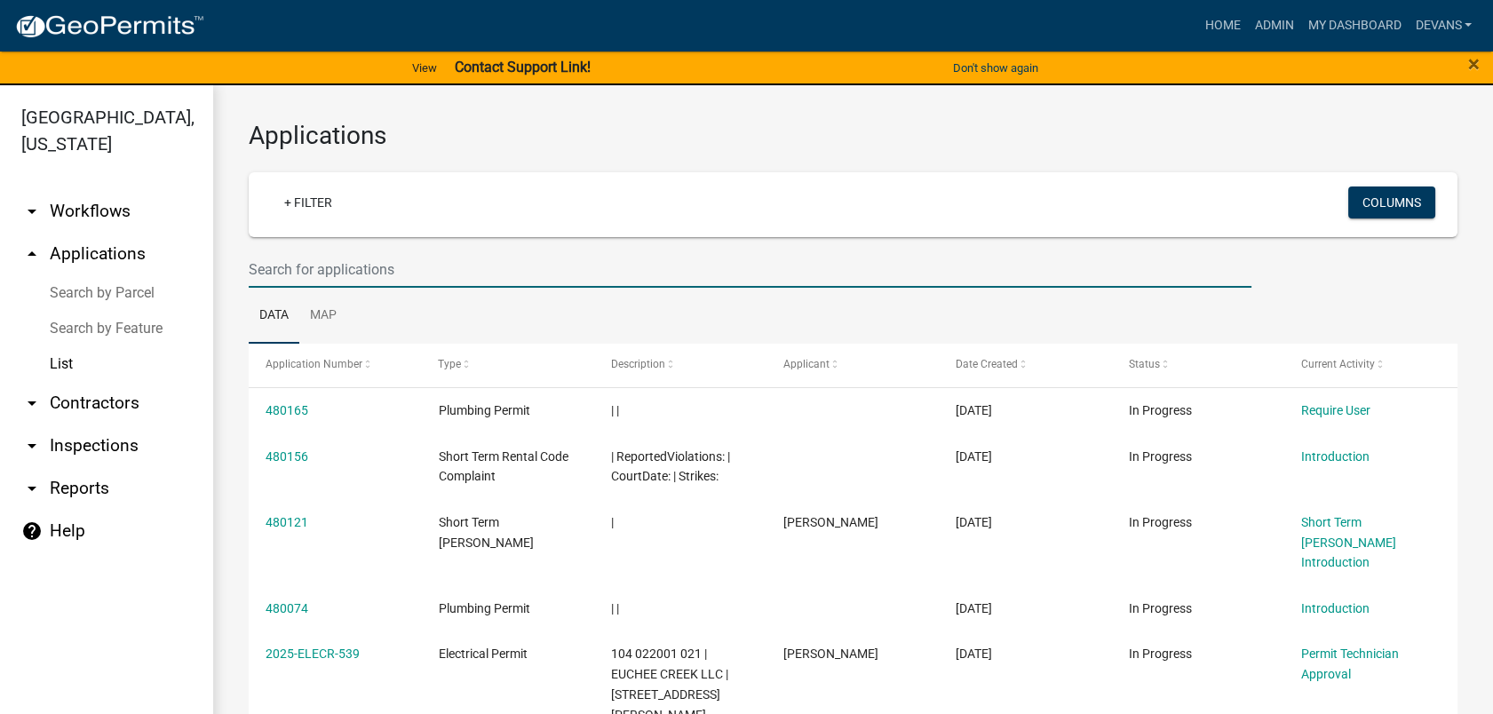
click at [276, 264] on input "text" at bounding box center [750, 269] width 1003 height 36
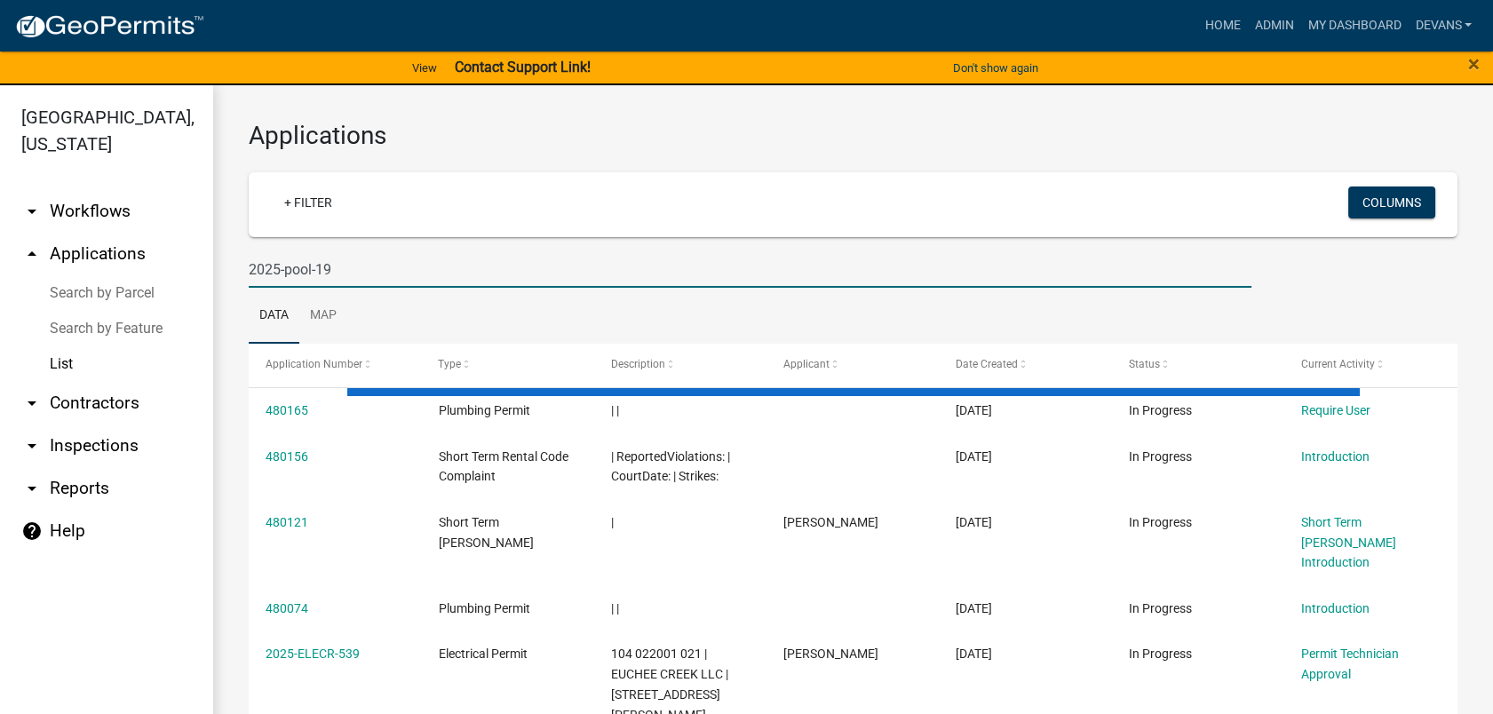
type input "2025-pool-19"
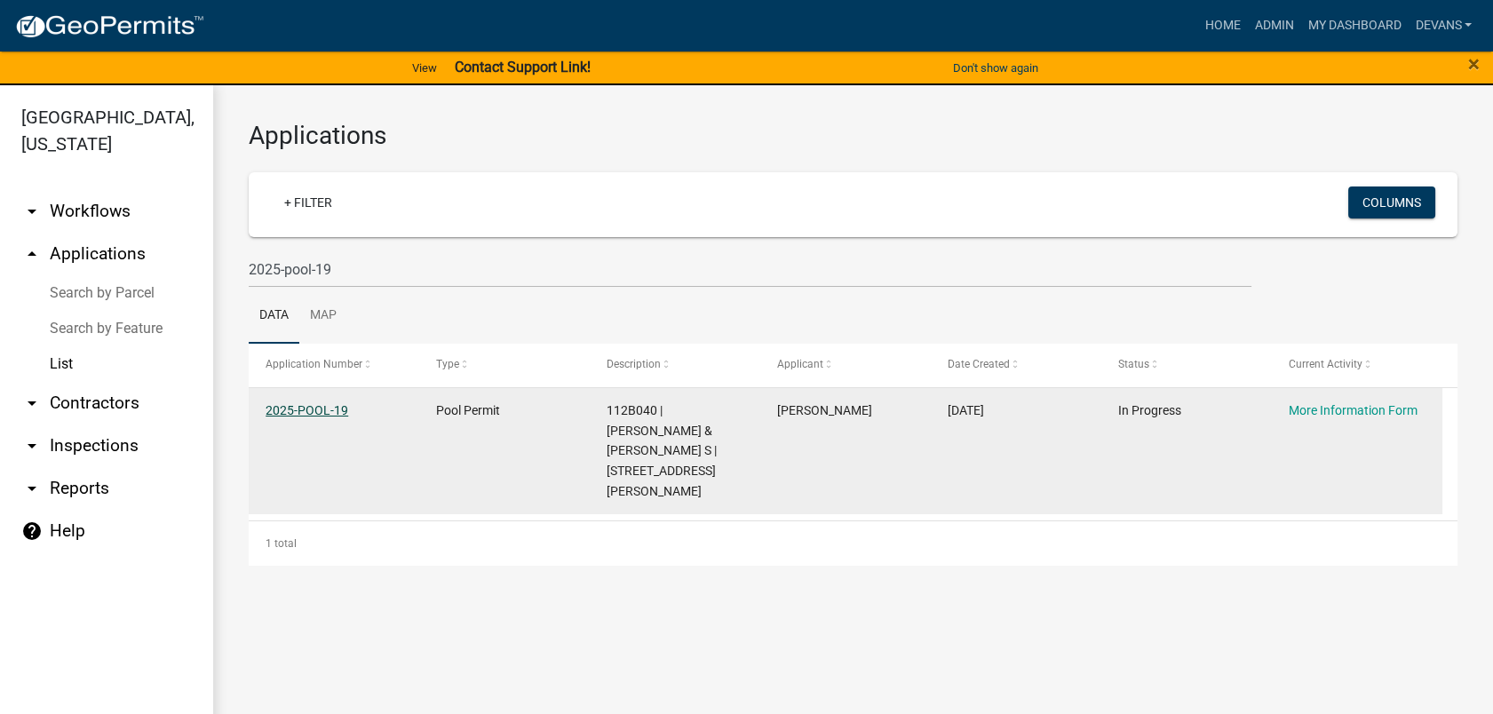
click at [306, 410] on link "2025-POOL-19" at bounding box center [307, 410] width 83 height 14
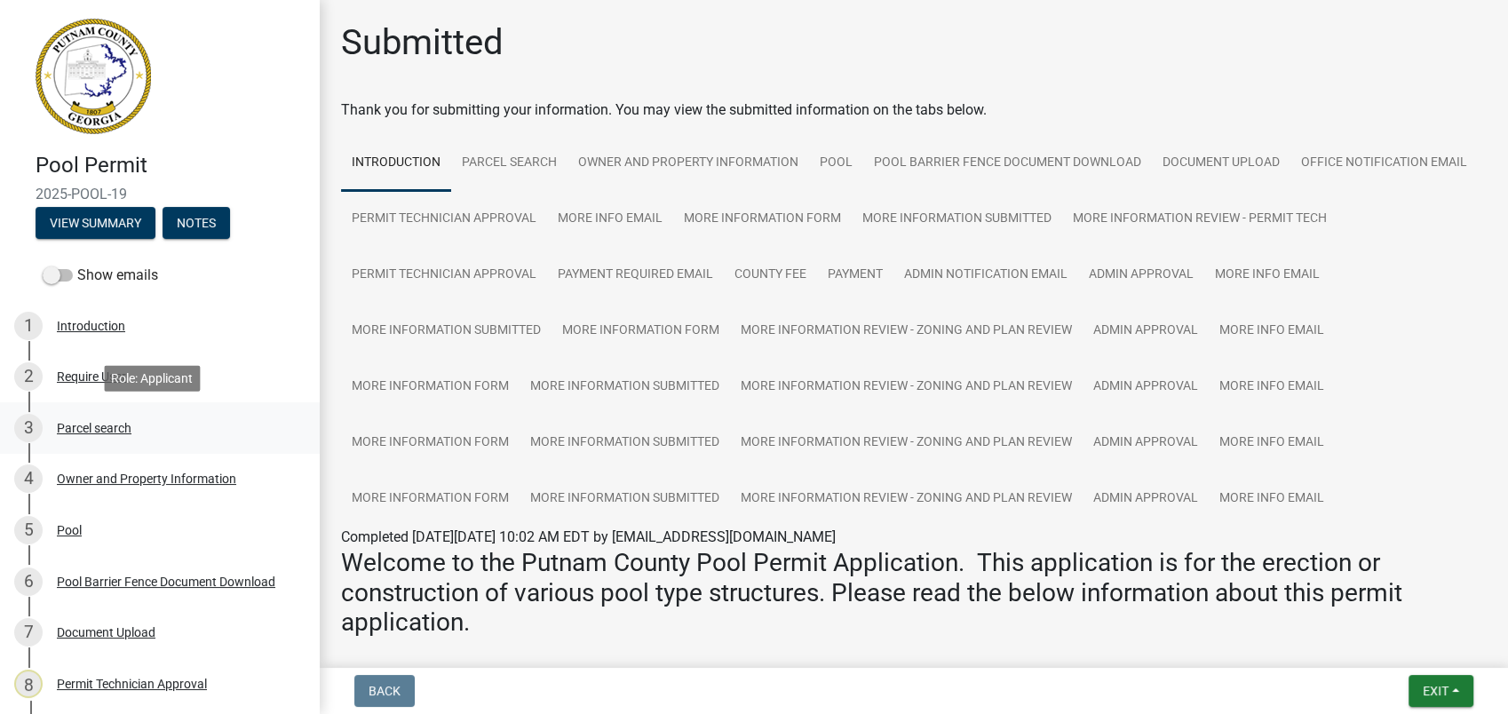
click at [56, 431] on div "3 Parcel search" at bounding box center [152, 428] width 277 height 28
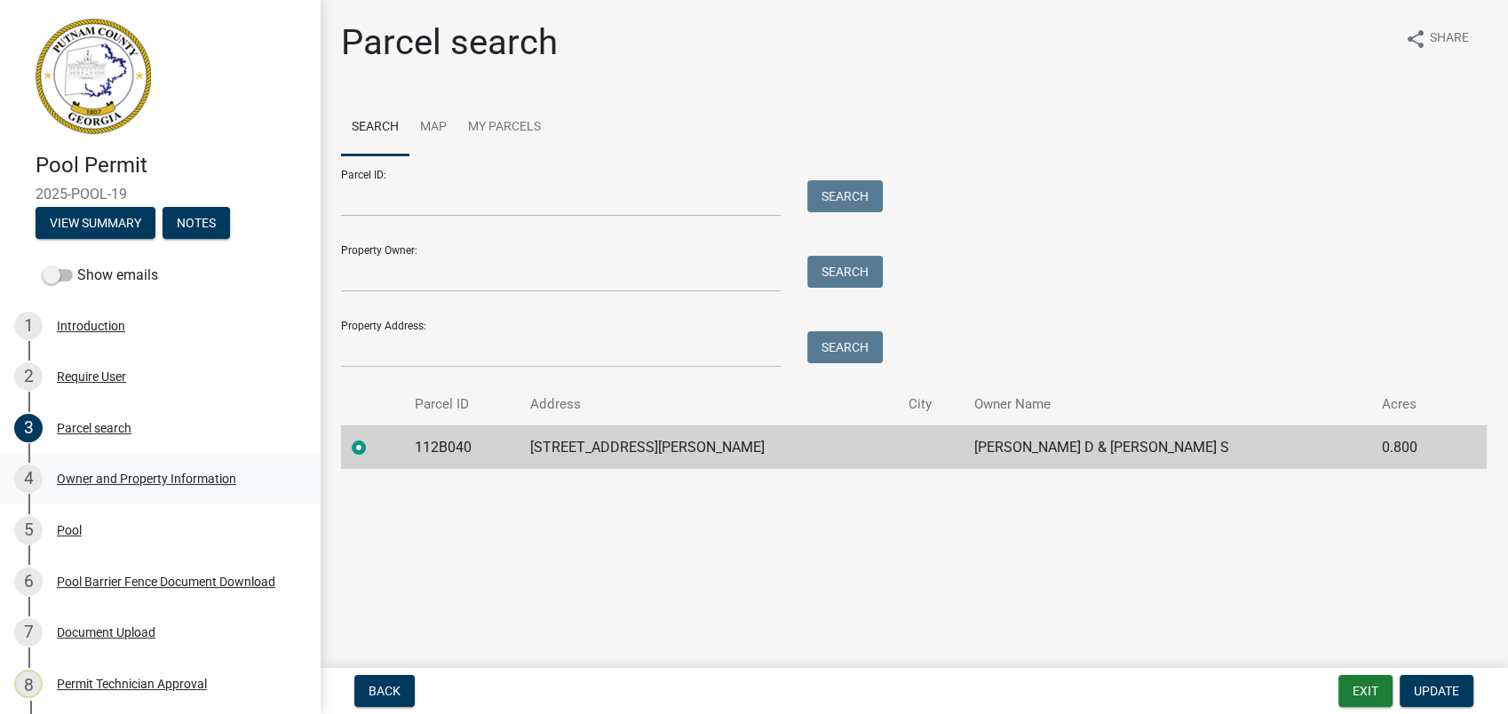
click at [114, 476] on div "Owner and Property Information" at bounding box center [146, 478] width 179 height 12
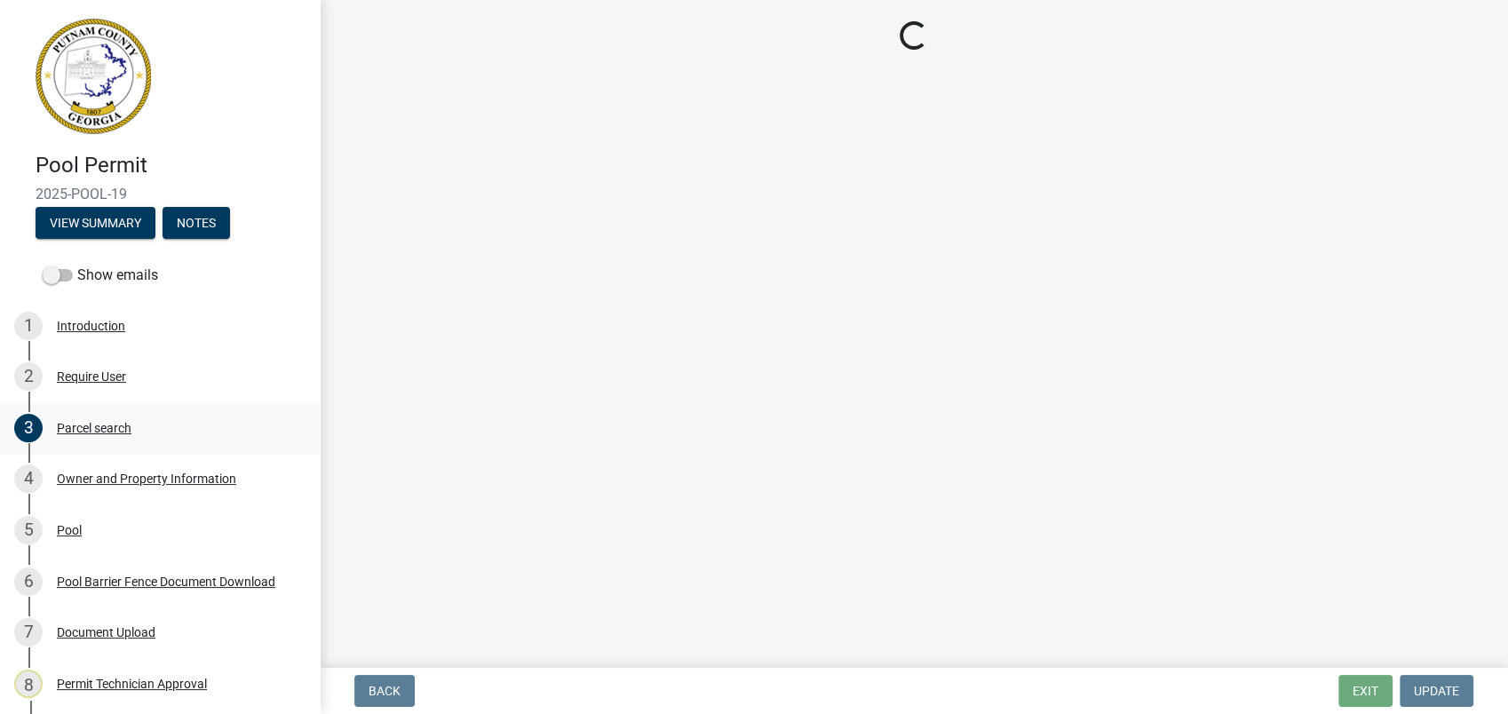
select select "78bfdc44-73ff-456e-a557-d4c99b9c08be"
select select "83394b22-4a11-496c-8e5c-75ade2e72faf"
select select "295c155f-de53-4b68-9fdd-08c8883e9b6f"
select select "6f1acead-4b1a-4680-ba5d-beeb03d30465"
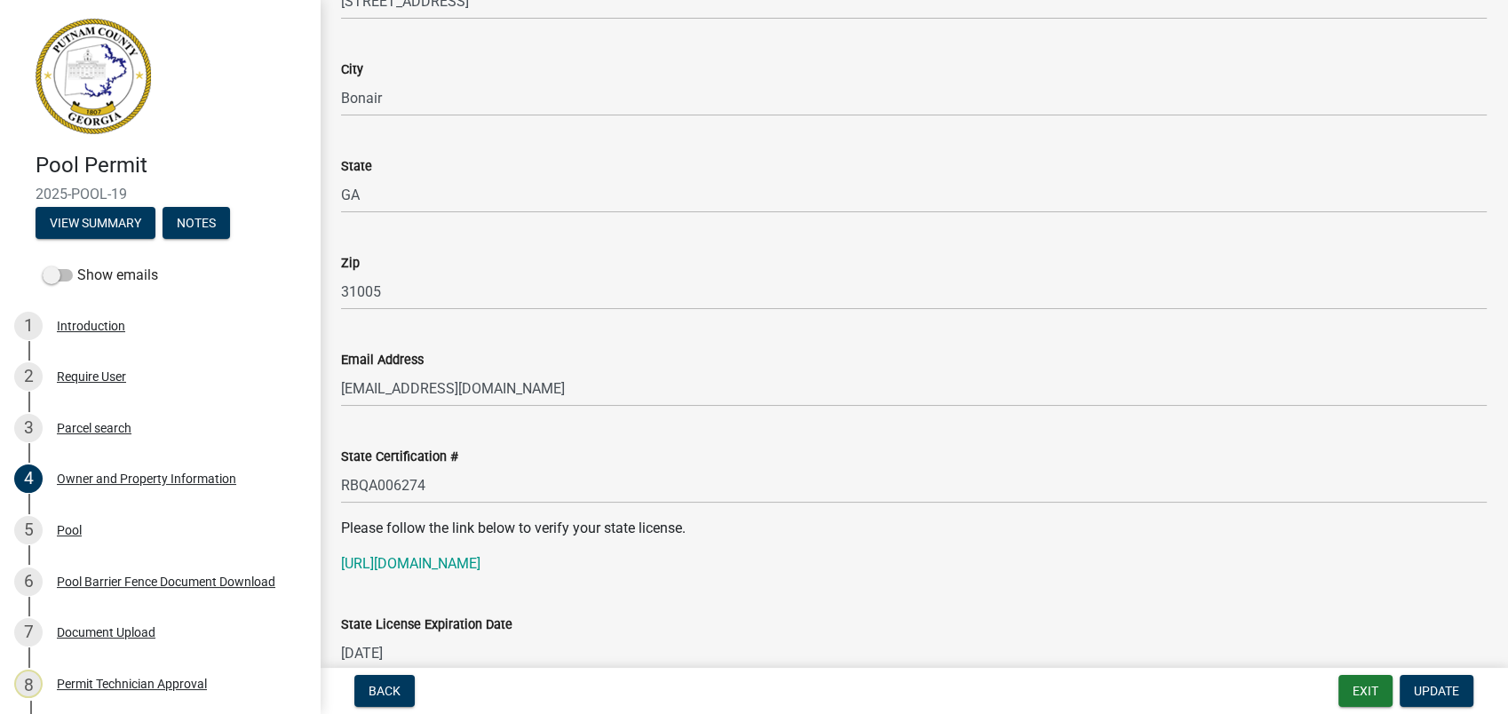
scroll to position [1973, 0]
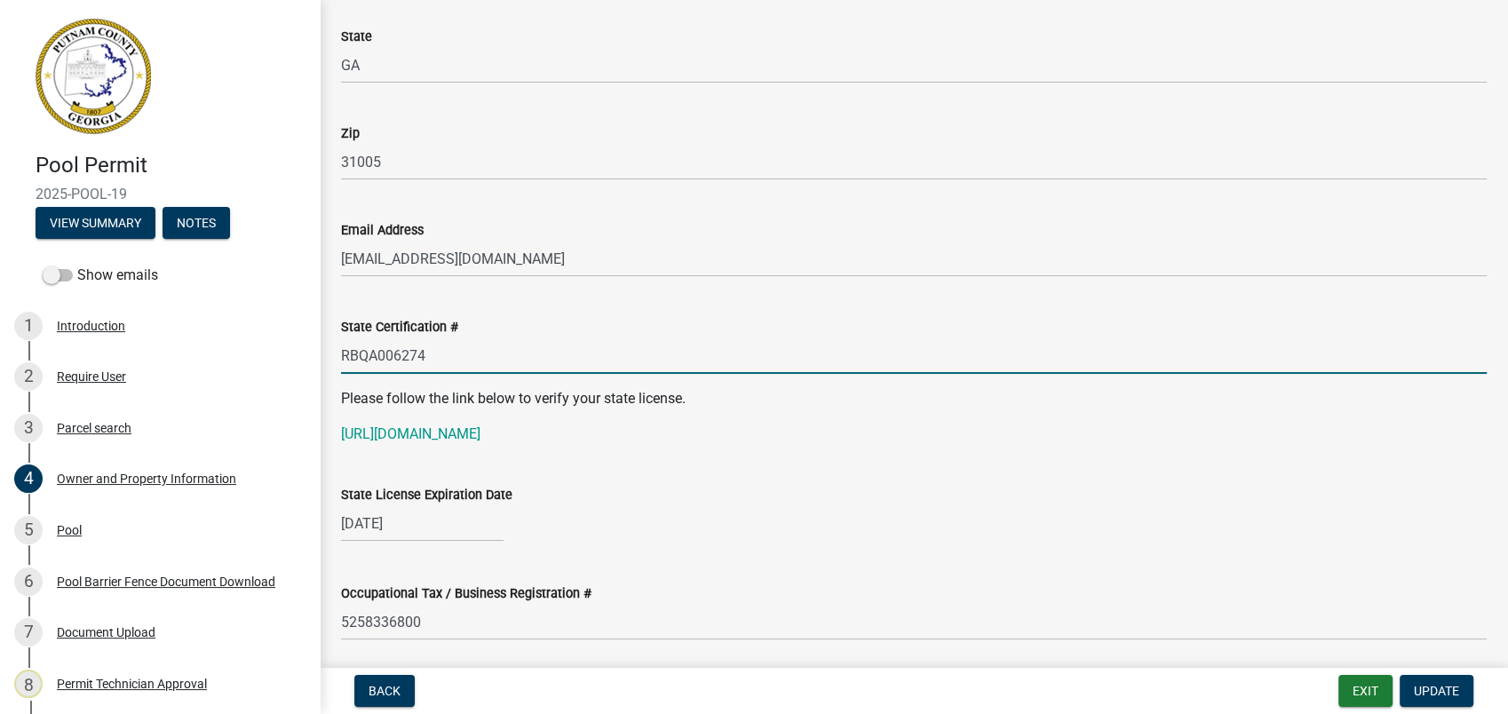
drag, startPoint x: 426, startPoint y: 355, endPoint x: 329, endPoint y: 350, distance: 97.8
click at [329, 350] on div "State Certification # RBQA006274" at bounding box center [914, 332] width 1172 height 83
click at [711, 369] on input "RBQA006274" at bounding box center [914, 355] width 1146 height 36
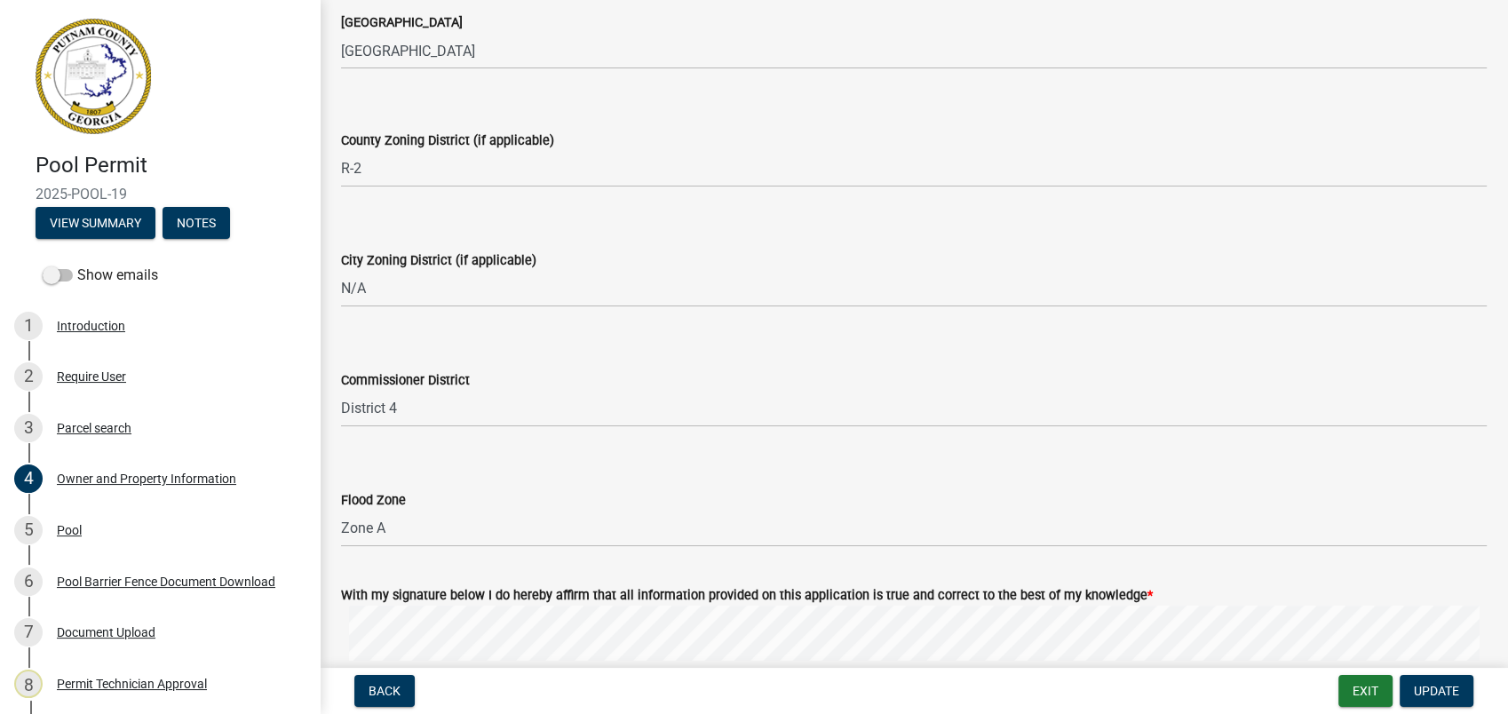
scroll to position [2937, 0]
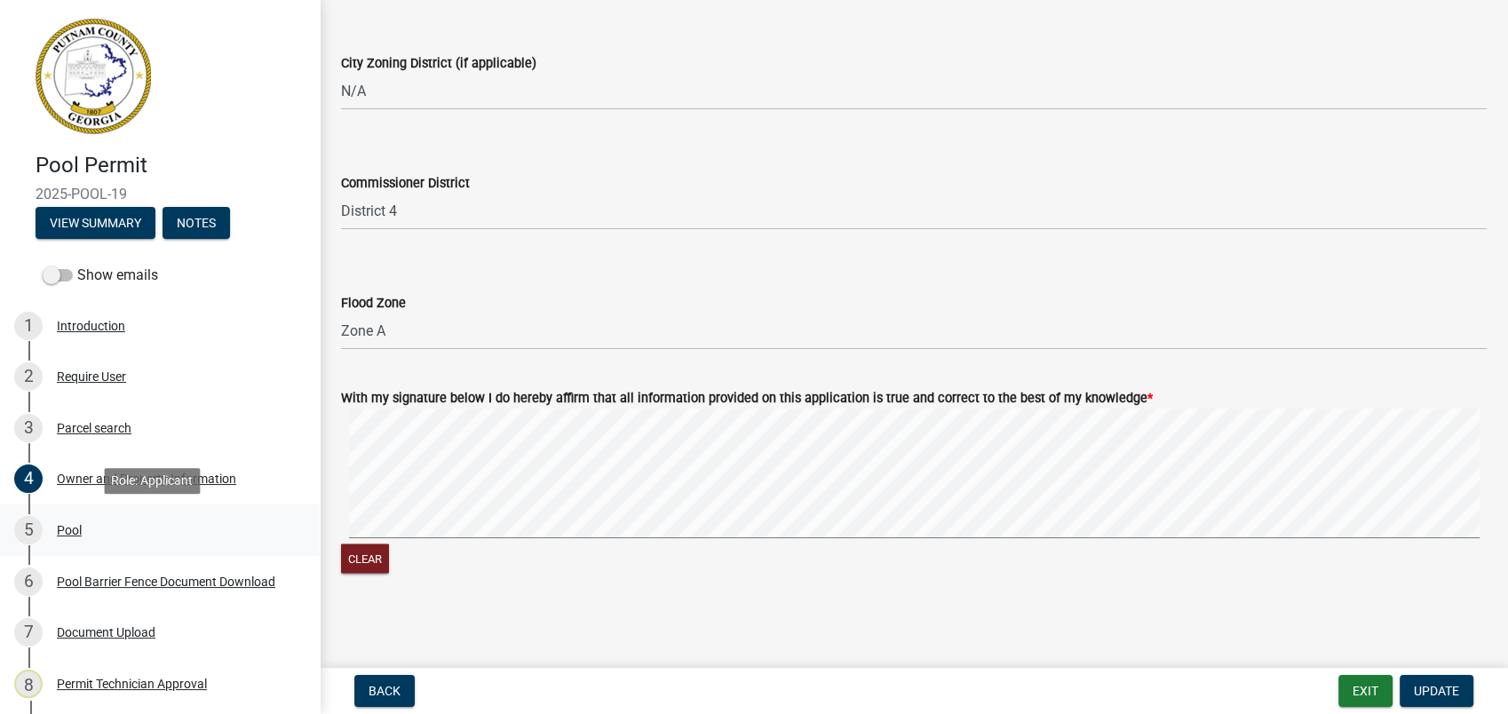
click at [57, 521] on div "5 Pool" at bounding box center [152, 530] width 277 height 28
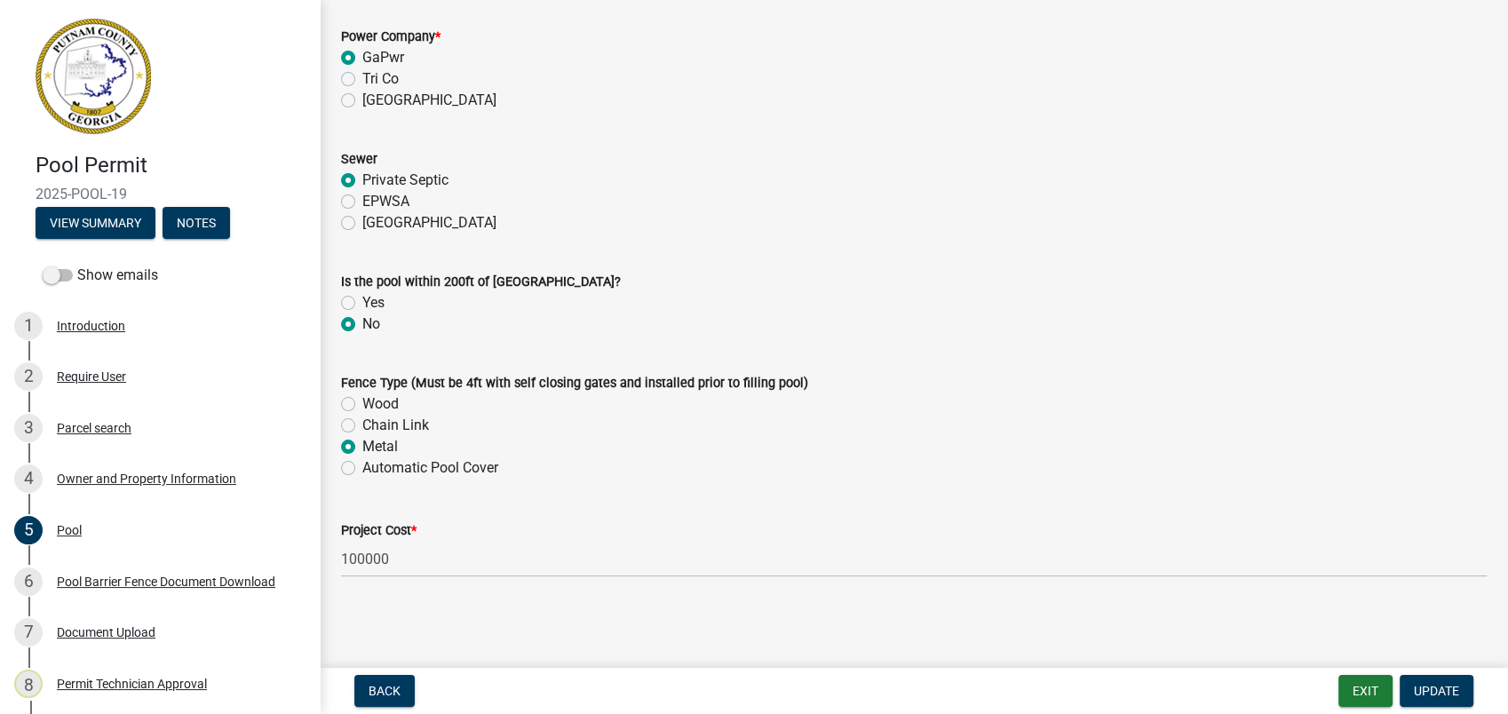
scroll to position [1653, 0]
click at [142, 576] on div "Pool Barrier Fence Document Download" at bounding box center [166, 582] width 218 height 12
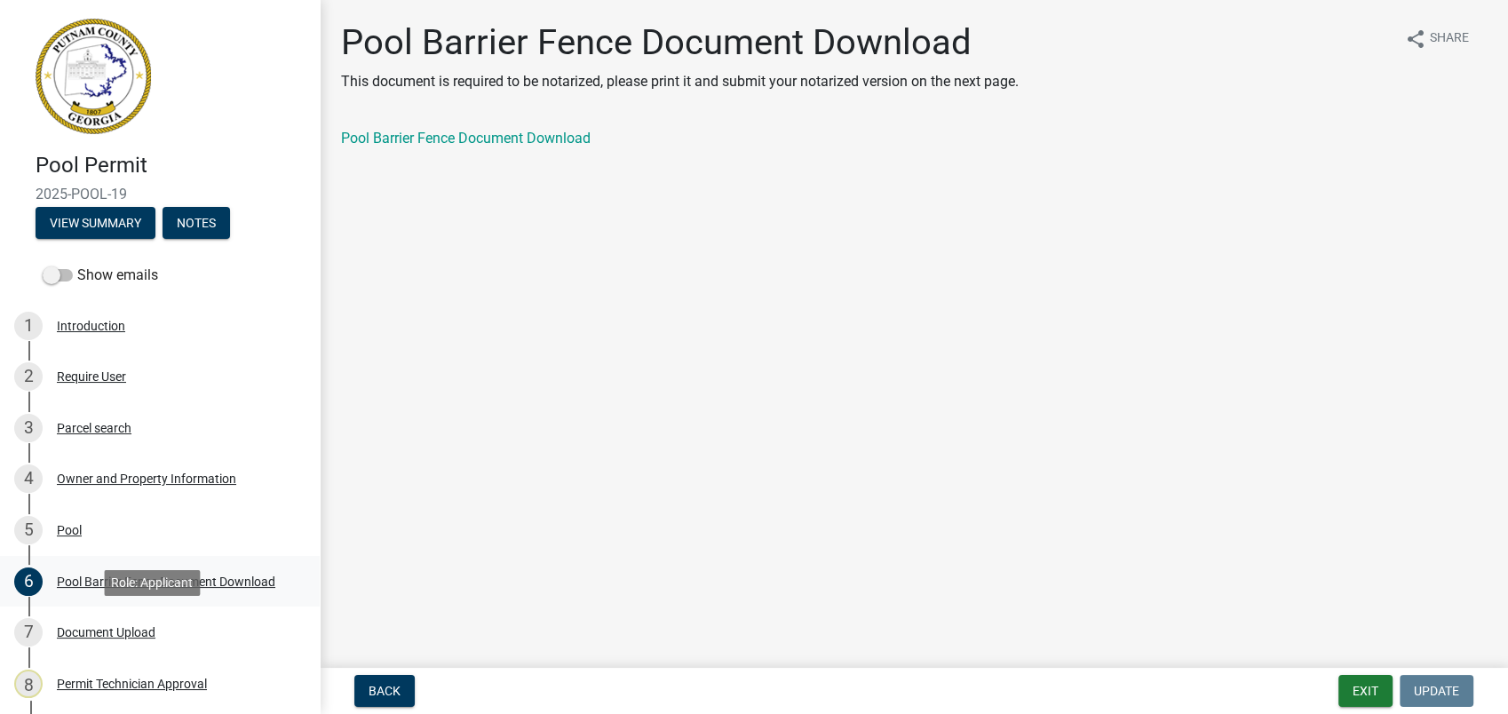
drag, startPoint x: 107, startPoint y: 627, endPoint x: 131, endPoint y: 604, distance: 32.7
click at [108, 627] on div "Document Upload" at bounding box center [106, 632] width 99 height 12
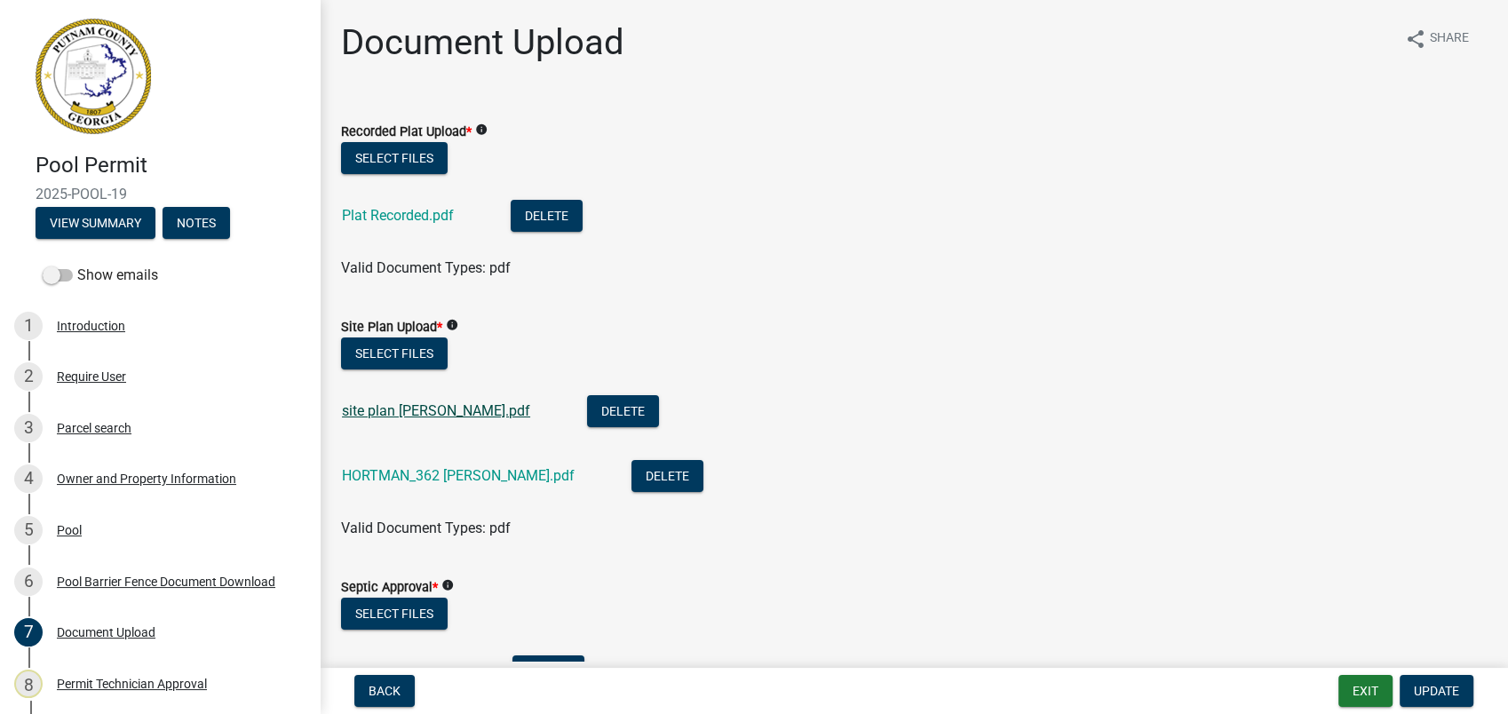
click at [426, 403] on link "site plan Hortman.pdf" at bounding box center [436, 410] width 188 height 17
click at [394, 476] on link "HORTMAN_362 Sinclair Rd.pdf" at bounding box center [458, 475] width 233 height 17
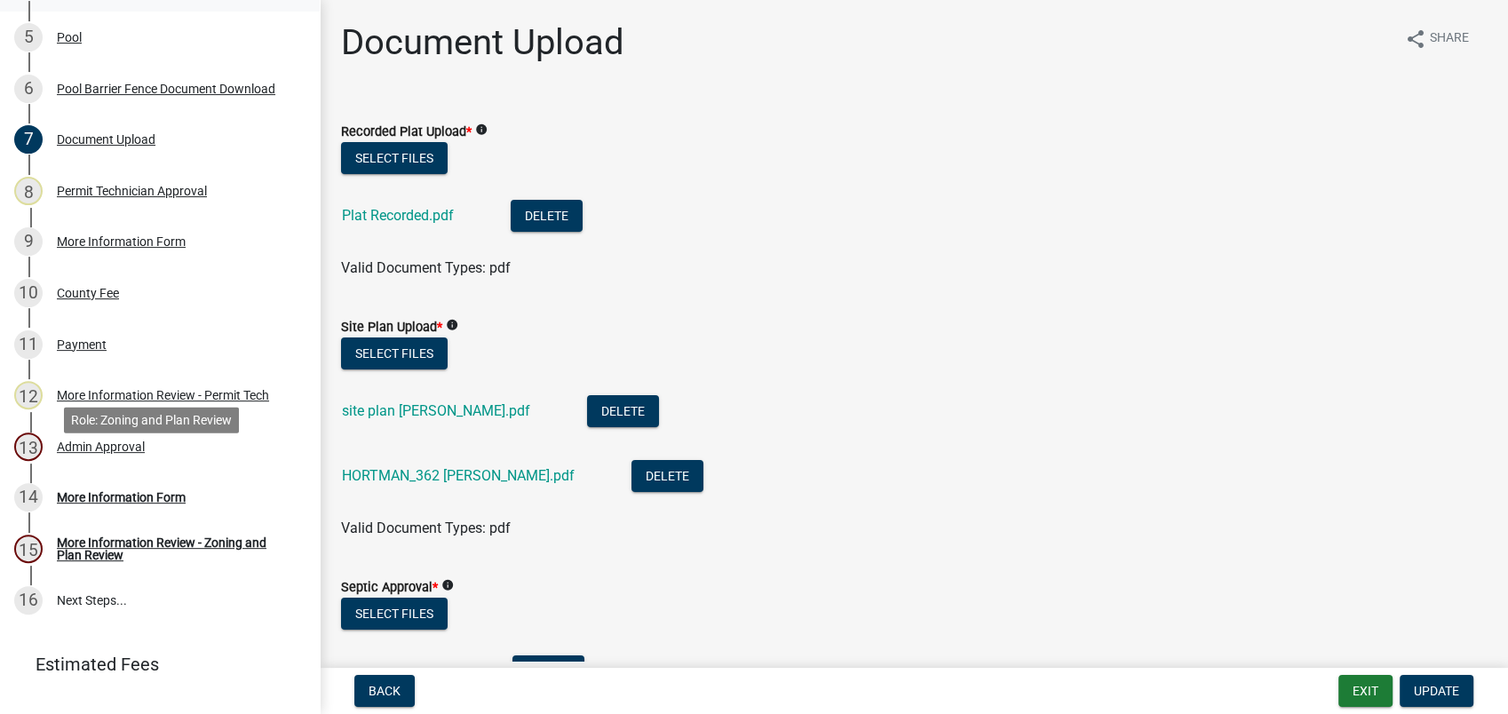
scroll to position [394, 0]
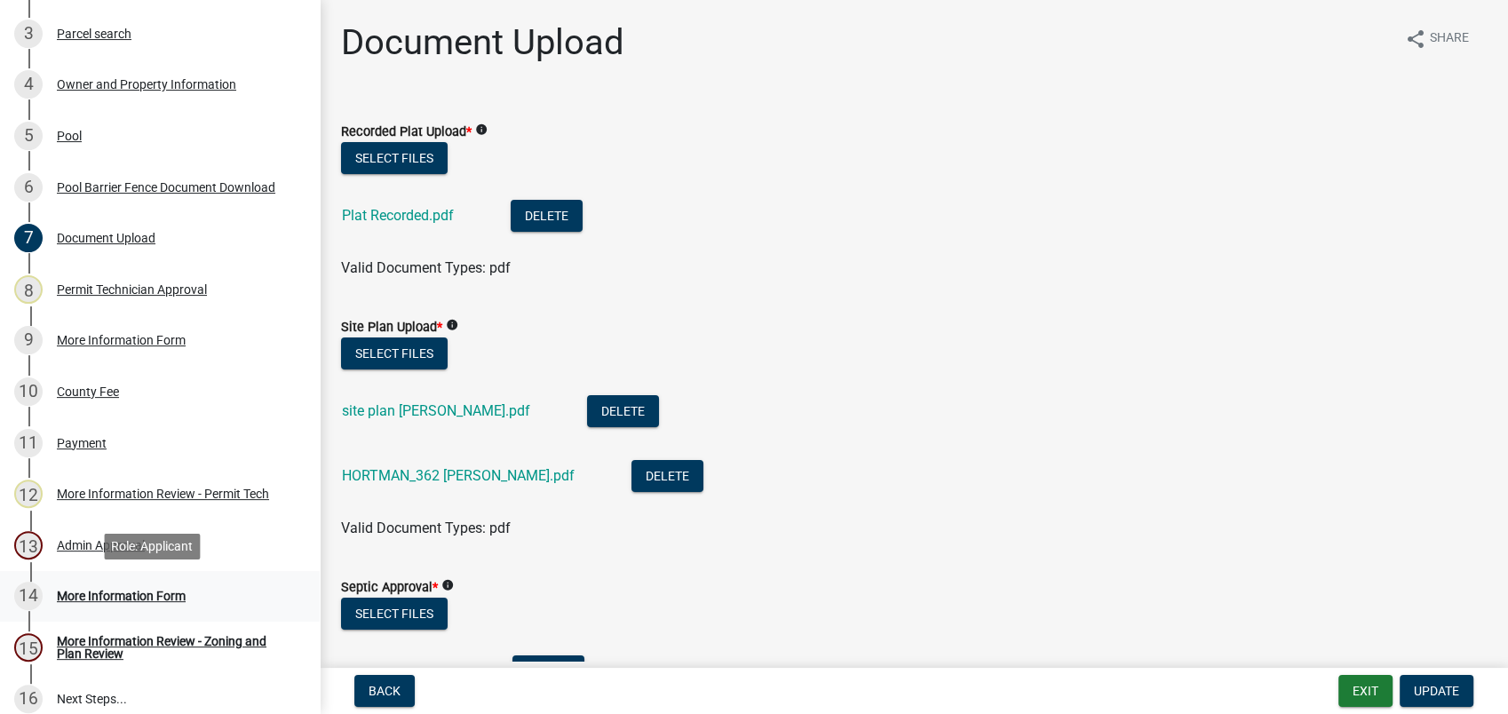
click at [101, 594] on div "More Information Form" at bounding box center [121, 596] width 129 height 12
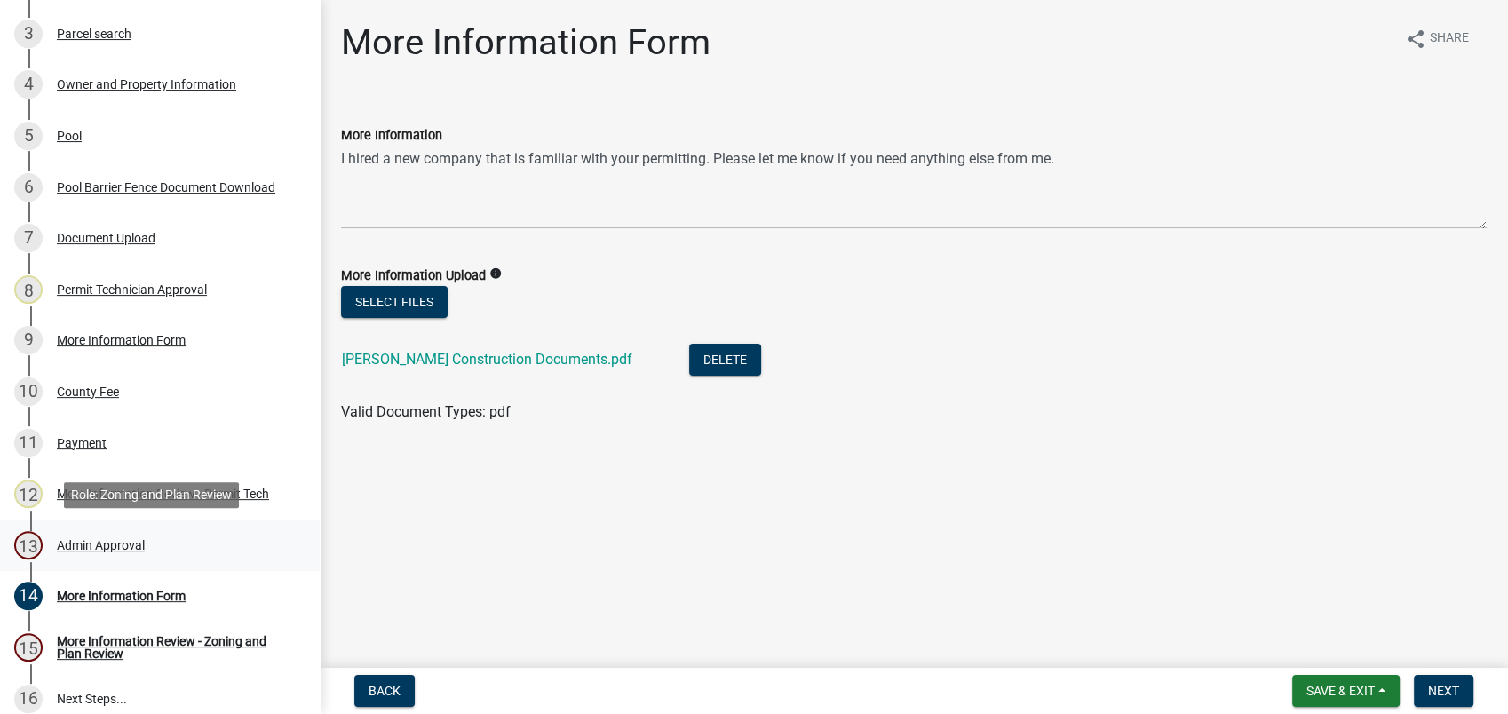
click at [87, 532] on div "13 Admin Approval" at bounding box center [152, 545] width 277 height 28
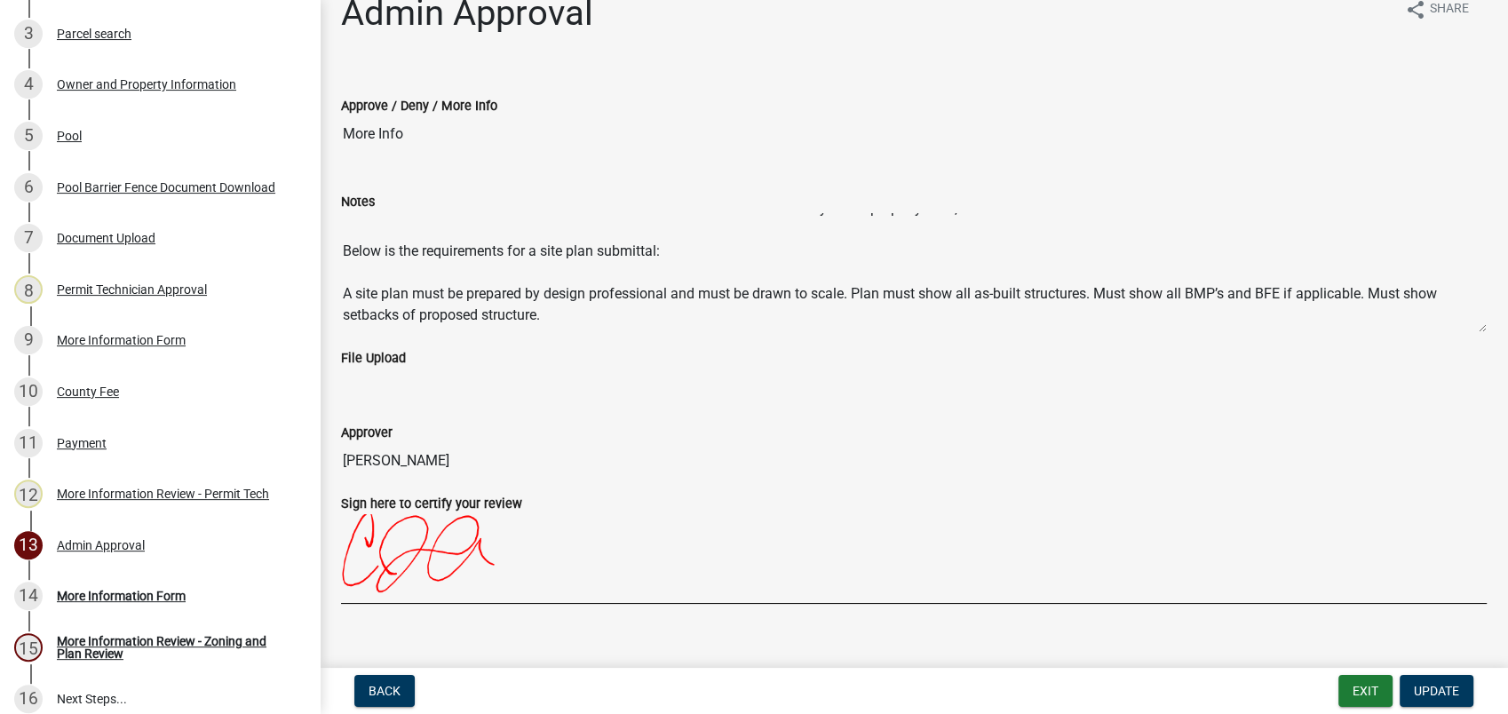
scroll to position [54, 0]
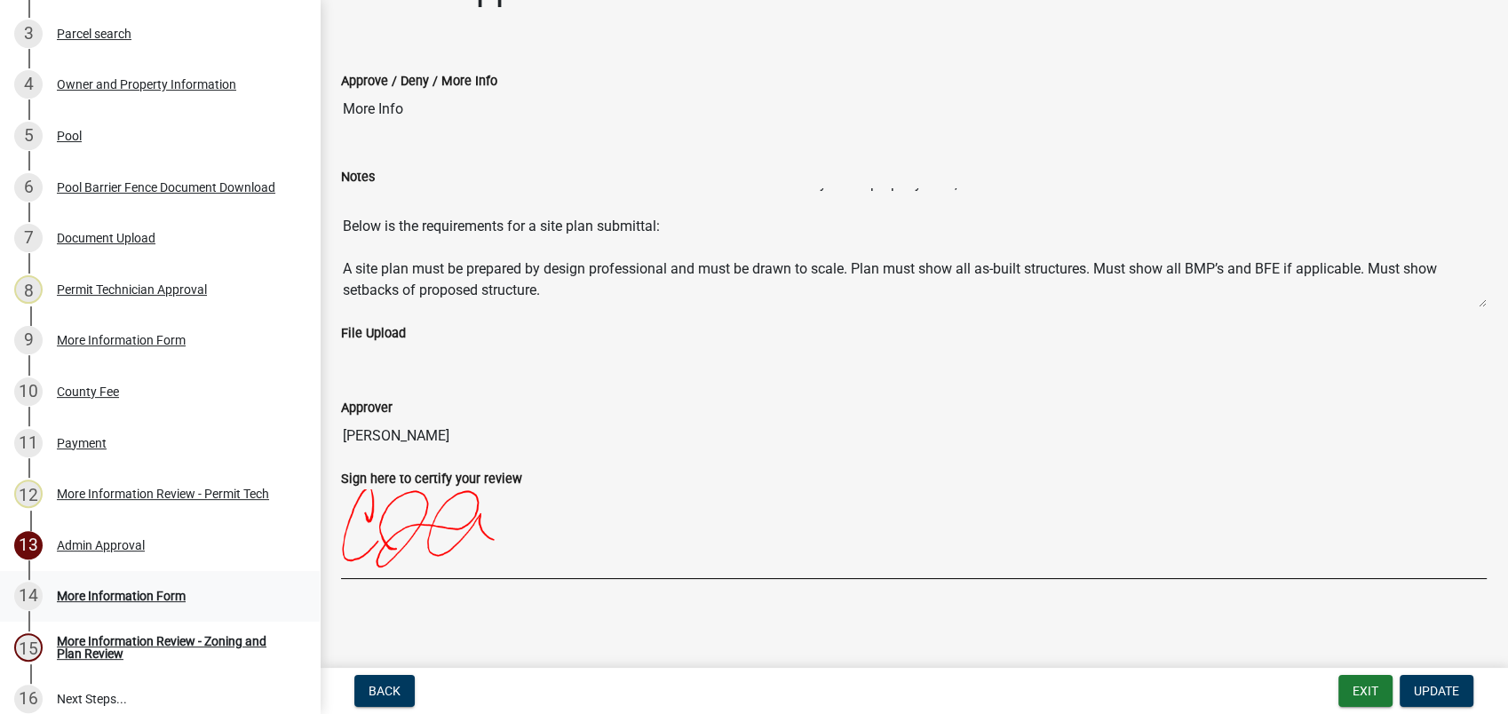
click at [151, 597] on div "More Information Form" at bounding box center [121, 596] width 129 height 12
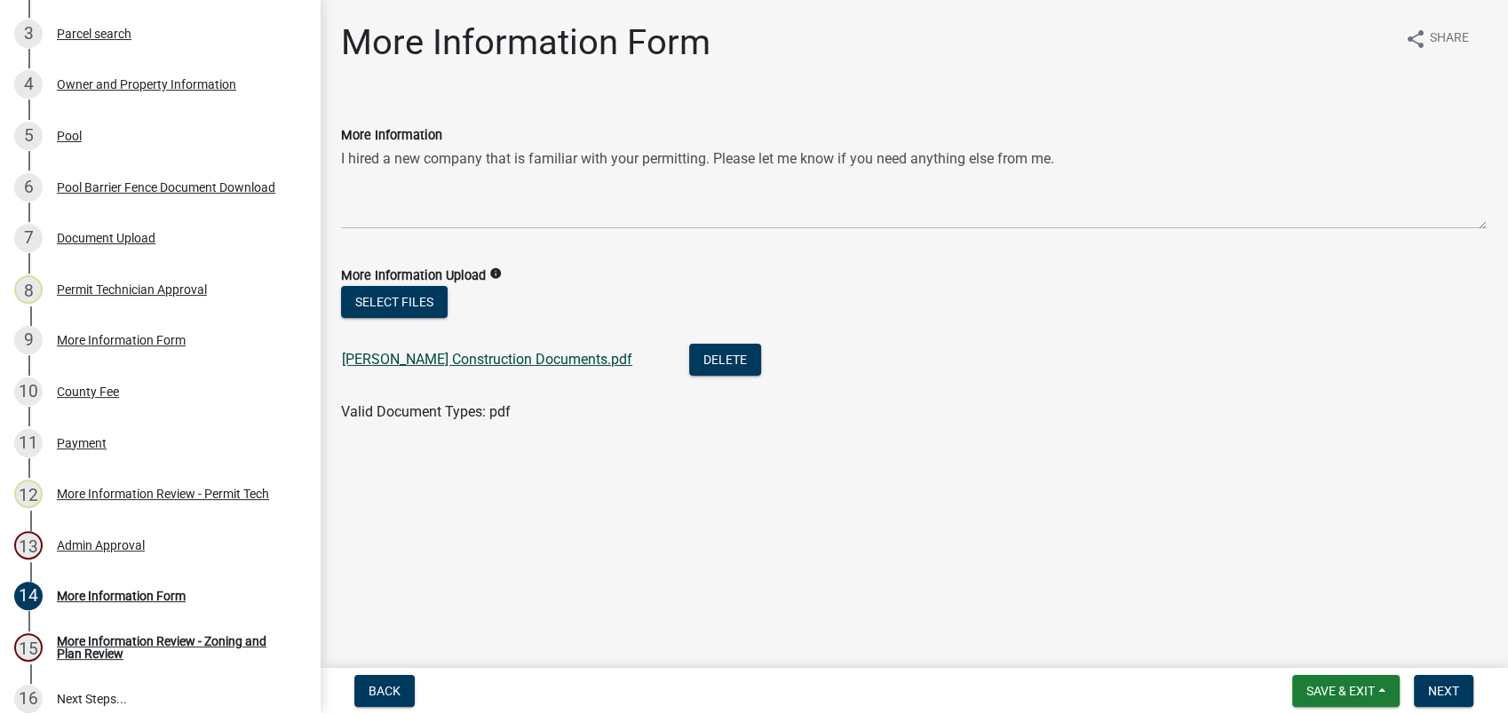
click at [476, 358] on link "HORTMAN Construction Documents.pdf" at bounding box center [487, 359] width 290 height 17
click at [1339, 684] on span "Save & Exit" at bounding box center [1340, 691] width 68 height 14
click at [1323, 640] on button "Save & Exit" at bounding box center [1329, 644] width 142 height 43
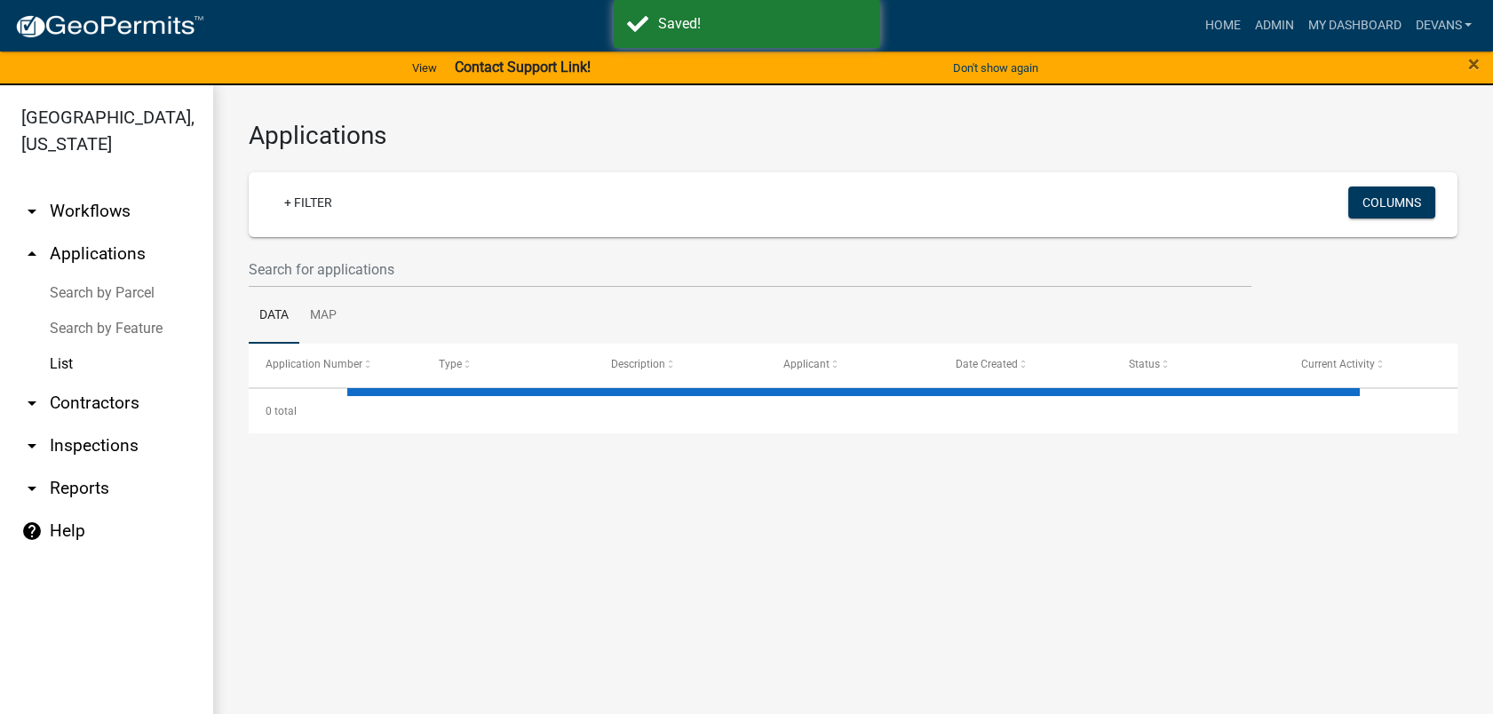
select select "1: 25"
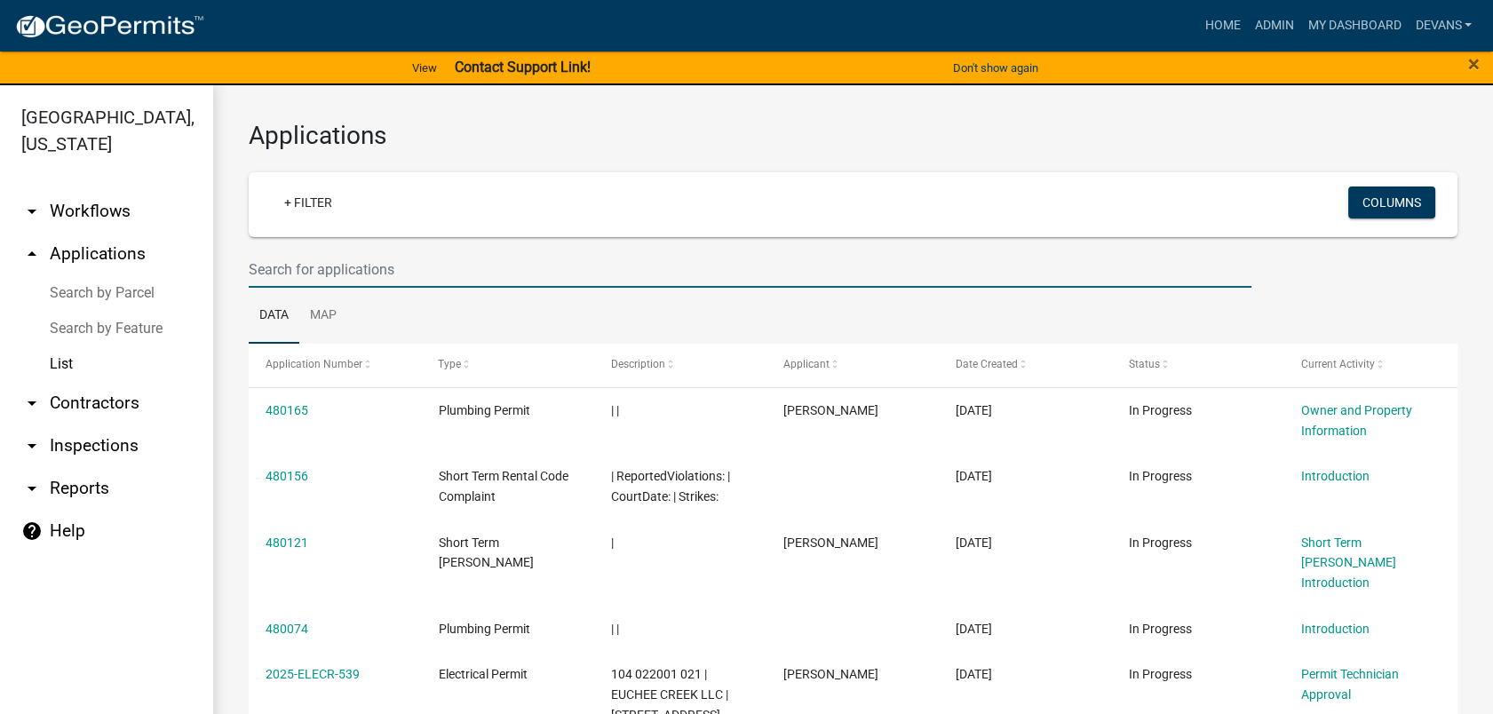
click at [401, 262] on input "text" at bounding box center [750, 269] width 1003 height 36
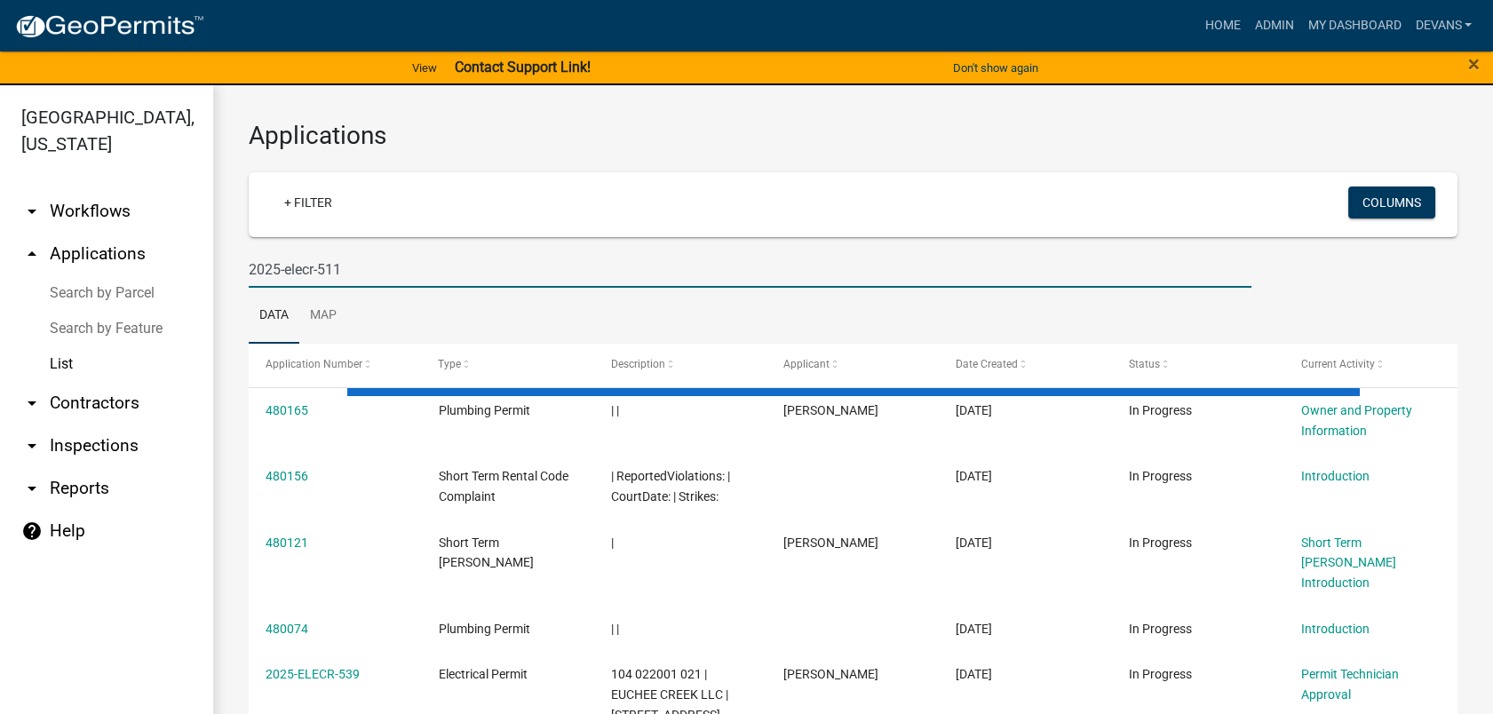
click at [316, 274] on input "2025-elecr-511" at bounding box center [750, 269] width 1003 height 36
type input "2025-elecc-511"
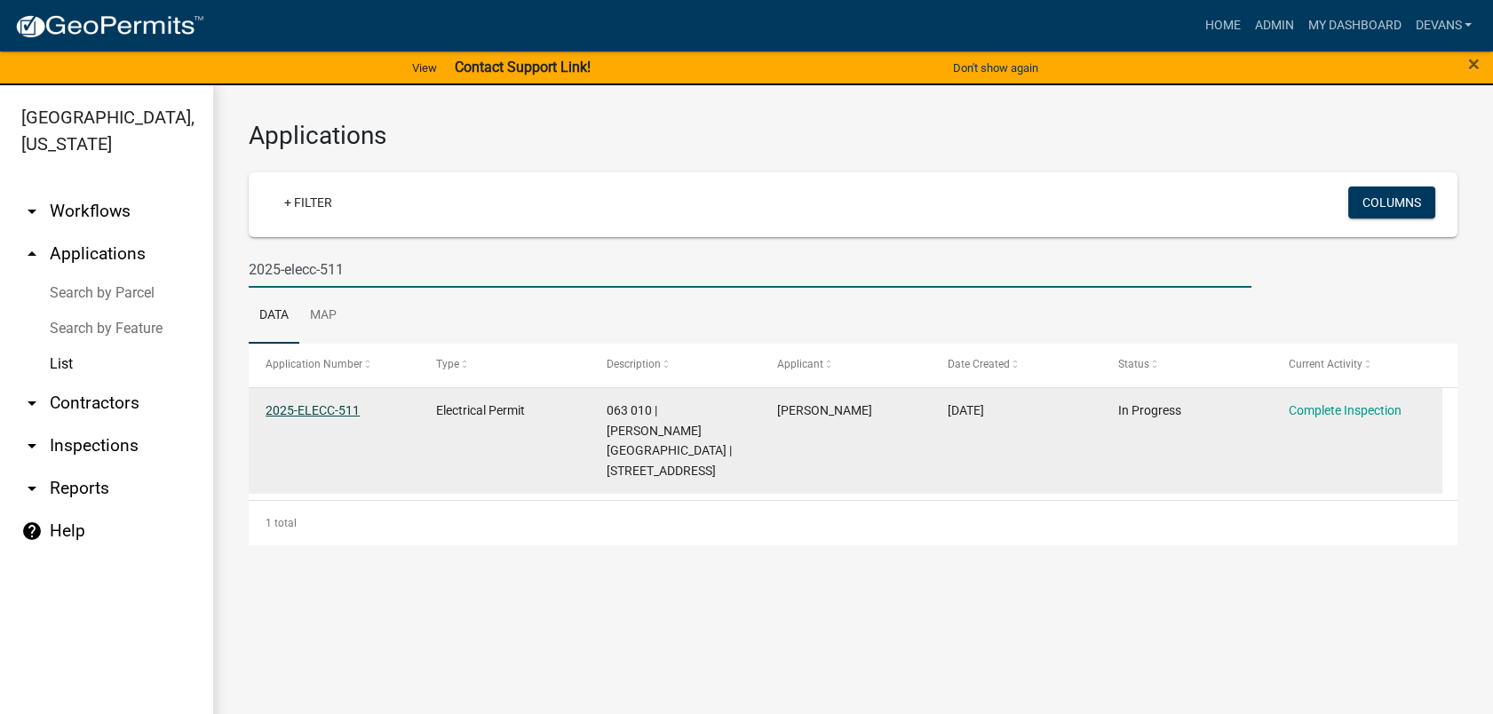
click at [299, 412] on link "2025-ELECC-511" at bounding box center [313, 410] width 94 height 14
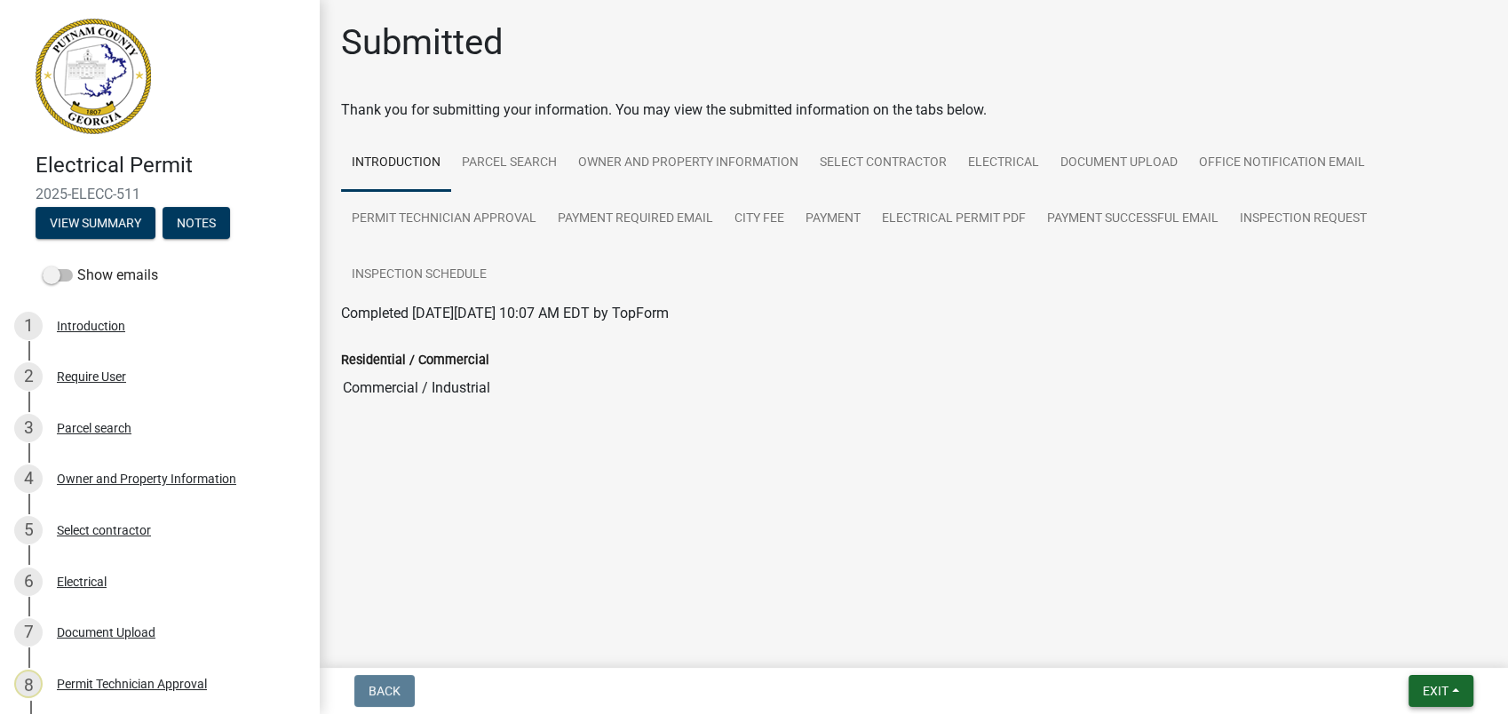
click at [1420, 695] on button "Exit" at bounding box center [1441, 691] width 65 height 32
click at [1400, 645] on button "Save & Exit" at bounding box center [1402, 644] width 142 height 43
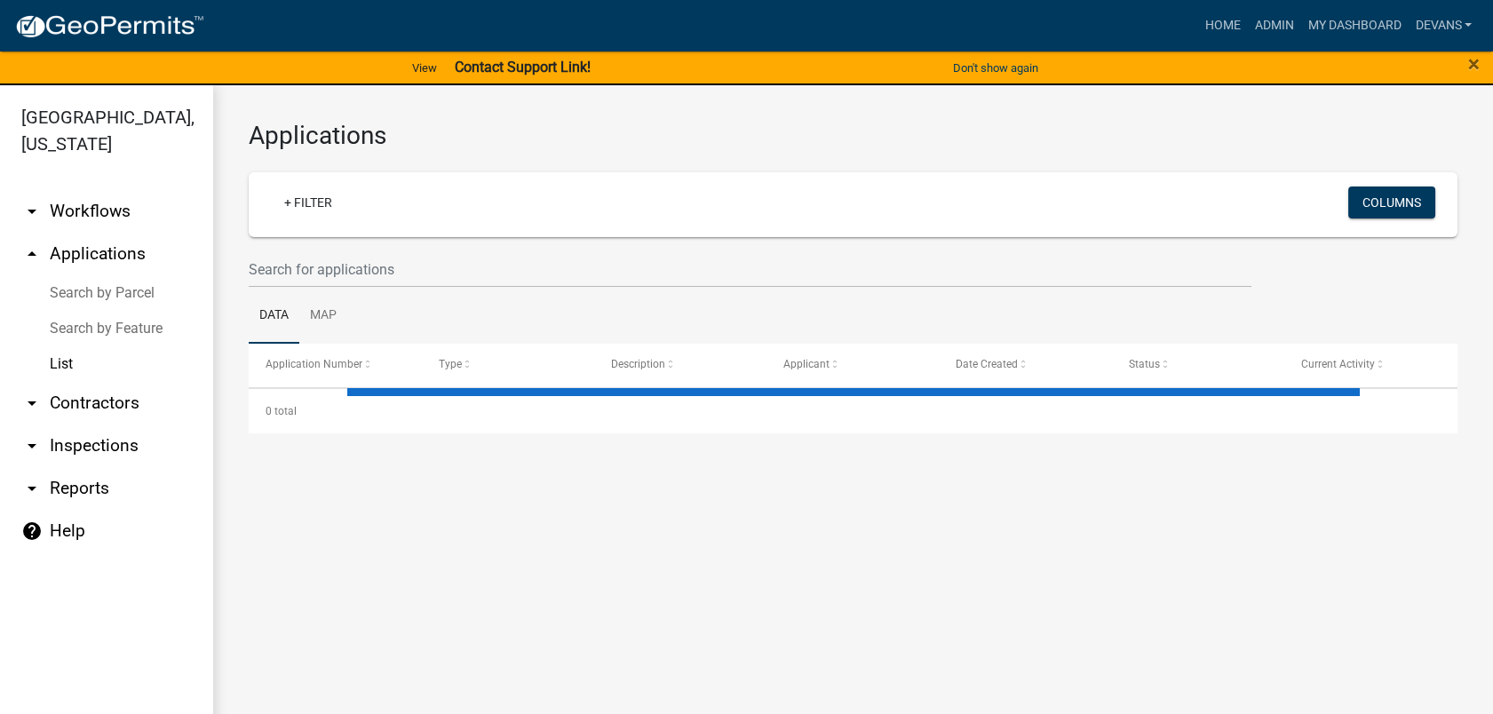
select select "1: 25"
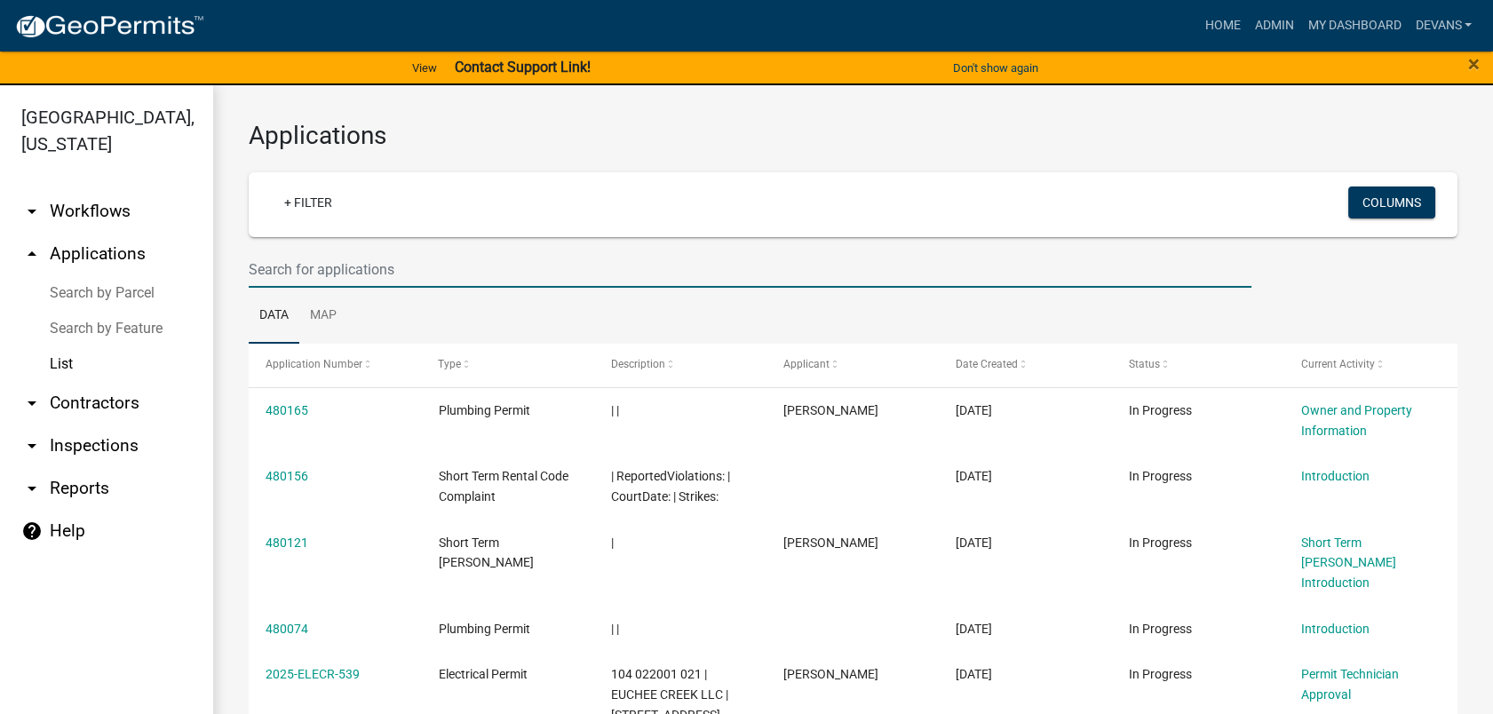
click at [291, 274] on input "text" at bounding box center [750, 269] width 1003 height 36
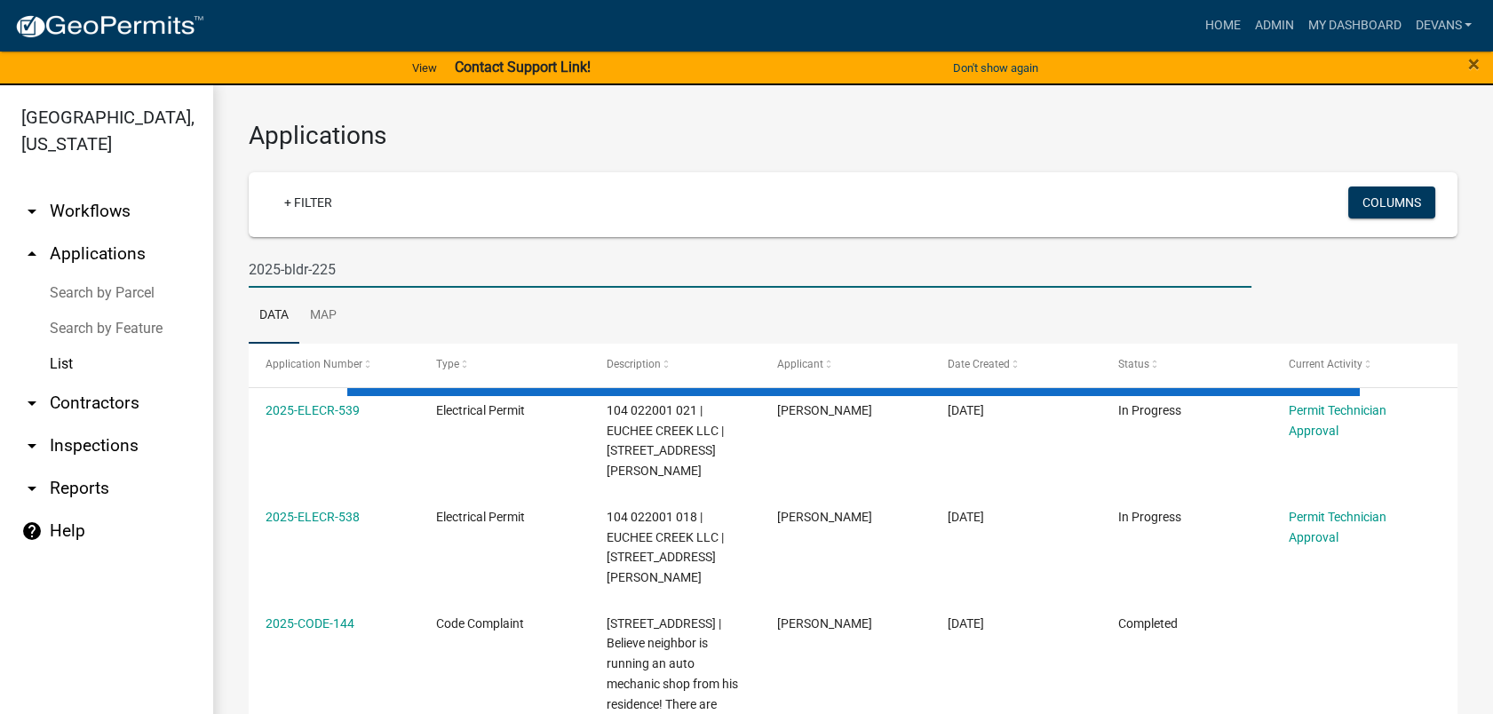
type input "2025-bldr-225"
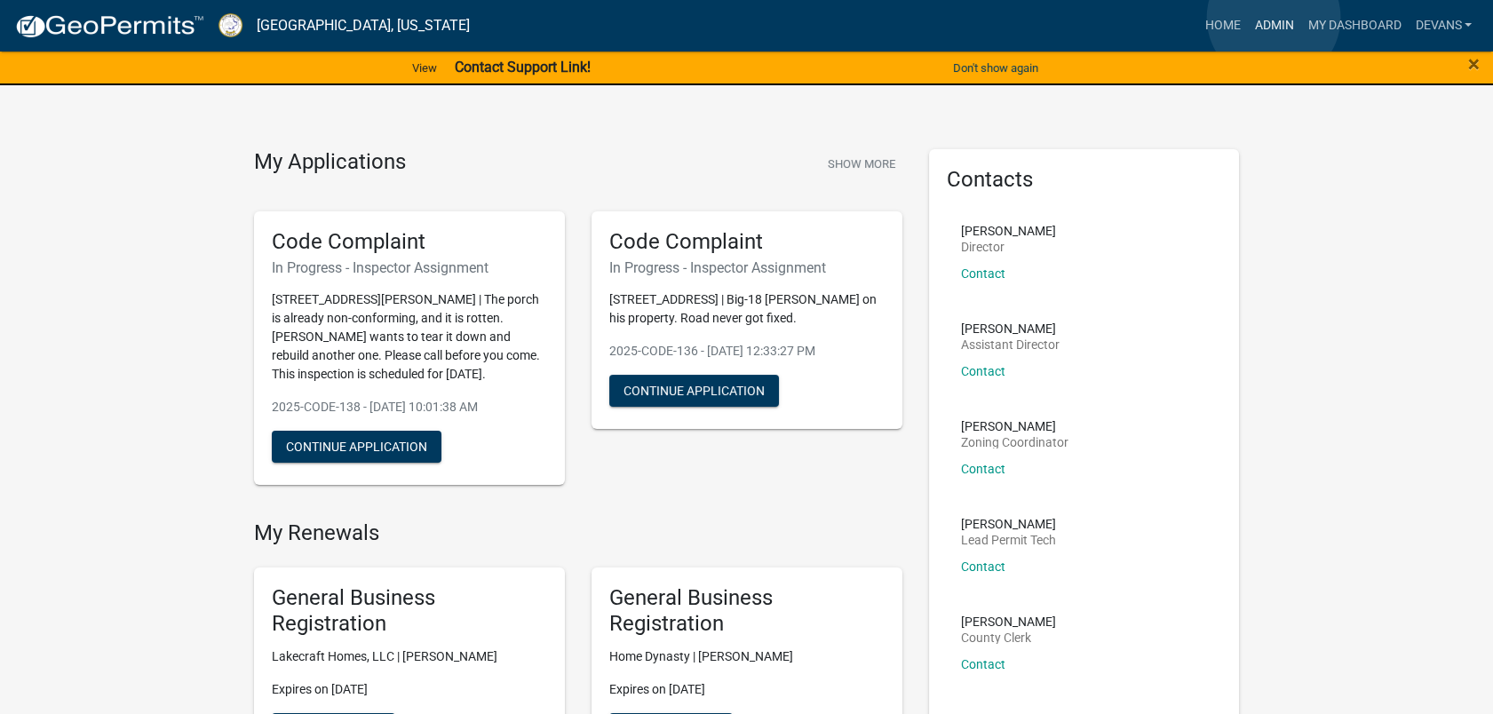
click at [1274, 18] on link "Admin" at bounding box center [1273, 26] width 53 height 34
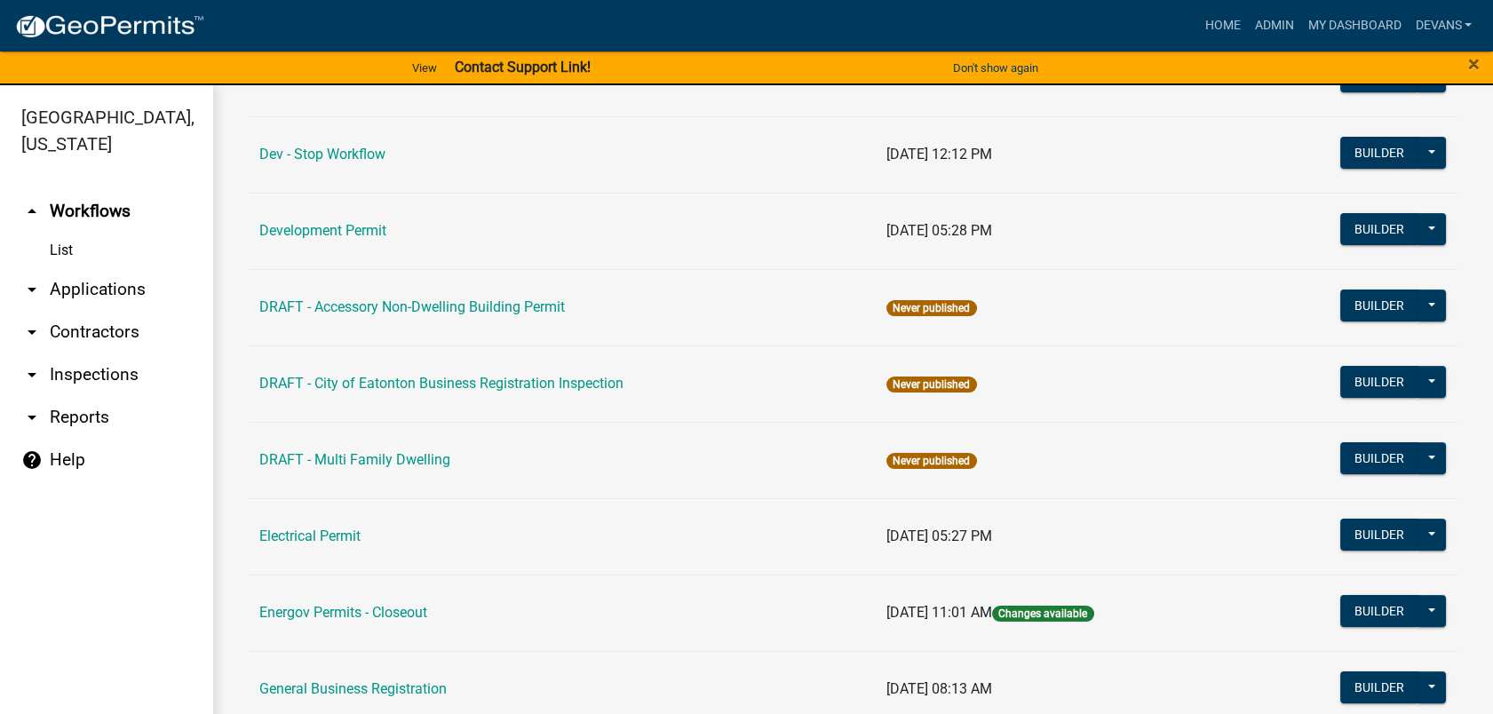
scroll to position [789, 0]
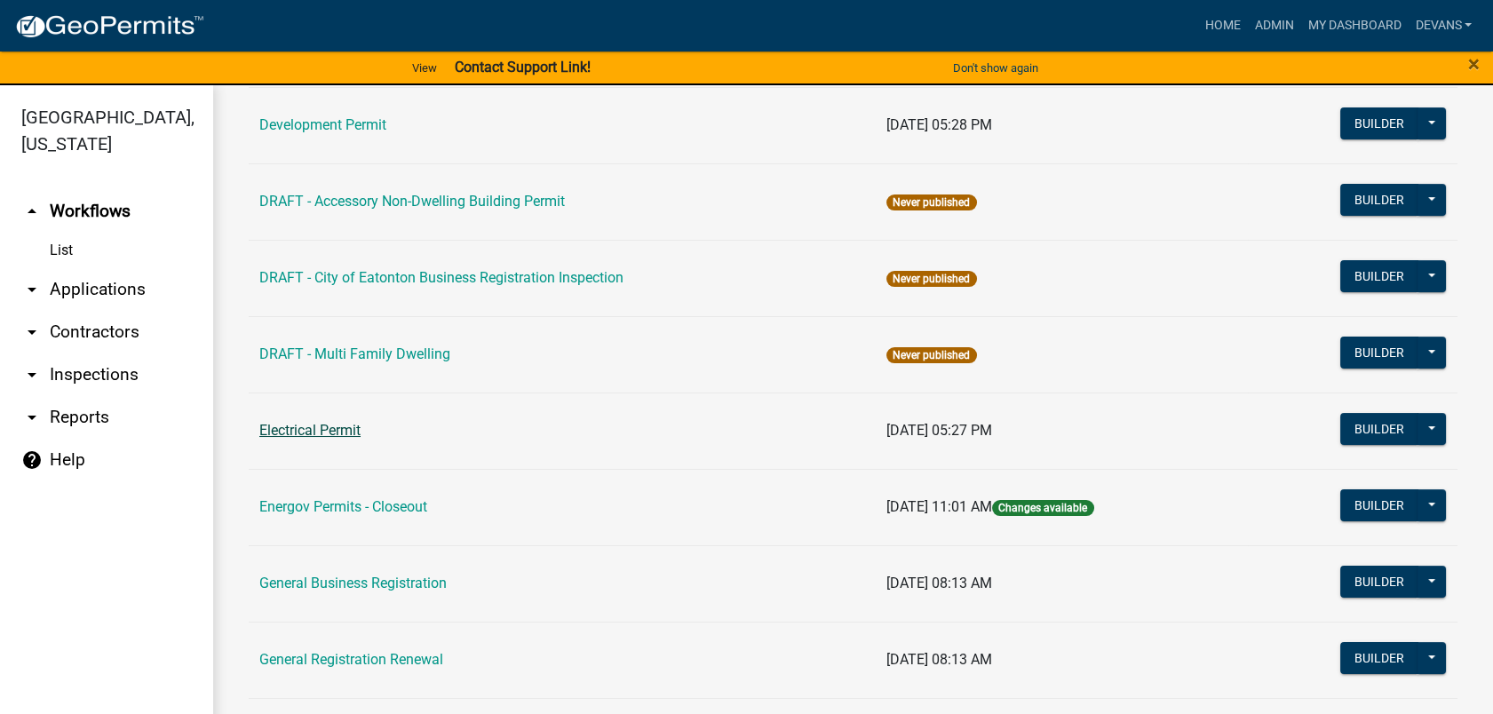
click at [330, 429] on link "Electrical Permit" at bounding box center [309, 430] width 101 height 17
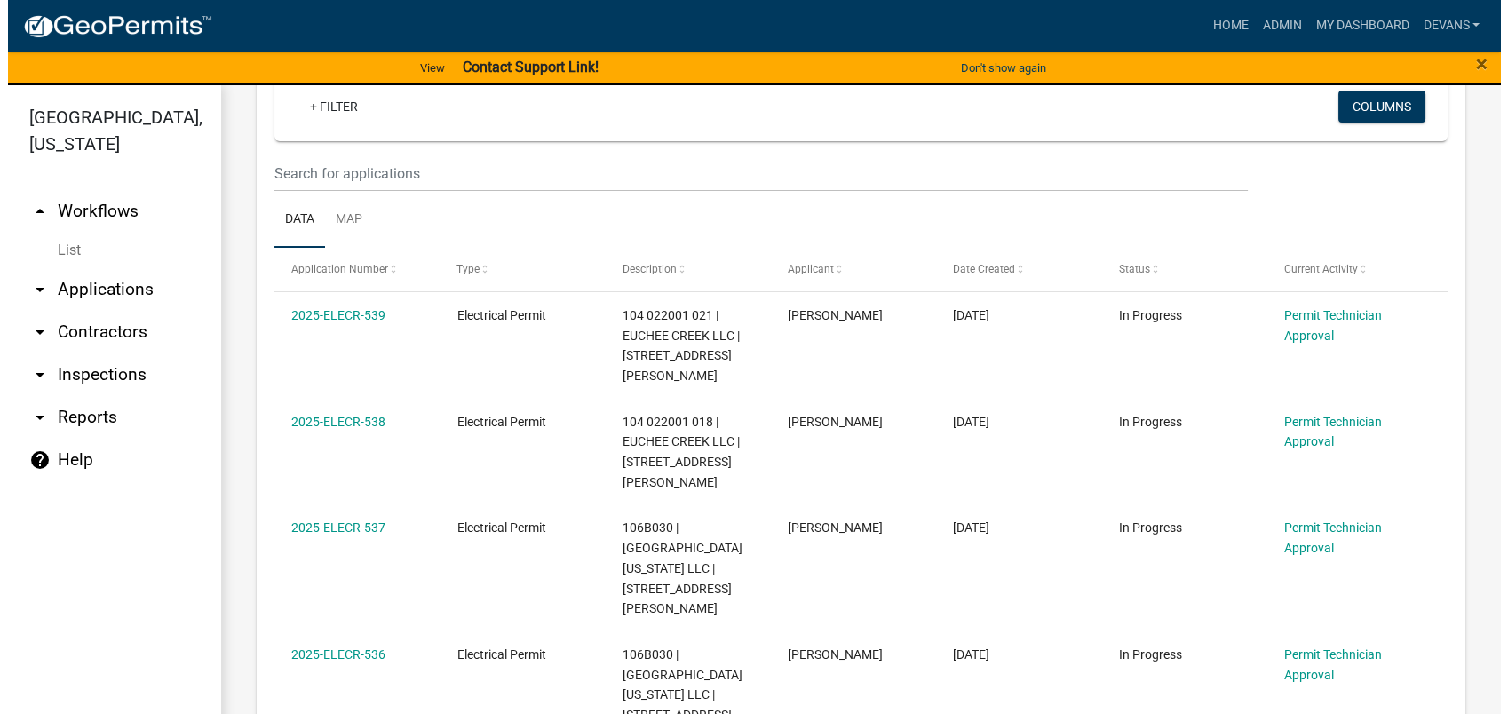
scroll to position [296, 0]
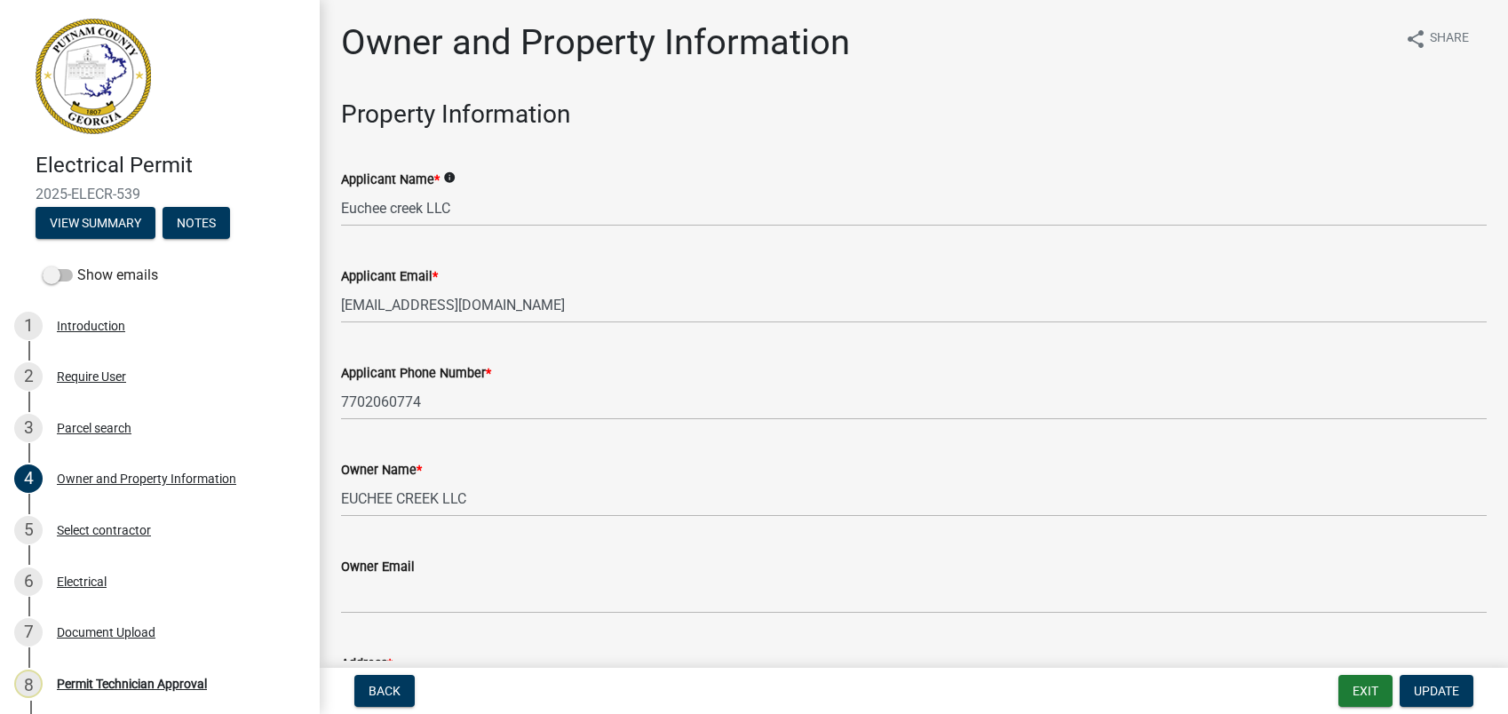
select select "ef7a1fc2-7a7a-426d-b1f0-c9b9b6ca7ff4"
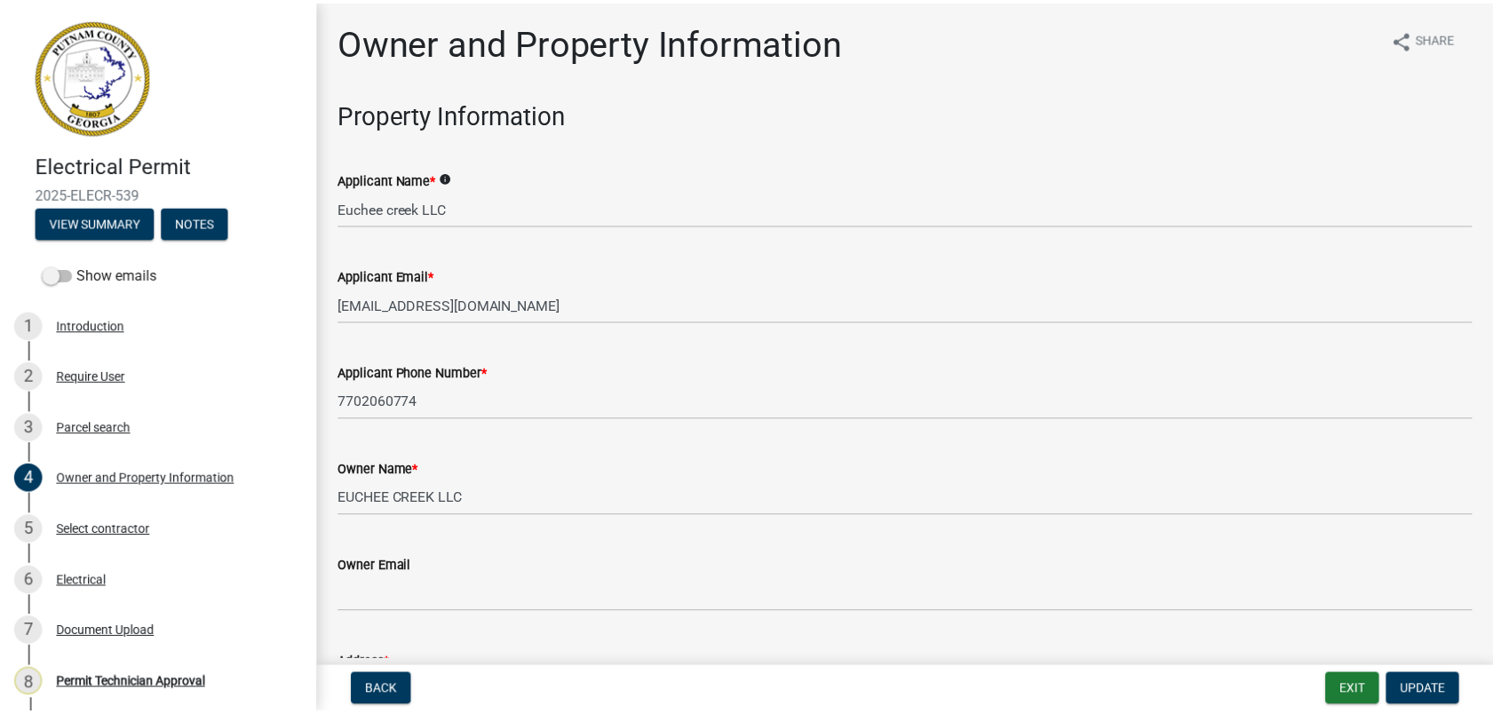
scroll to position [2171, 0]
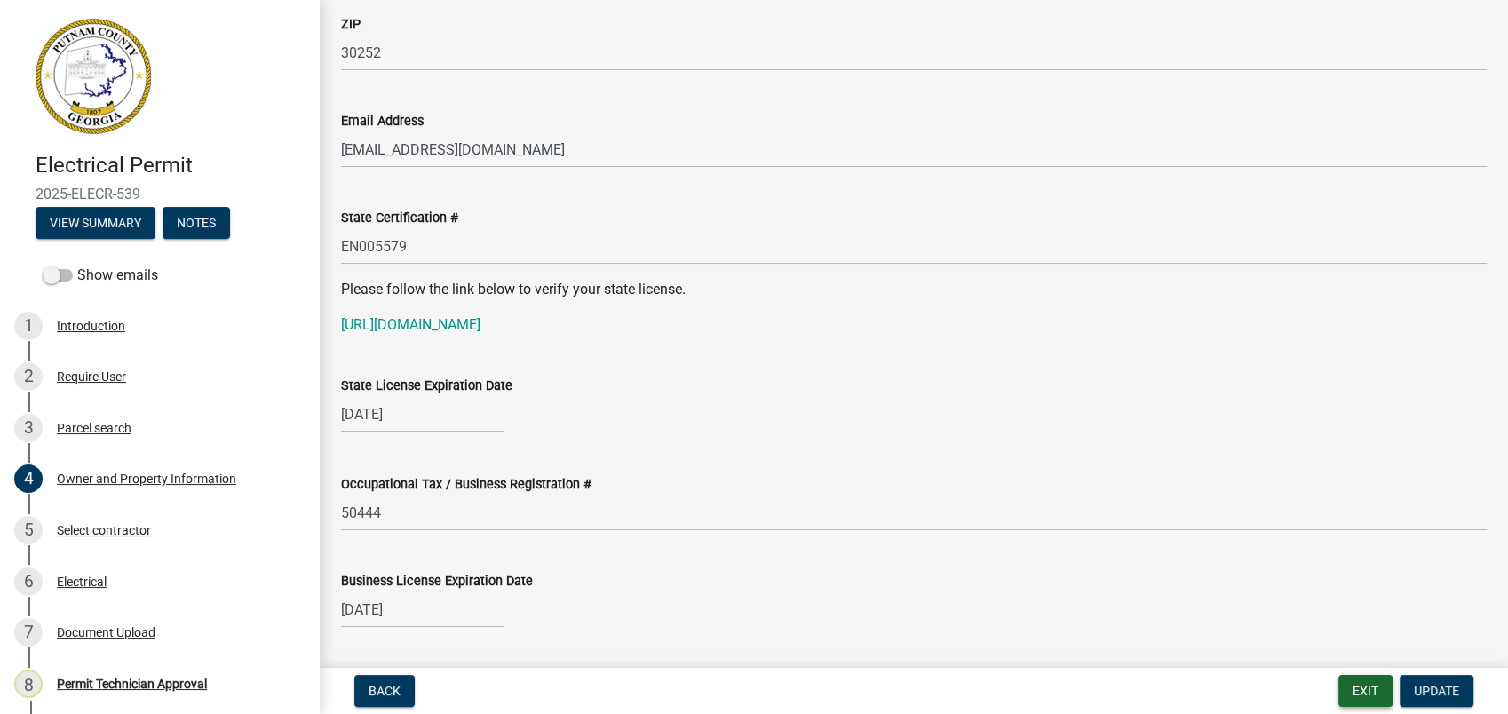
click at [1371, 696] on button "Exit" at bounding box center [1365, 691] width 54 height 32
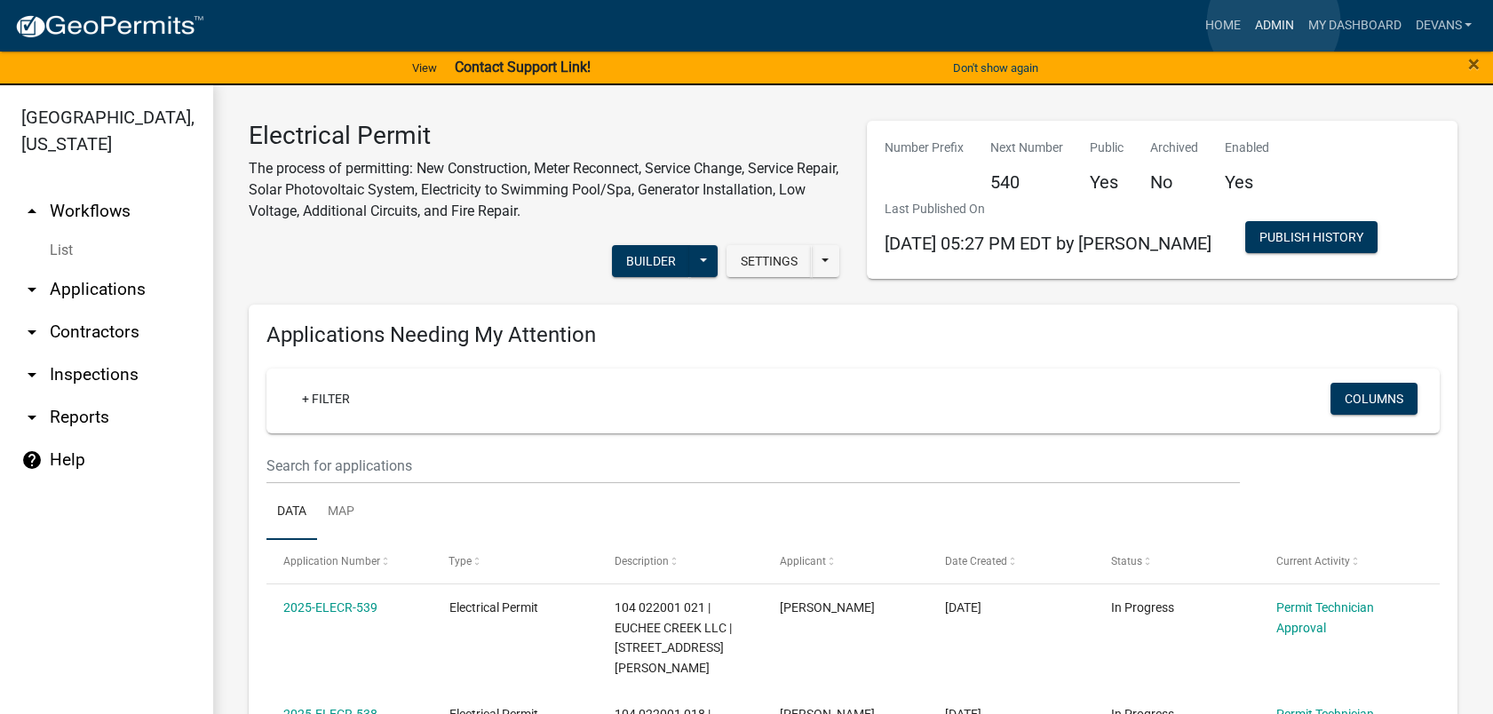
click at [1274, 22] on link "Admin" at bounding box center [1273, 26] width 53 height 34
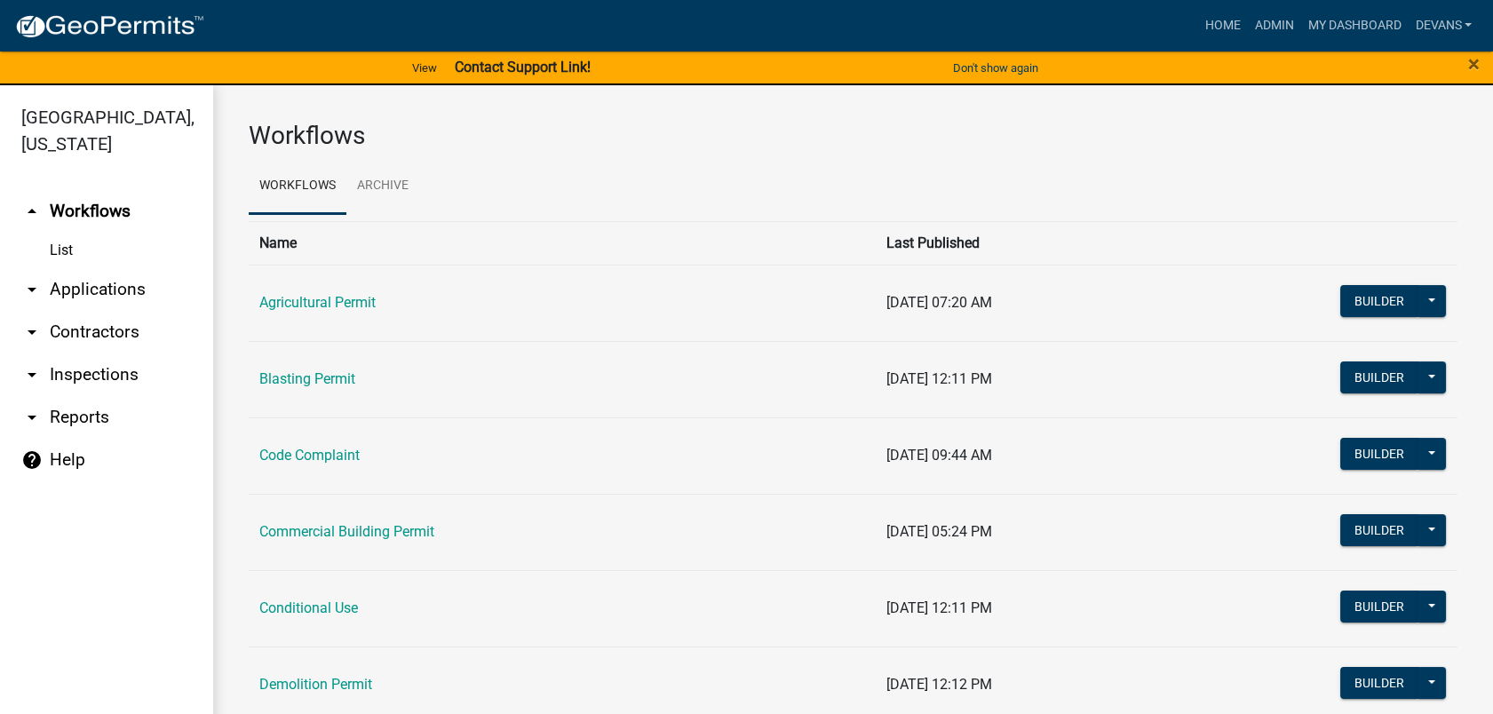
click at [85, 292] on link "arrow_drop_down Applications" at bounding box center [106, 289] width 213 height 43
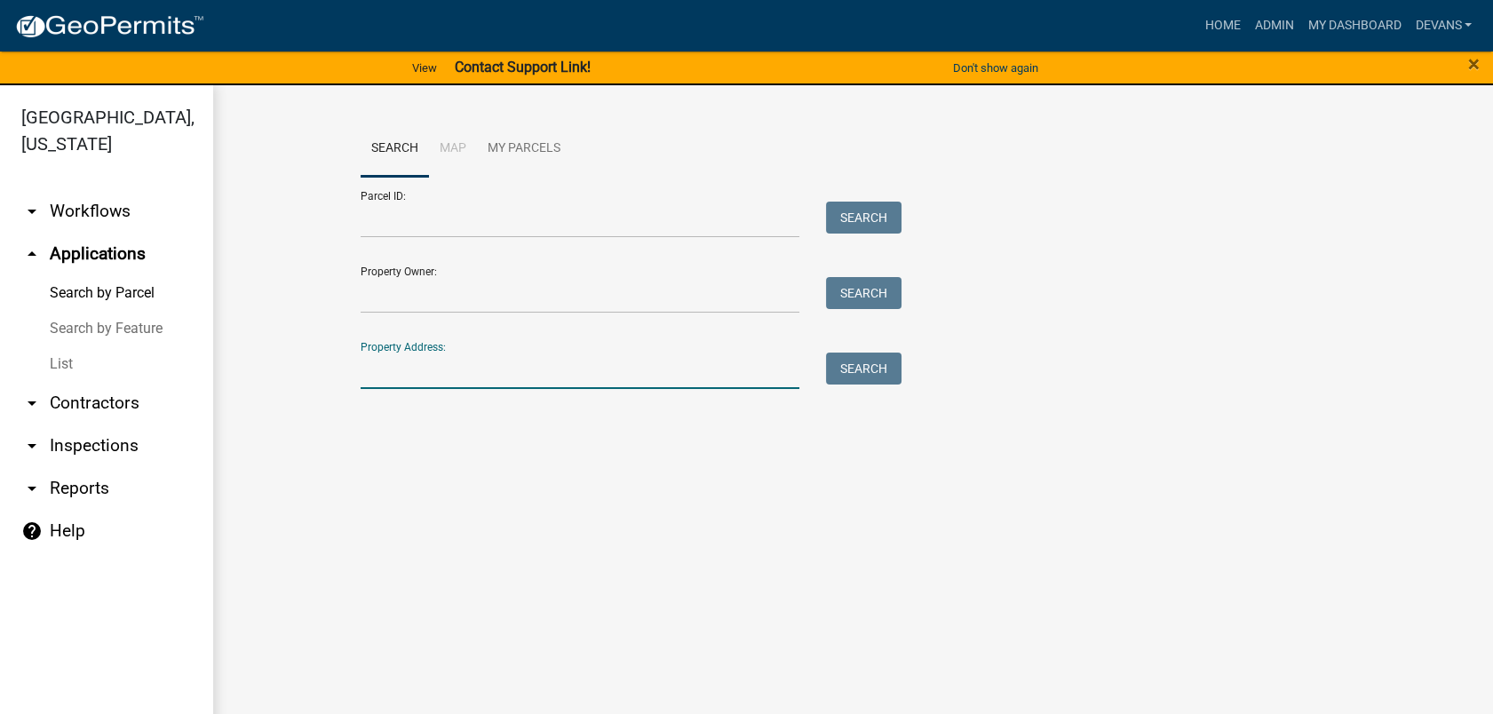
click at [426, 377] on input "Property Address:" at bounding box center [581, 371] width 440 height 36
type input "101 greensboro"
click at [864, 361] on button "Search" at bounding box center [863, 369] width 75 height 32
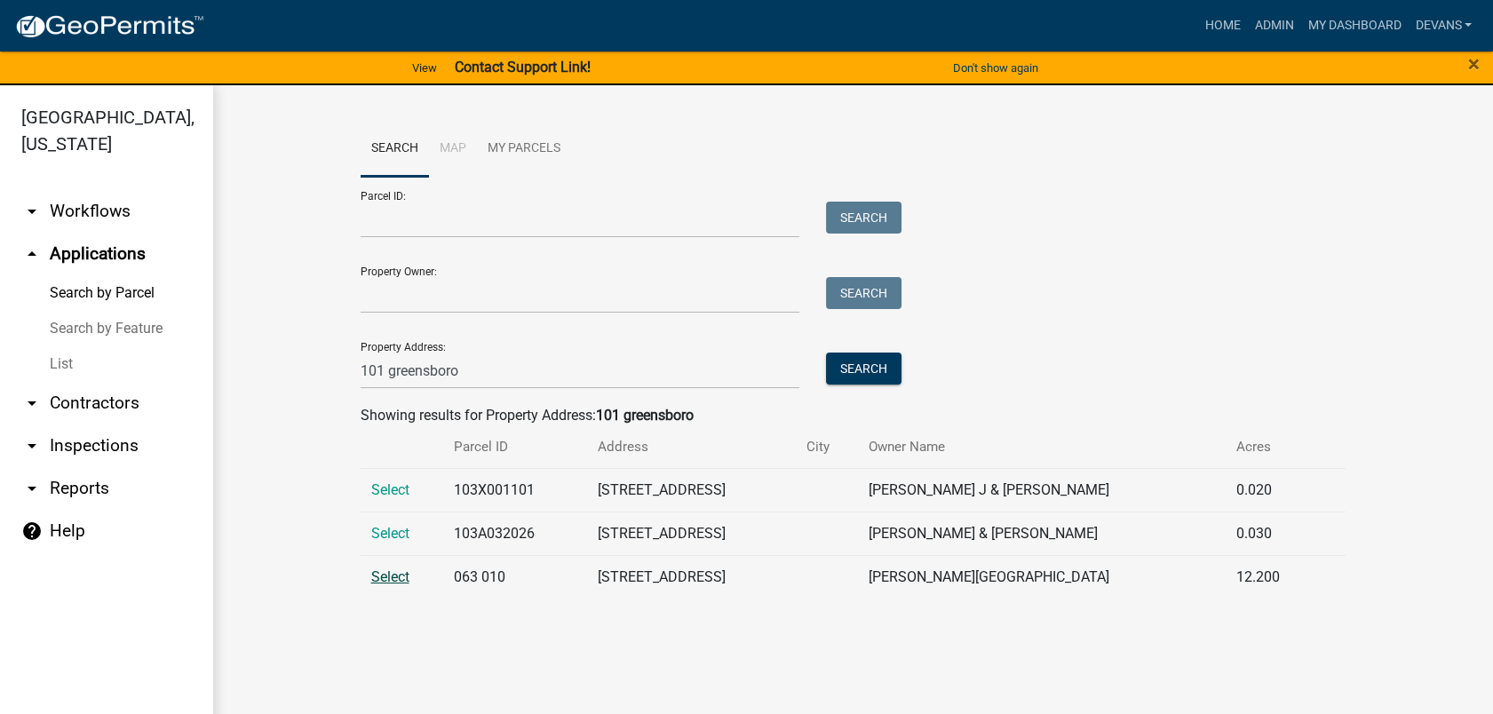
click at [397, 575] on span "Select" at bounding box center [390, 576] width 38 height 17
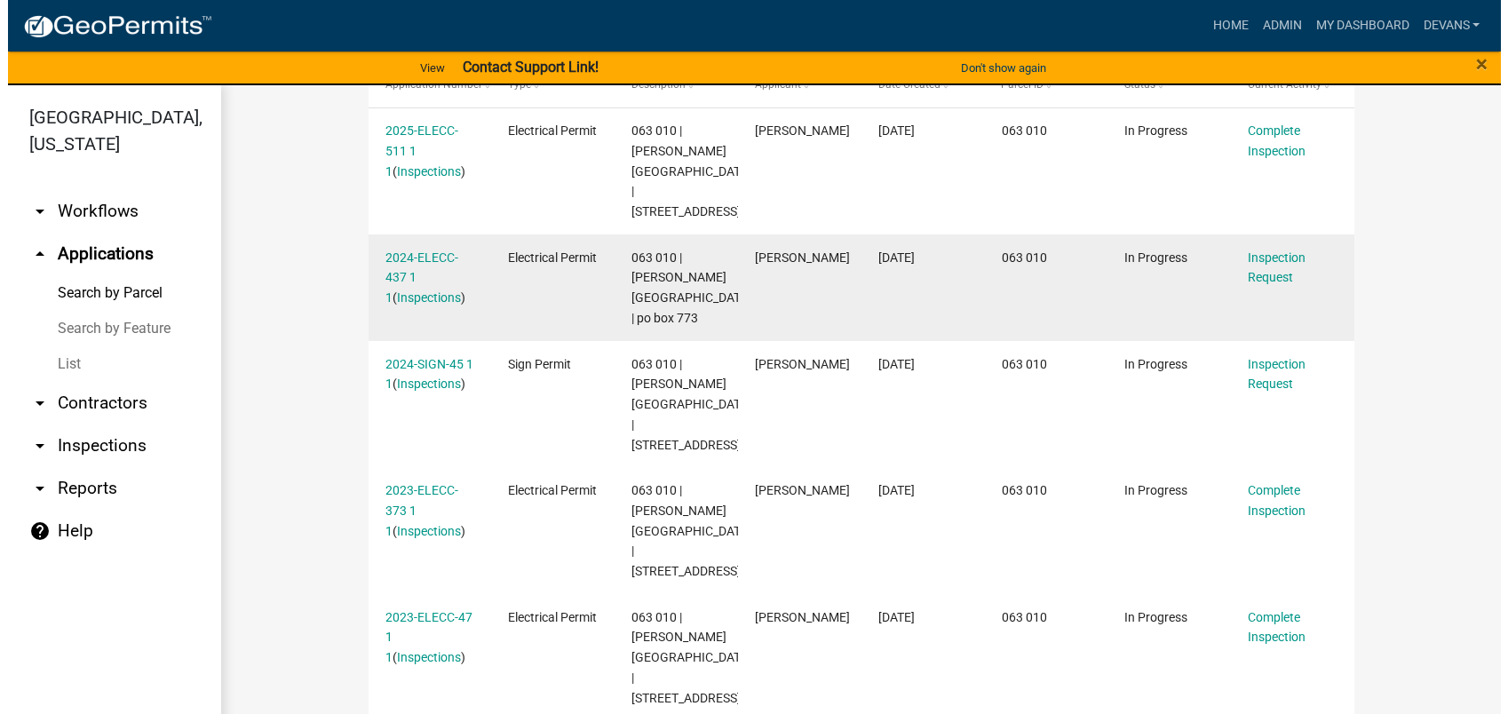
scroll to position [690, 0]
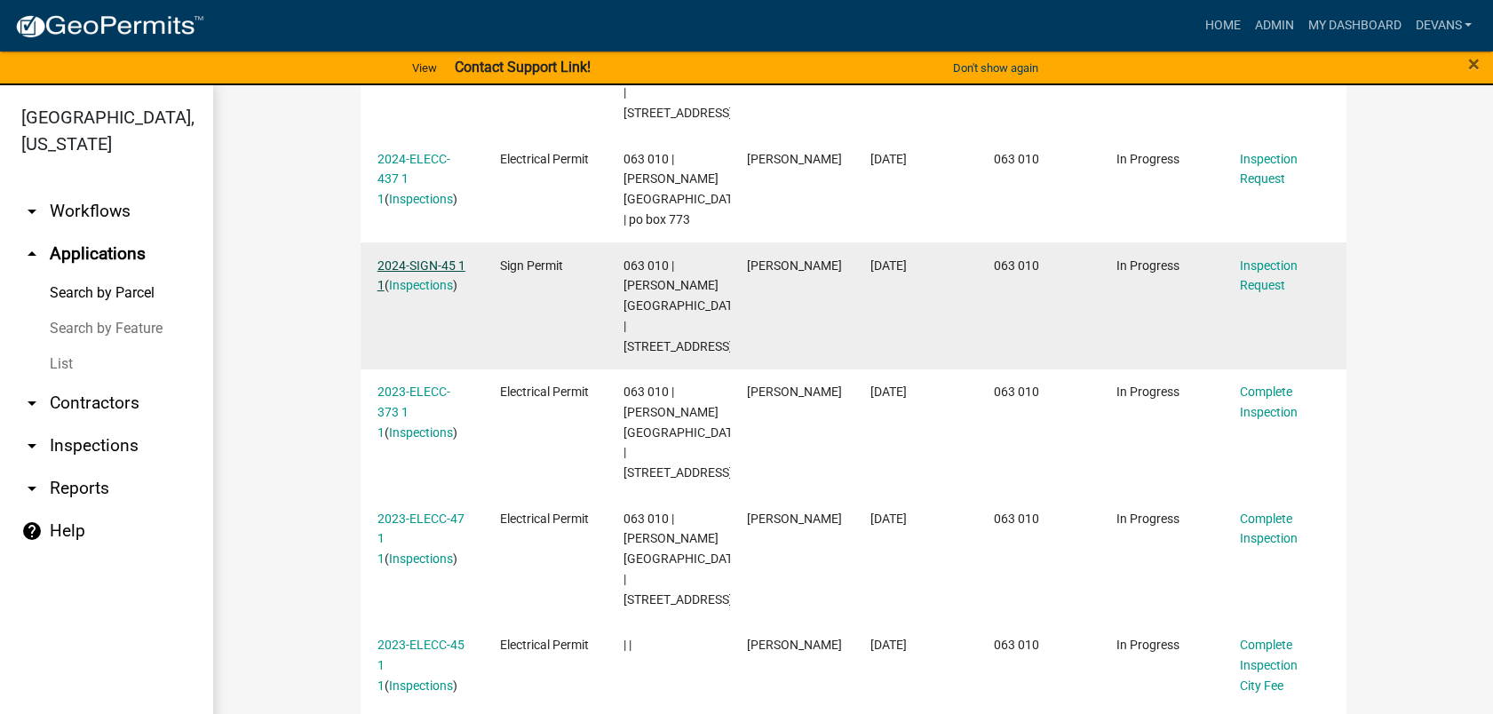
click at [409, 279] on link "2024-SIGN-45 1 1" at bounding box center [421, 275] width 88 height 35
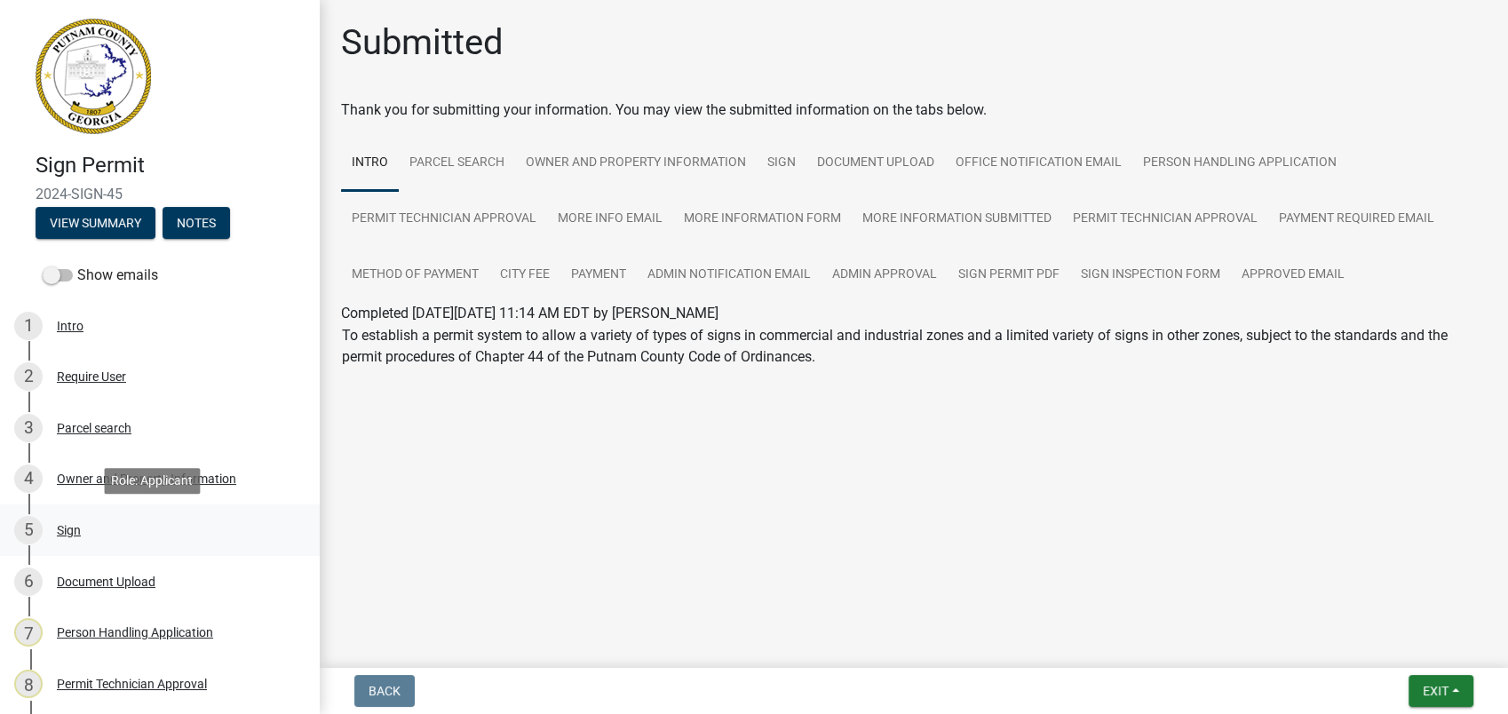
click at [67, 528] on div "Sign" at bounding box center [69, 530] width 24 height 12
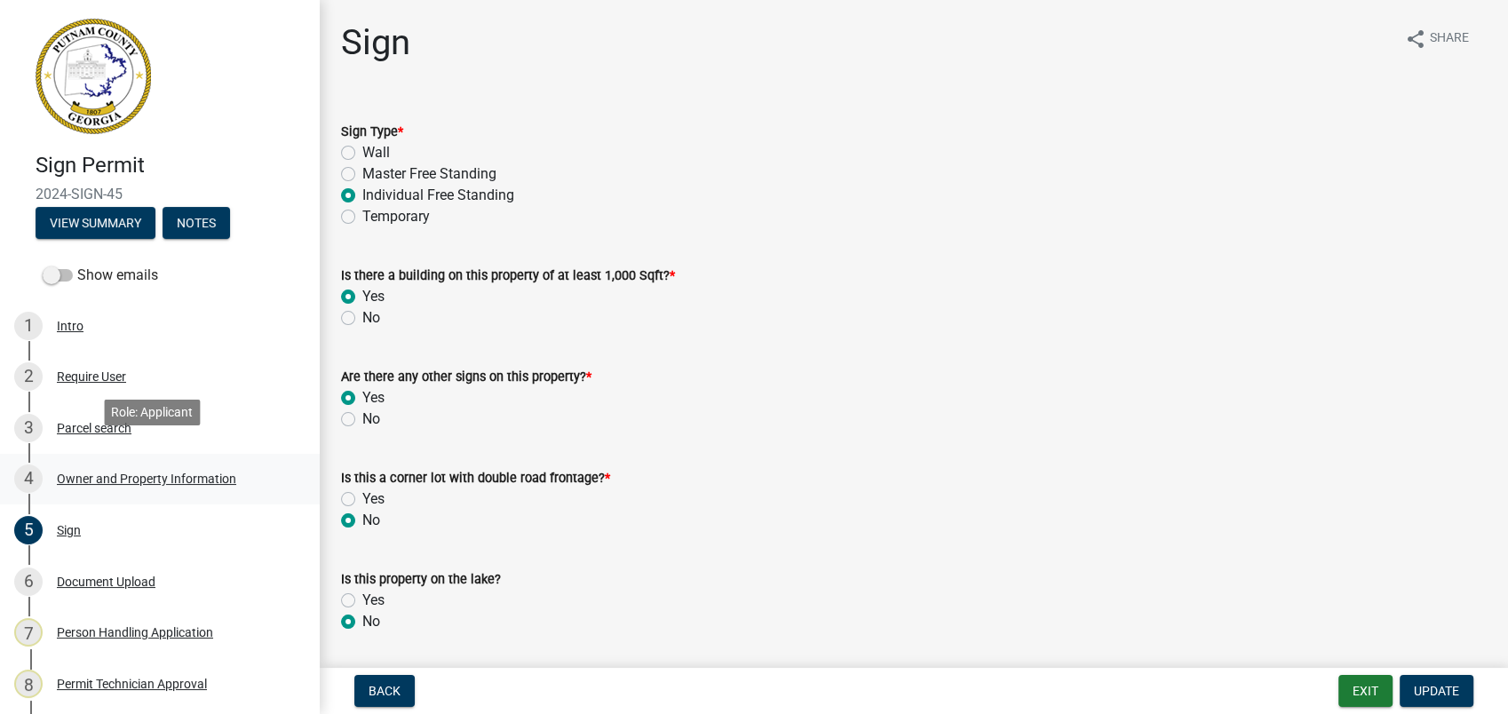
scroll to position [296, 0]
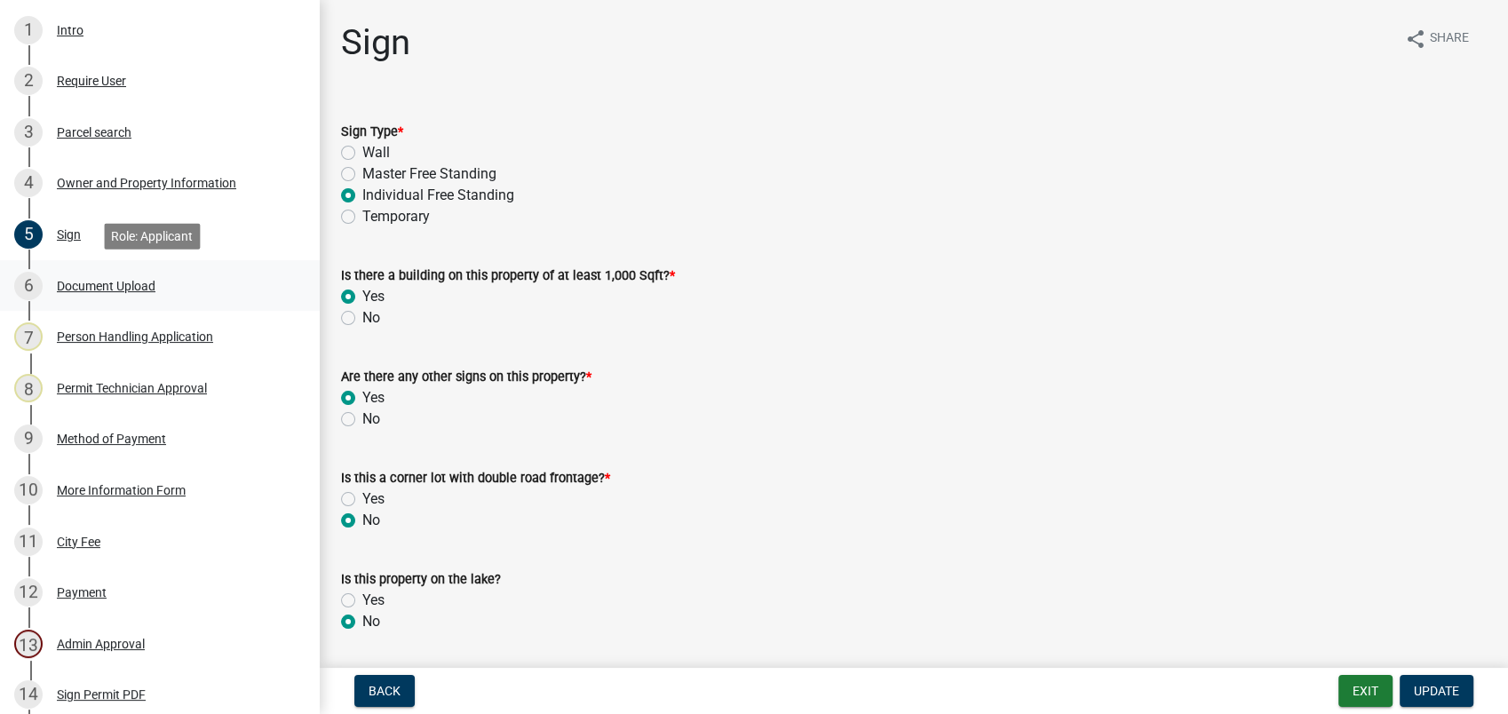
click at [97, 295] on div "6 Document Upload" at bounding box center [152, 286] width 277 height 28
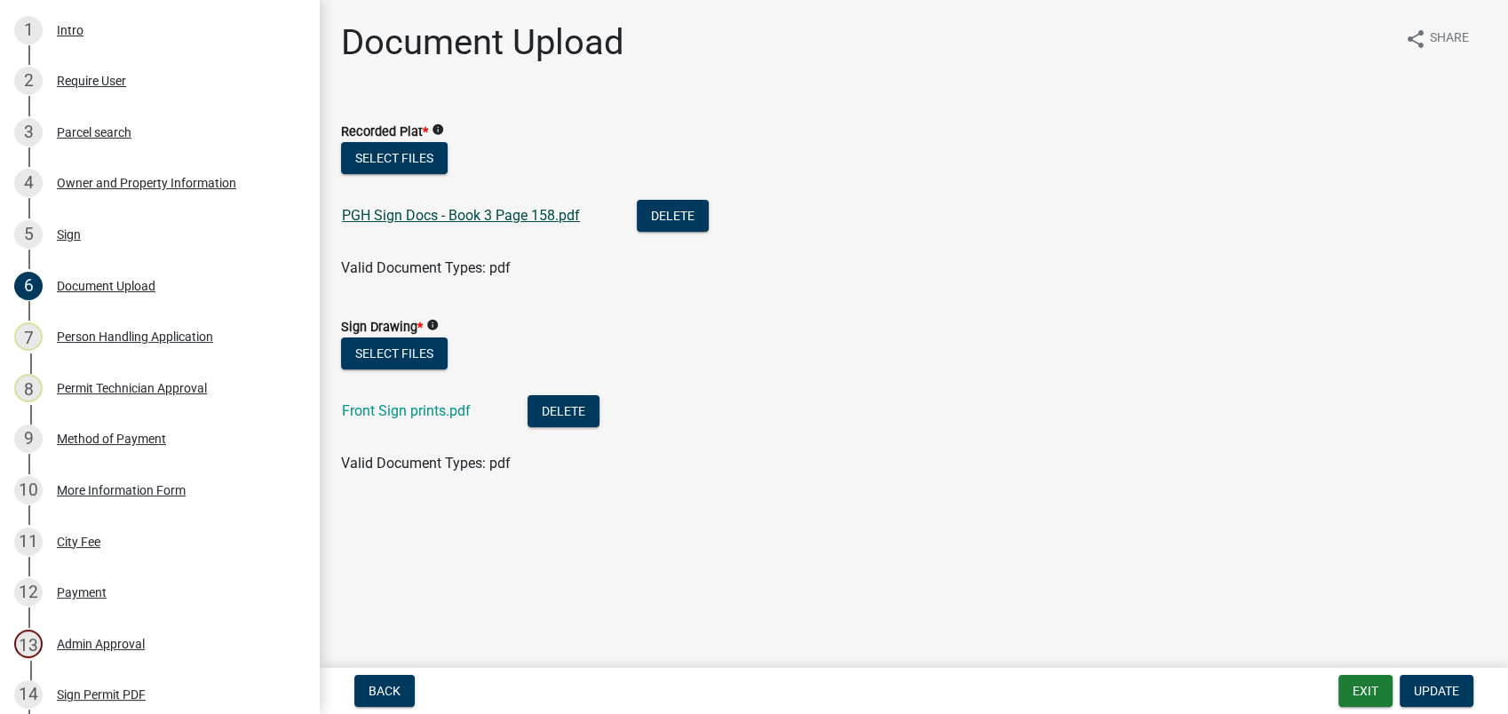
click at [408, 217] on link "PGH Sign Docs - Book 3 Page 158.pdf" at bounding box center [461, 215] width 238 height 17
click at [393, 417] on link "Front Sign prints.pdf" at bounding box center [406, 410] width 129 height 17
